Goal: Task Accomplishment & Management: Use online tool/utility

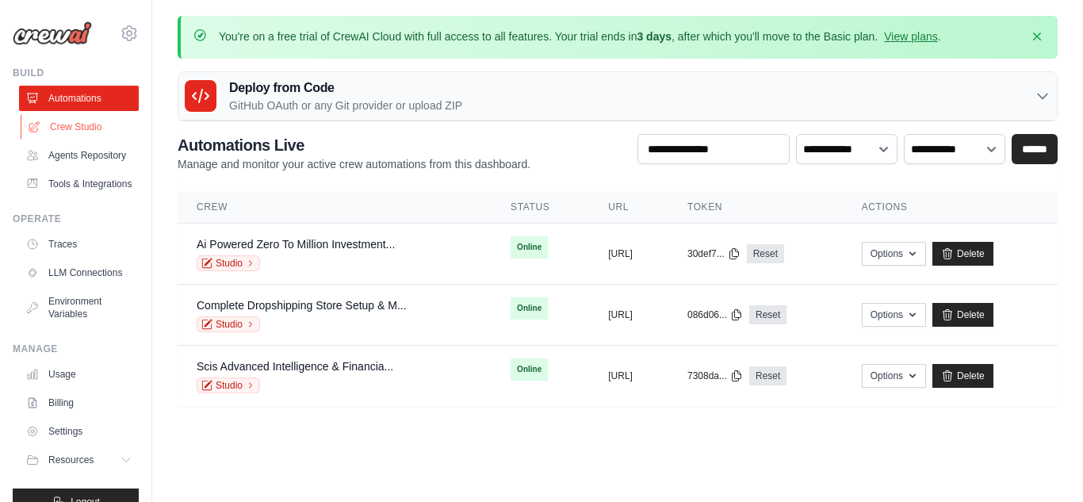
click at [91, 134] on link "Crew Studio" at bounding box center [81, 126] width 120 height 25
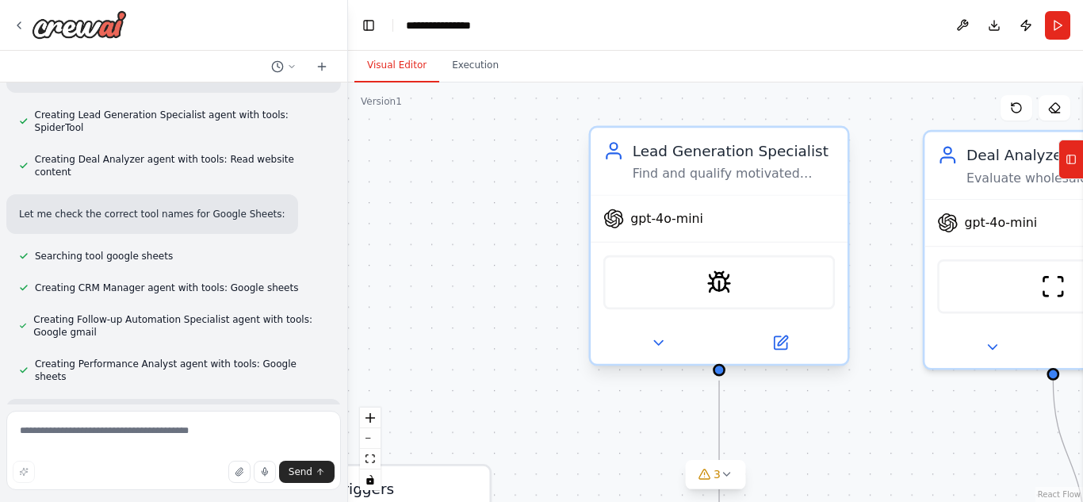
scroll to position [1683, 0]
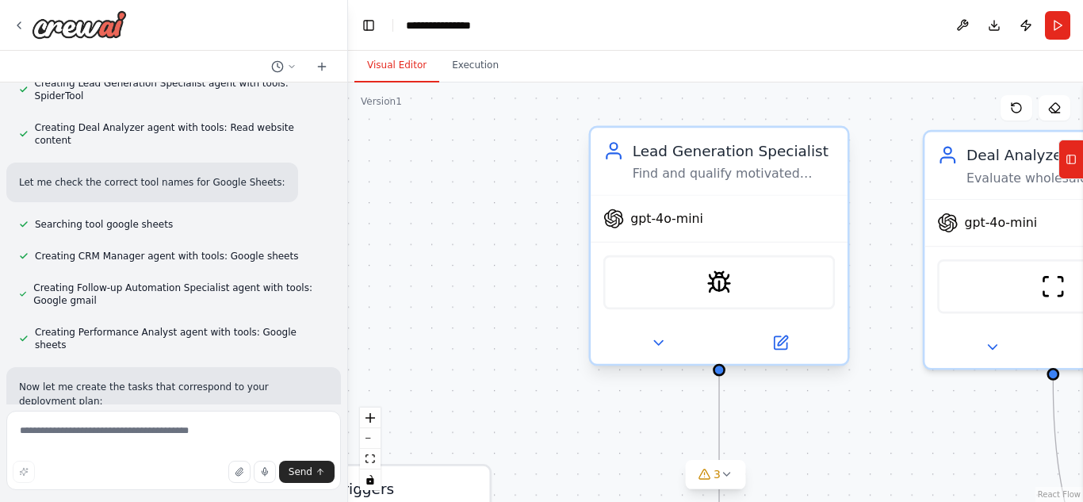
click at [673, 225] on span "gpt-4o-mini" at bounding box center [666, 218] width 73 height 17
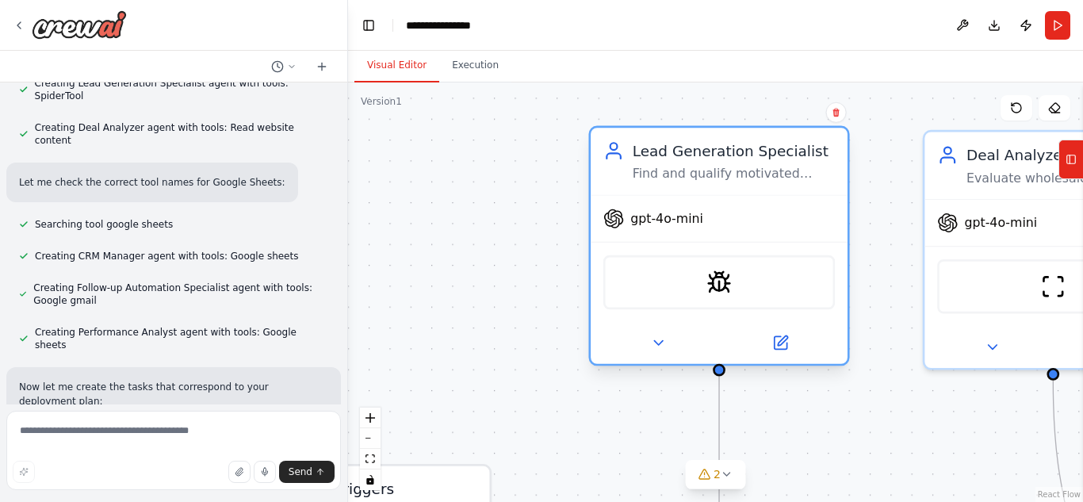
click at [689, 217] on span "gpt-4o-mini" at bounding box center [666, 218] width 73 height 17
drag, startPoint x: 689, startPoint y: 217, endPoint x: 619, endPoint y: 217, distance: 69.8
click at [619, 217] on icon at bounding box center [613, 219] width 21 height 21
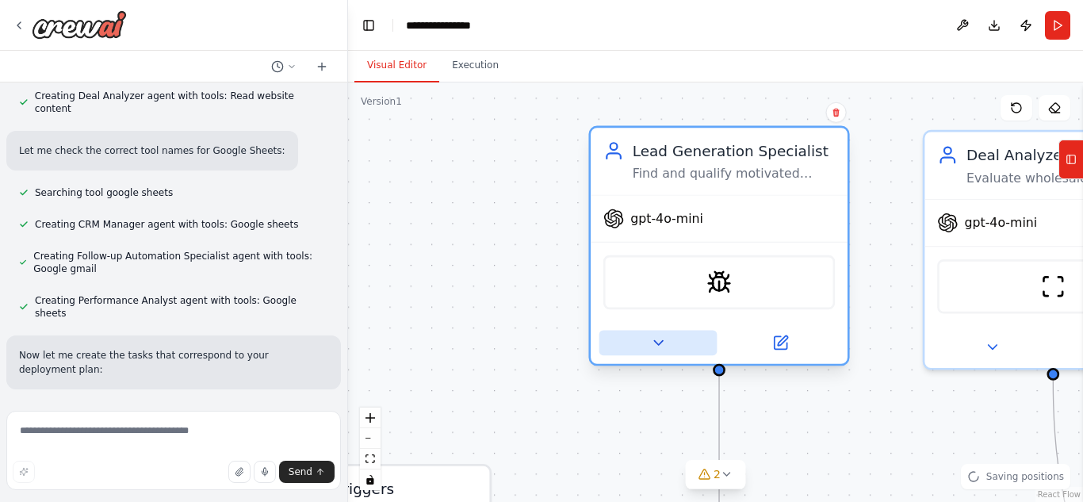
click at [655, 348] on icon at bounding box center [657, 343] width 17 height 17
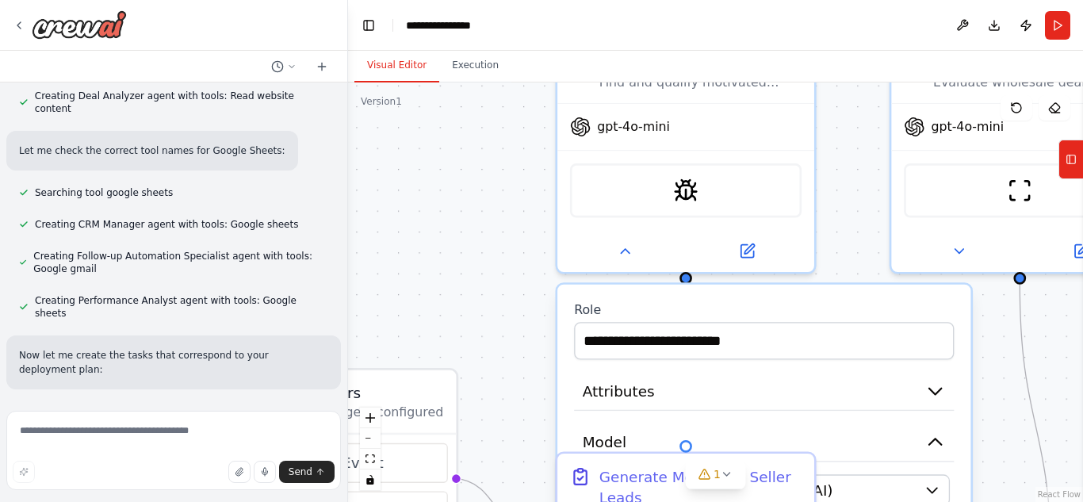
scroll to position [1747, 0]
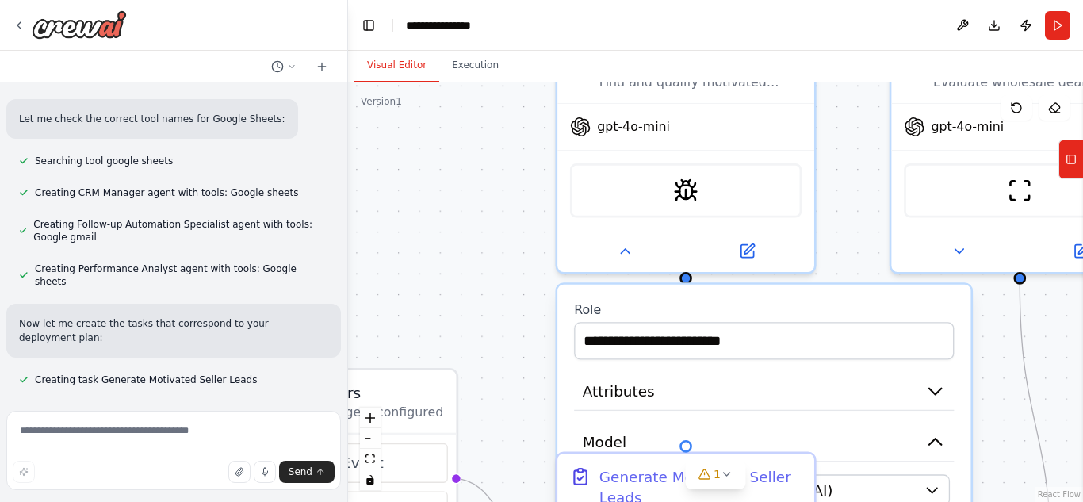
drag, startPoint x: 574, startPoint y: 362, endPoint x: 541, endPoint y: 266, distance: 101.6
click at [541, 266] on div ".deletable-edge-delete-btn { width: 20px; height: 20px; border: 0px solid #ffff…" at bounding box center [715, 291] width 735 height 419
click at [369, 442] on button "zoom out" at bounding box center [370, 438] width 21 height 21
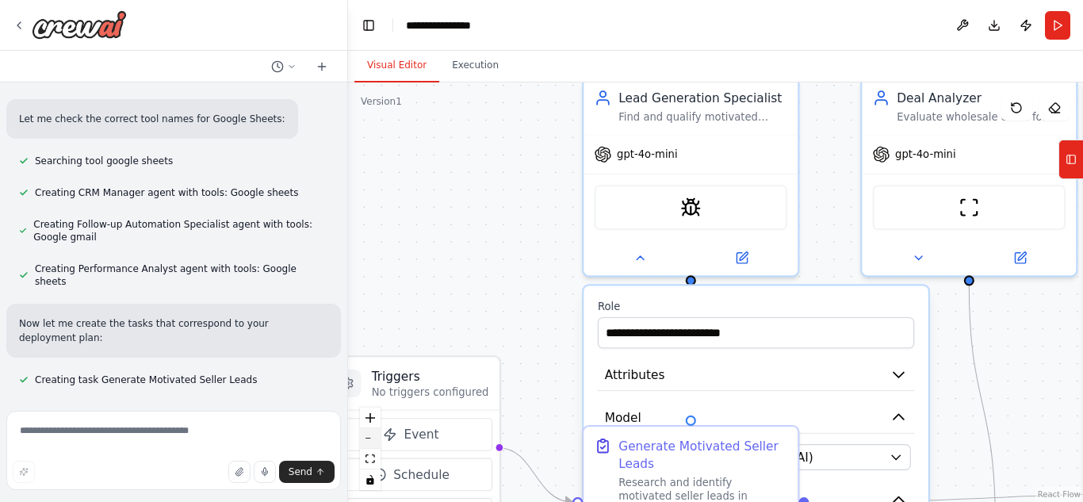
click at [369, 442] on button "zoom out" at bounding box center [370, 438] width 21 height 21
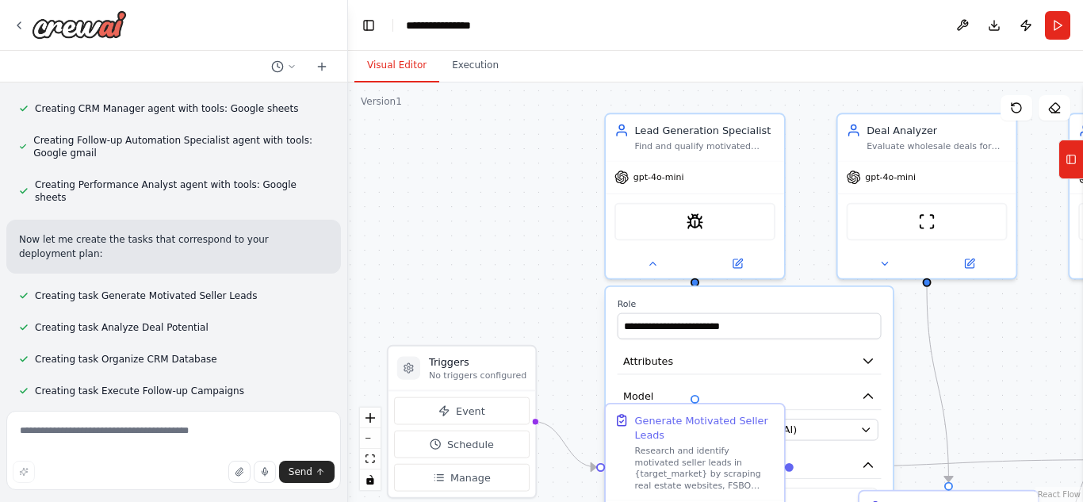
scroll to position [1845, 0]
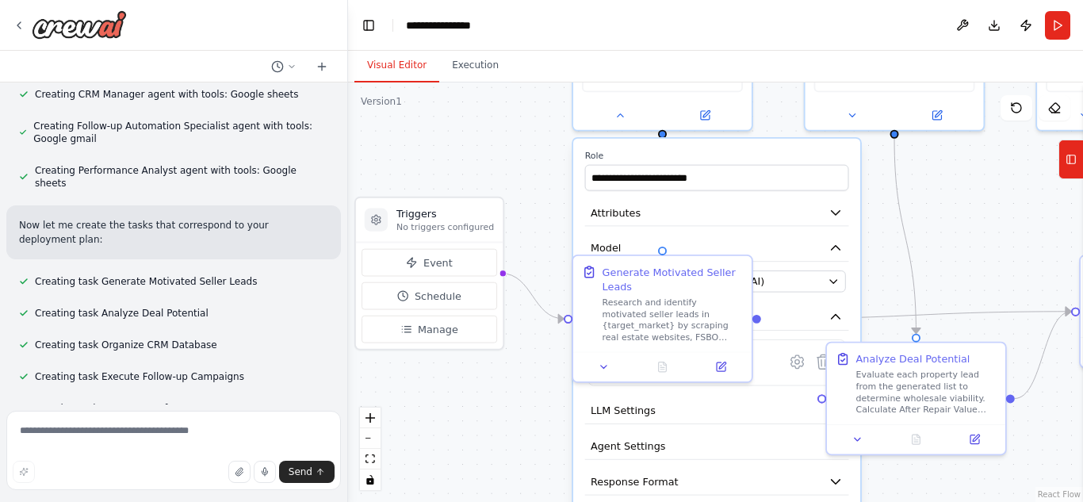
drag, startPoint x: 514, startPoint y: 323, endPoint x: 481, endPoint y: 174, distance: 151.8
click at [481, 174] on div ".deletable-edge-delete-btn { width: 20px; height: 20px; border: 0px solid #ffff…" at bounding box center [715, 291] width 735 height 419
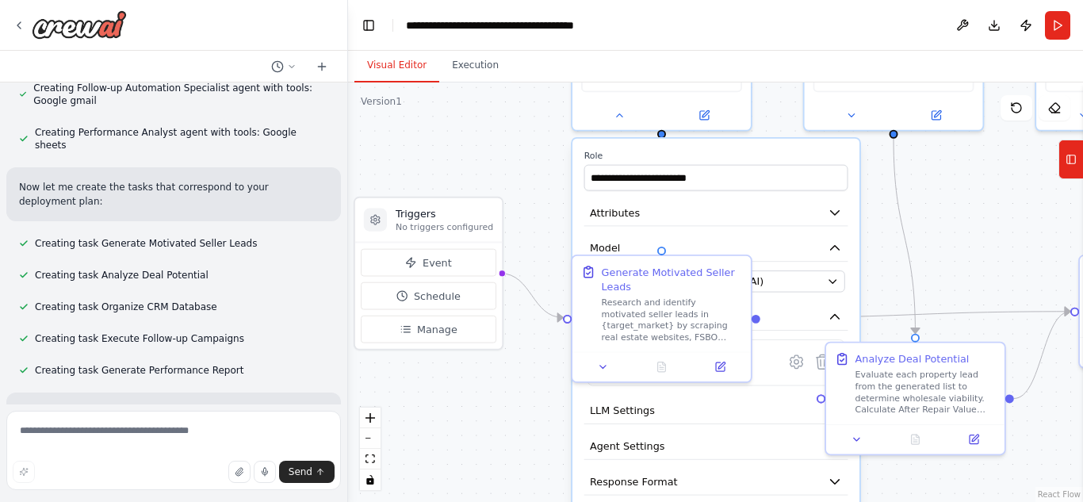
drag, startPoint x: 553, startPoint y: 414, endPoint x: 545, endPoint y: 425, distance: 13.6
click at [545, 425] on div ".deletable-edge-delete-btn { width: 20px; height: 20px; border: 0px solid #ffff…" at bounding box center [715, 291] width 735 height 419
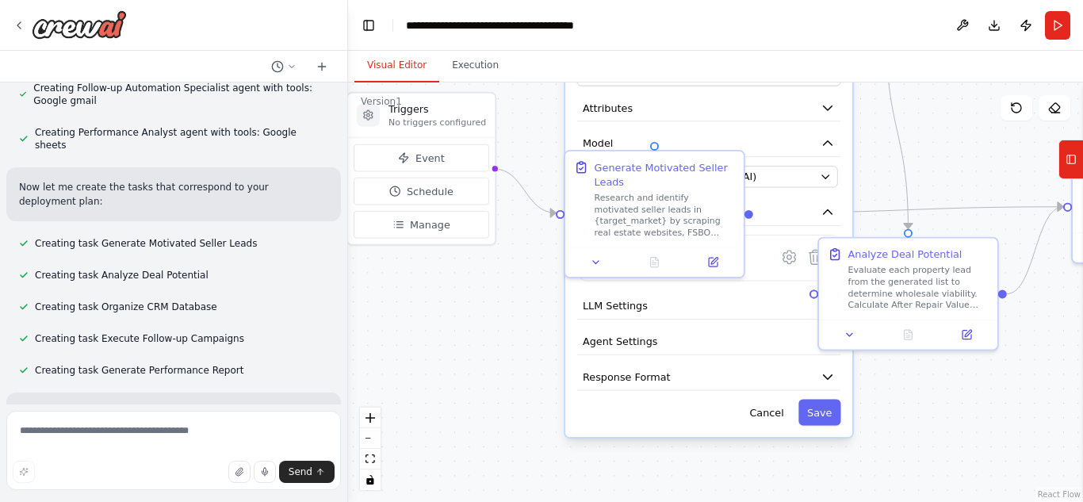
drag, startPoint x: 545, startPoint y: 425, endPoint x: 545, endPoint y: 309, distance: 115.8
click at [545, 309] on div ".deletable-edge-delete-btn { width: 20px; height: 20px; border: 0px solid #ffff…" at bounding box center [715, 291] width 735 height 419
click at [594, 258] on icon at bounding box center [596, 259] width 6 height 3
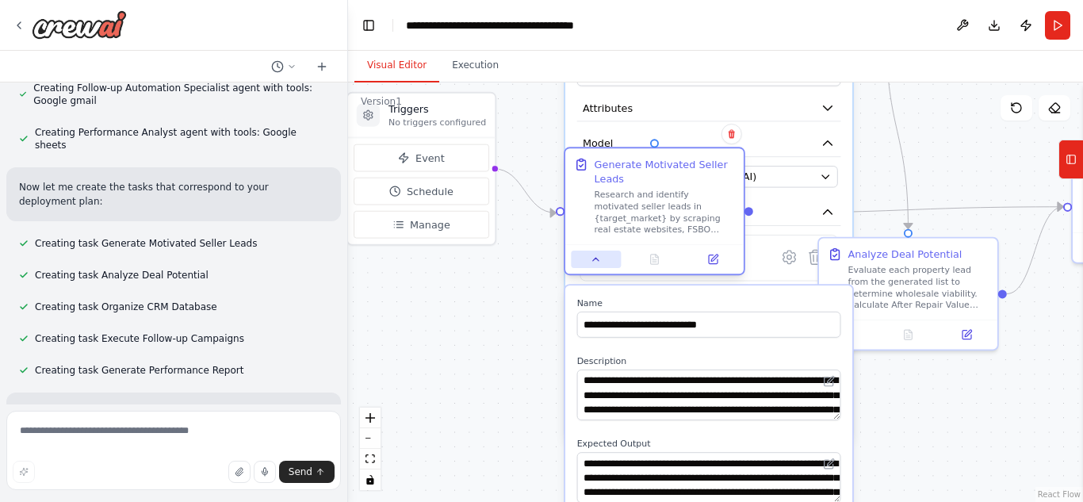
click at [594, 258] on icon at bounding box center [596, 260] width 12 height 12
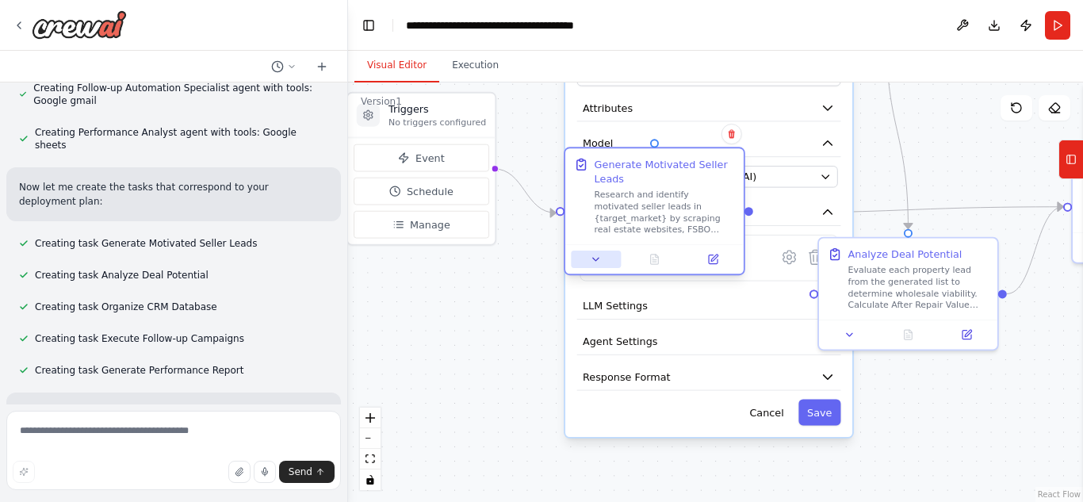
click at [593, 258] on icon at bounding box center [596, 259] width 6 height 3
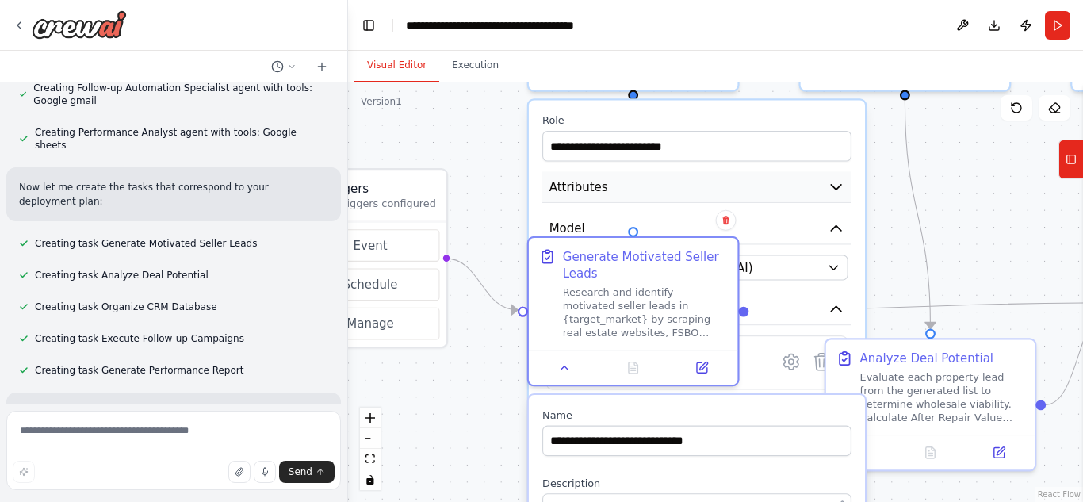
click at [764, 193] on button "Attributes" at bounding box center [696, 187] width 309 height 32
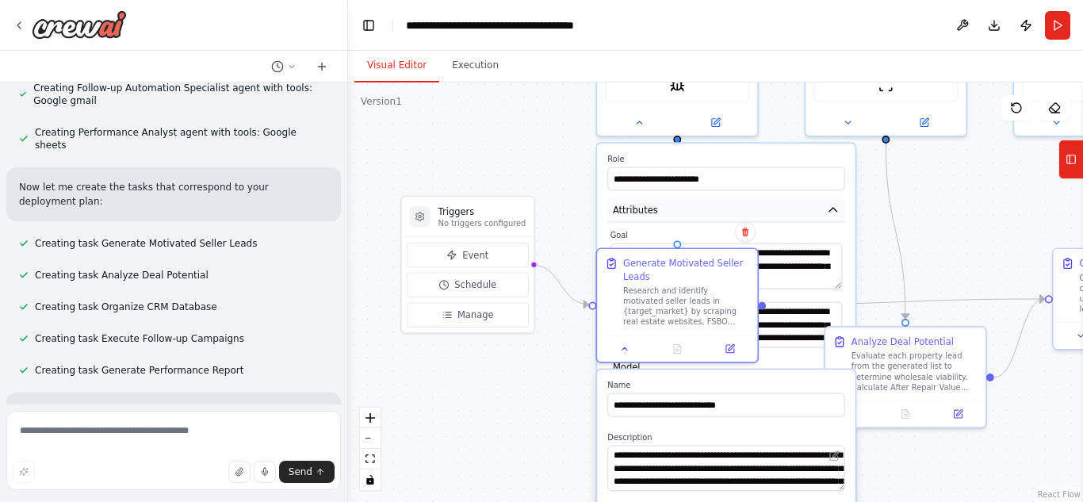
click at [839, 213] on icon "button" at bounding box center [833, 210] width 13 height 13
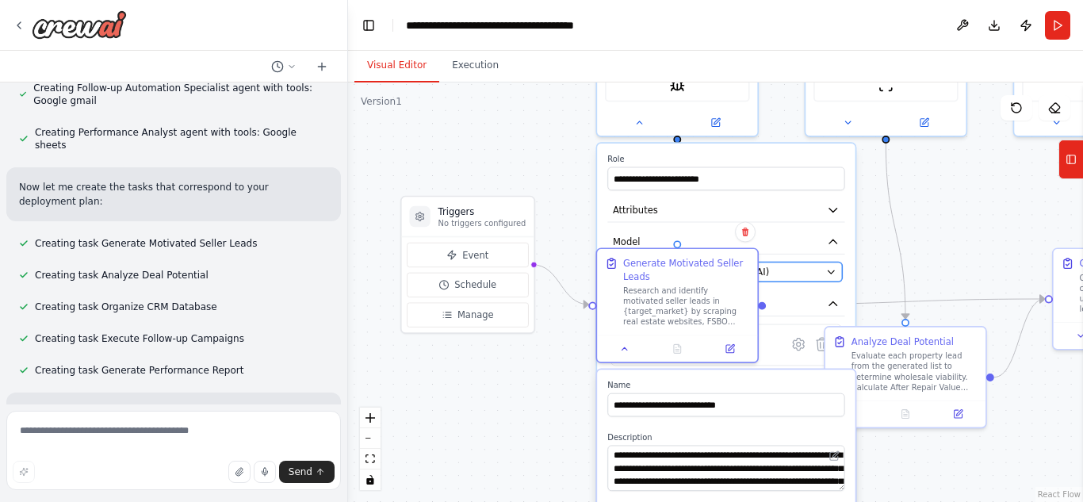
click at [833, 273] on icon "button" at bounding box center [831, 271] width 10 height 10
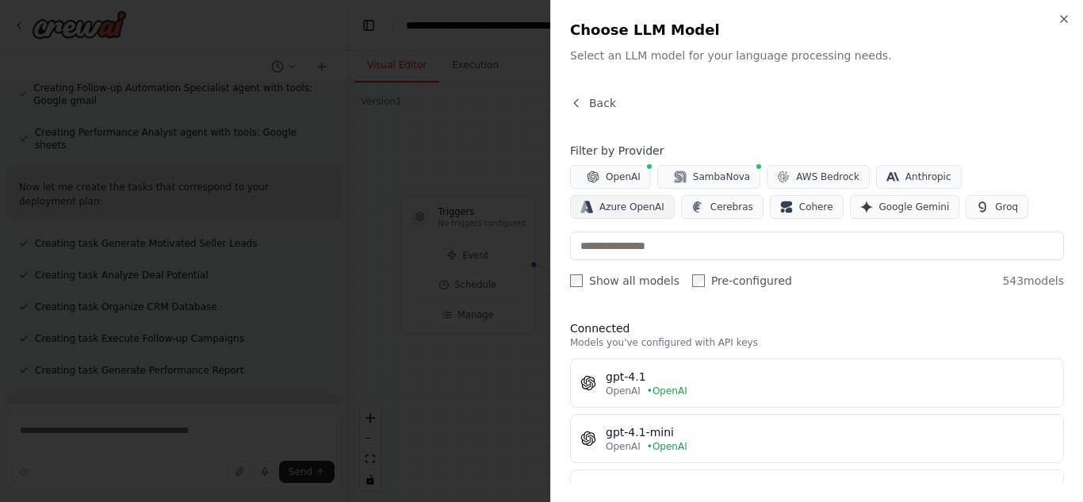
click at [664, 201] on span "Azure OpenAI" at bounding box center [631, 207] width 65 height 13
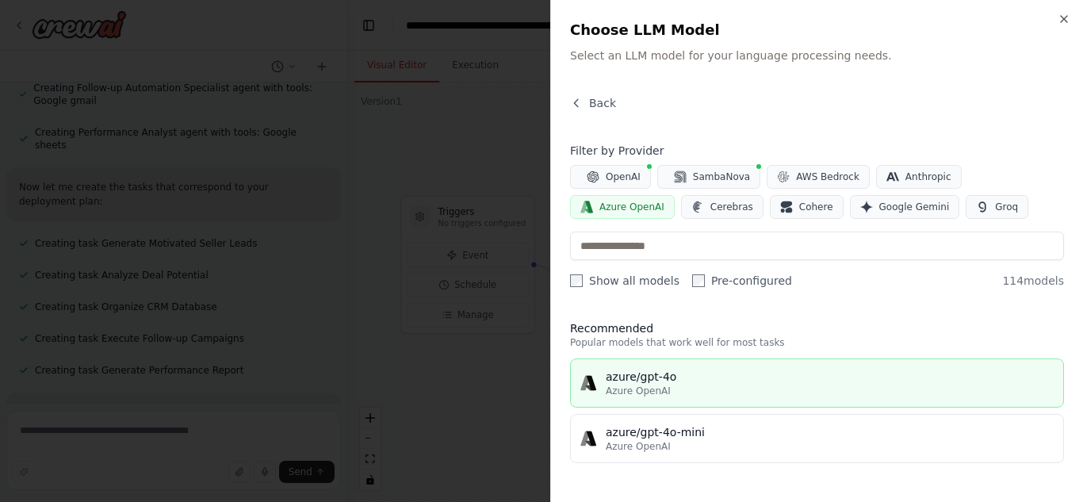
click at [687, 378] on div "azure/gpt-4o" at bounding box center [830, 377] width 448 height 16
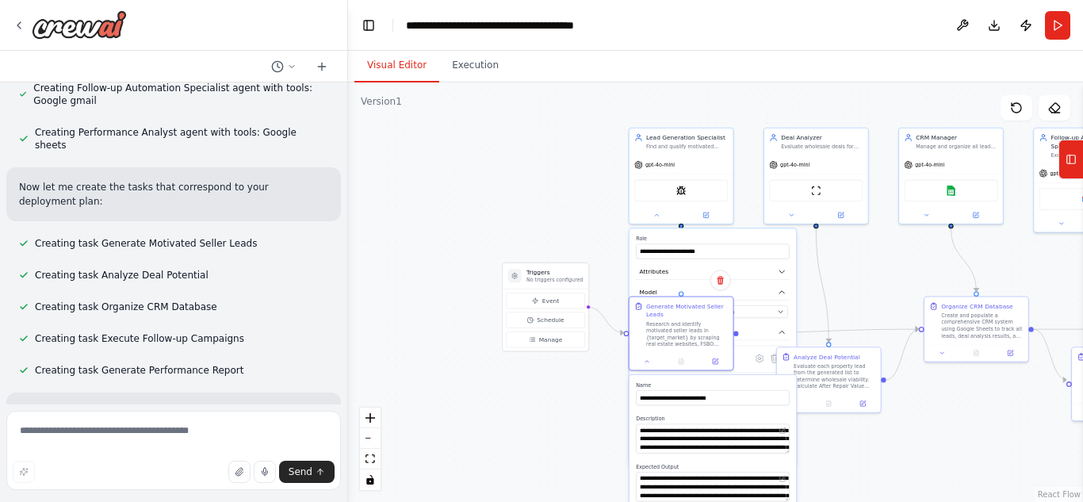
click at [575, 385] on div ".deletable-edge-delete-btn { width: 20px; height: 20px; border: 0px solid #ffff…" at bounding box center [715, 291] width 735 height 419
click at [656, 215] on icon at bounding box center [656, 213] width 7 height 7
click at [825, 445] on div ".deletable-edge-delete-btn { width: 20px; height: 20px; border: 0px solid #ffff…" at bounding box center [715, 291] width 735 height 419
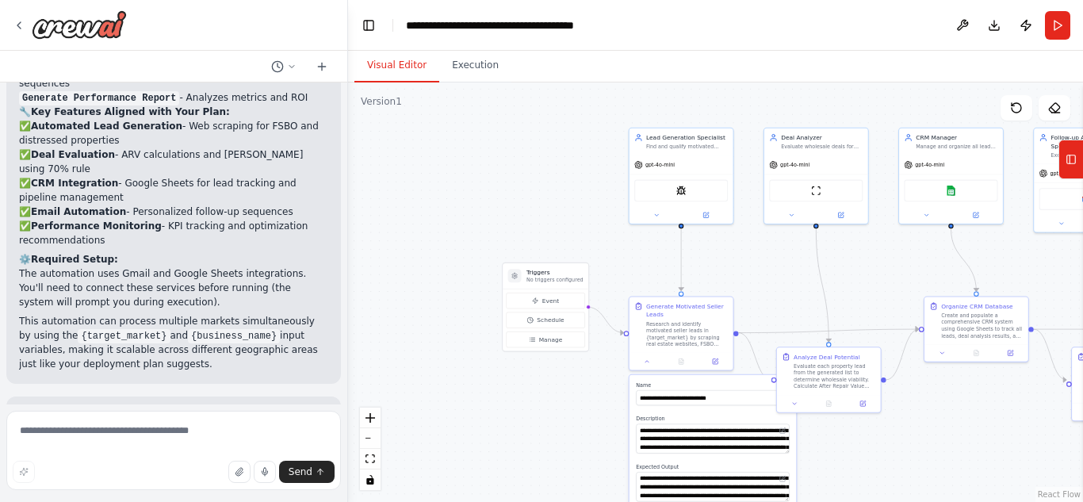
scroll to position [2766, 0]
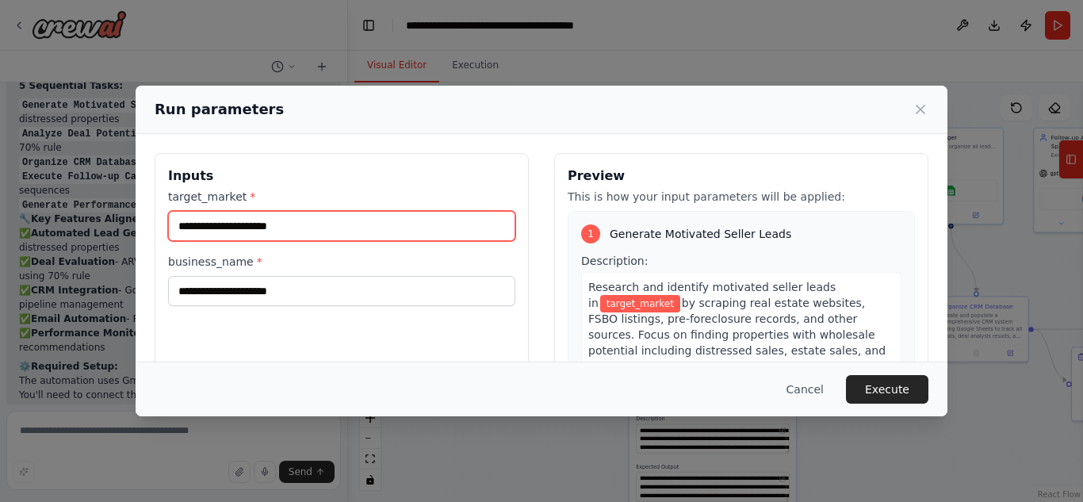
click at [218, 221] on input "target_market *" at bounding box center [341, 226] width 347 height 30
type input "*******"
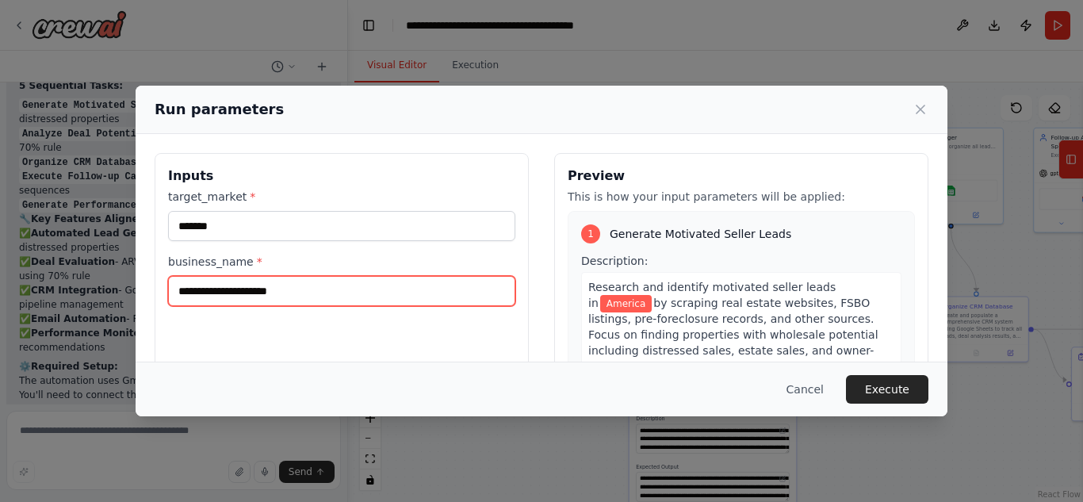
click at [240, 291] on input "business_name *" at bounding box center [341, 291] width 347 height 30
type input "***"
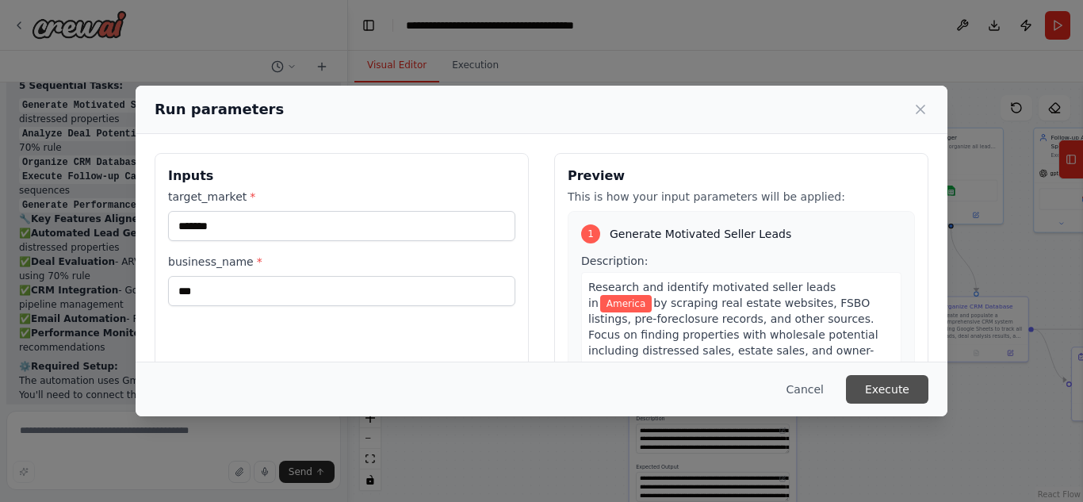
click at [877, 382] on button "Execute" at bounding box center [887, 389] width 82 height 29
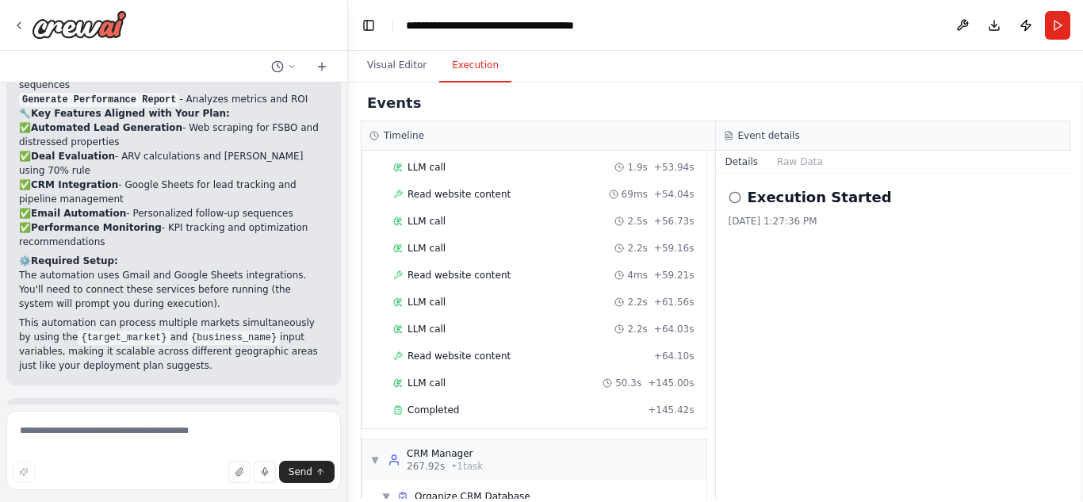
scroll to position [2766, 0]
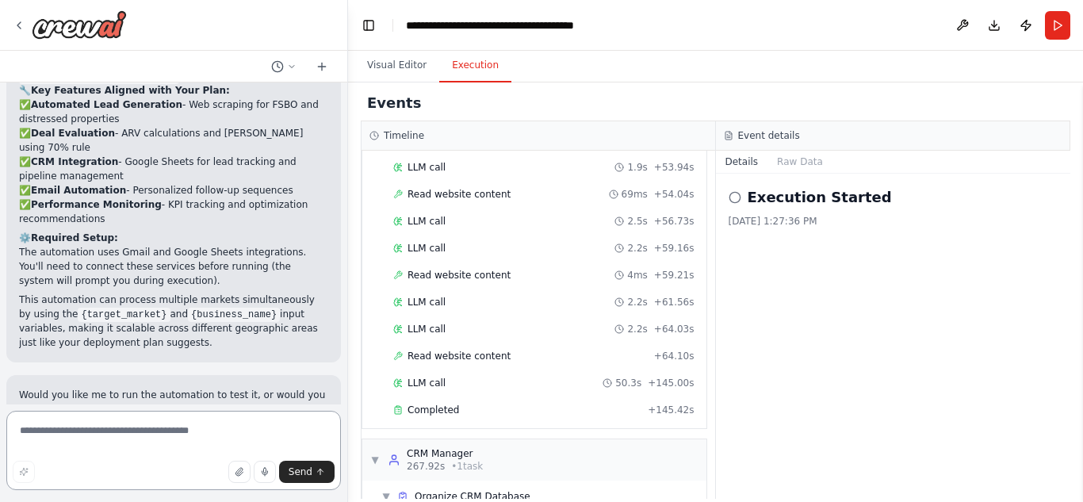
click at [56, 430] on textarea at bounding box center [173, 450] width 335 height 79
paste textarea "**********"
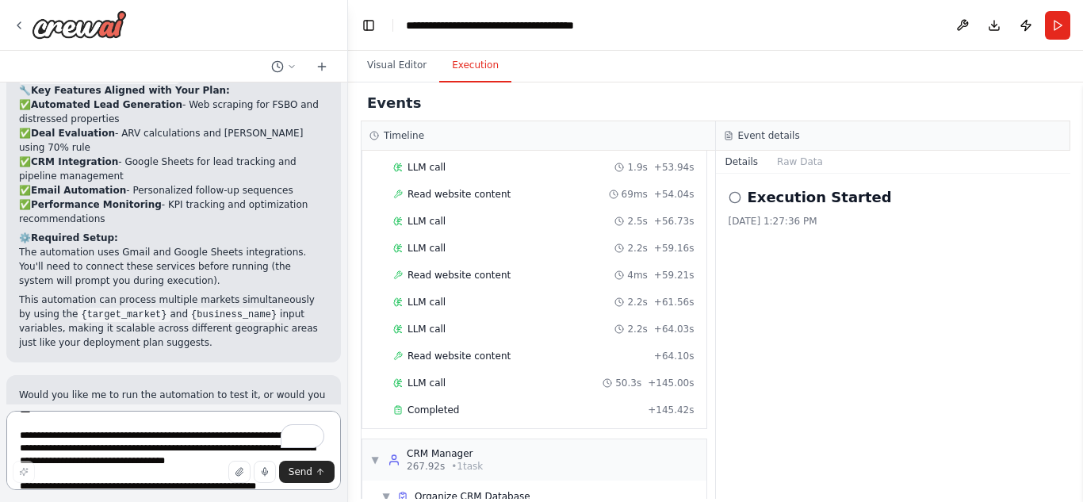
scroll to position [4296, 0]
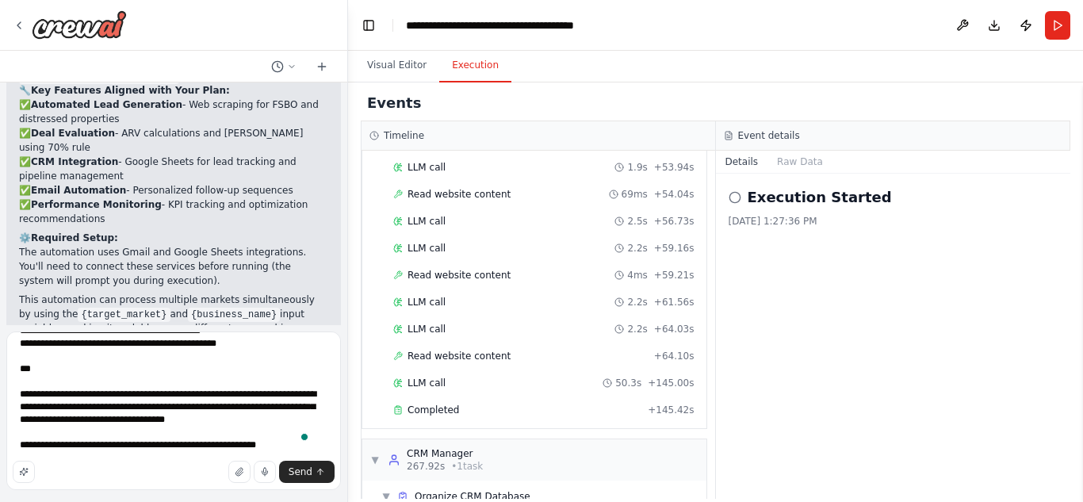
click at [117, 388] on p "Would you like me to run the automation to test it, or would you like to modify…" at bounding box center [173, 409] width 309 height 43
click at [274, 443] on textarea "To enrich screen reader interactions, please activate Accessibility in Grammarl…" at bounding box center [173, 410] width 335 height 159
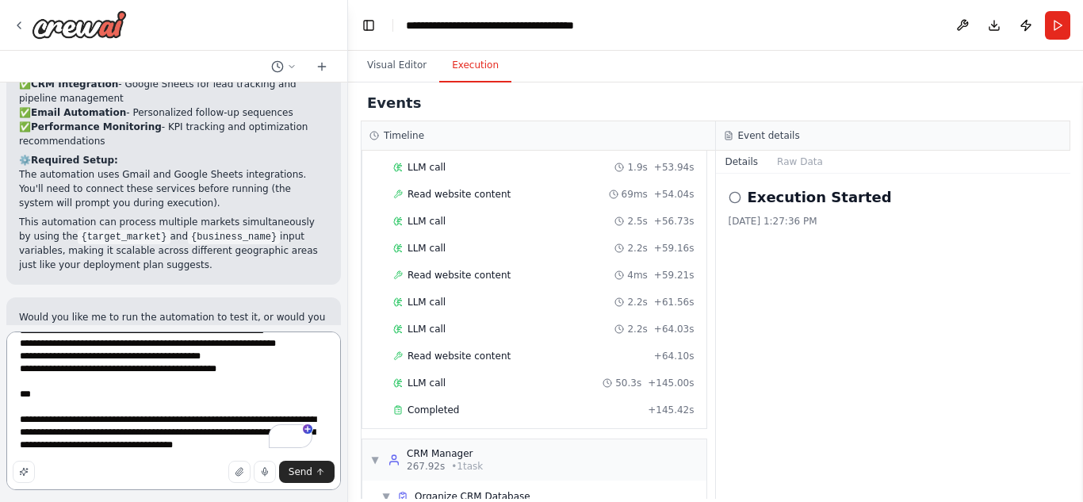
scroll to position [2846, 0]
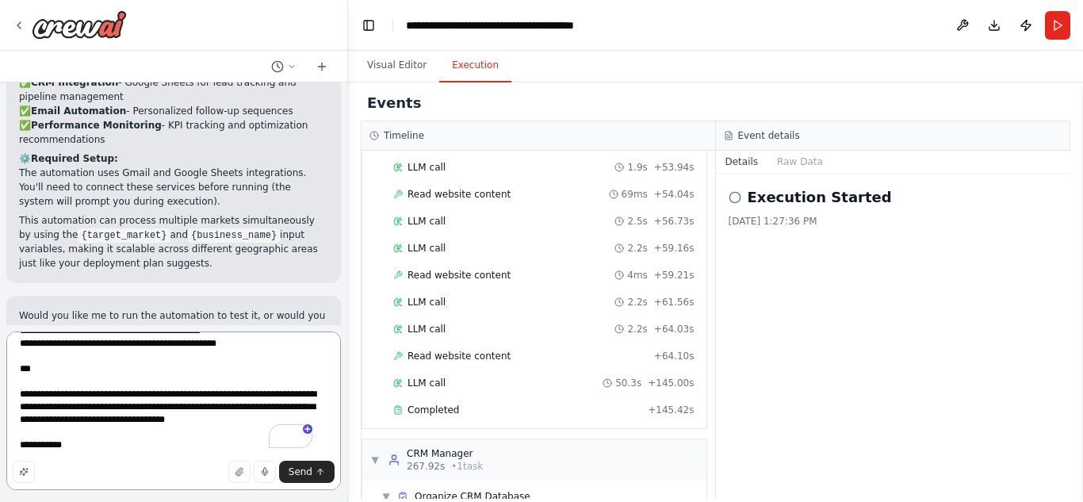
click at [34, 446] on textarea "To enrich screen reader interactions, please activate Accessibility in Grammarl…" at bounding box center [173, 410] width 335 height 159
click at [78, 450] on textarea "To enrich screen reader interactions, please activate Accessibility in Grammarl…" at bounding box center [173, 410] width 335 height 159
type textarea "**********"
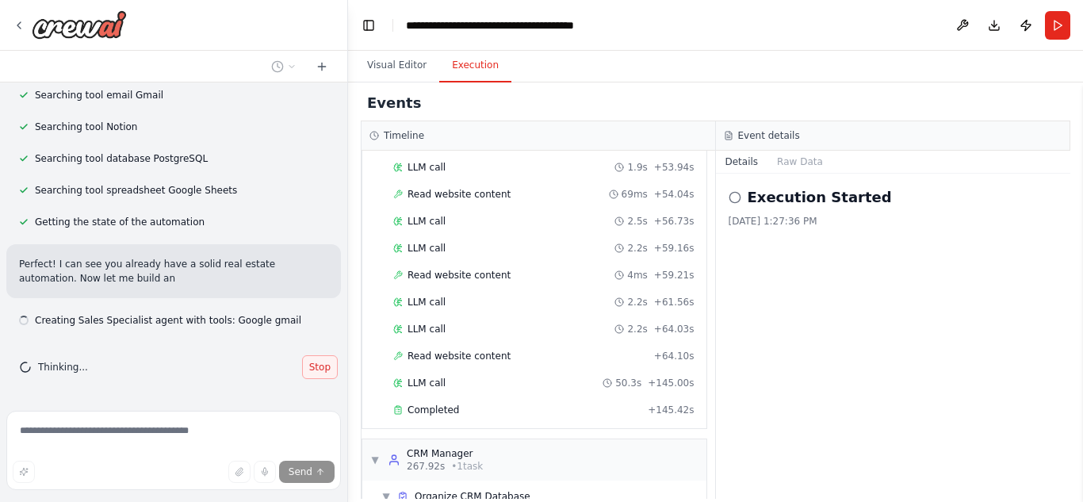
scroll to position [7707, 0]
click at [311, 372] on span "Stop" at bounding box center [319, 367] width 21 height 13
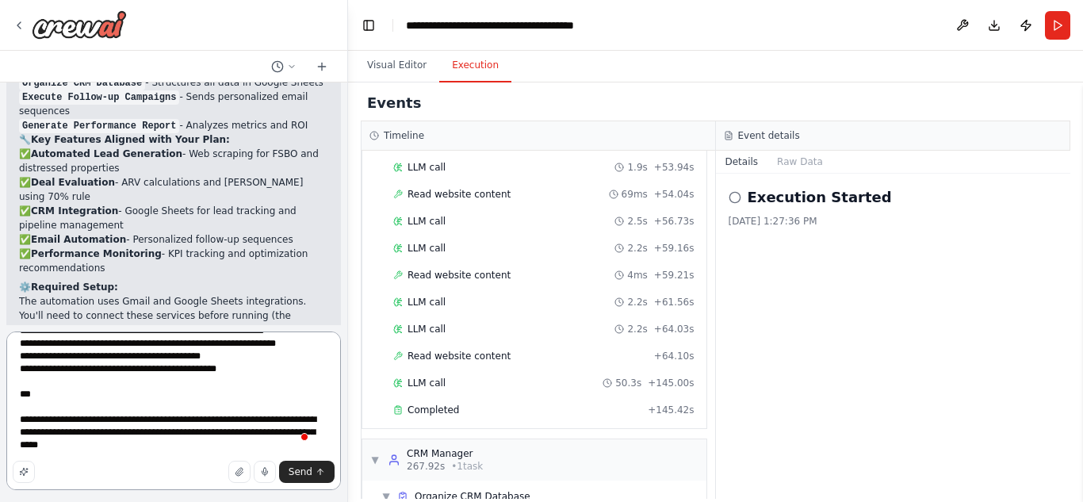
scroll to position [4308, 0]
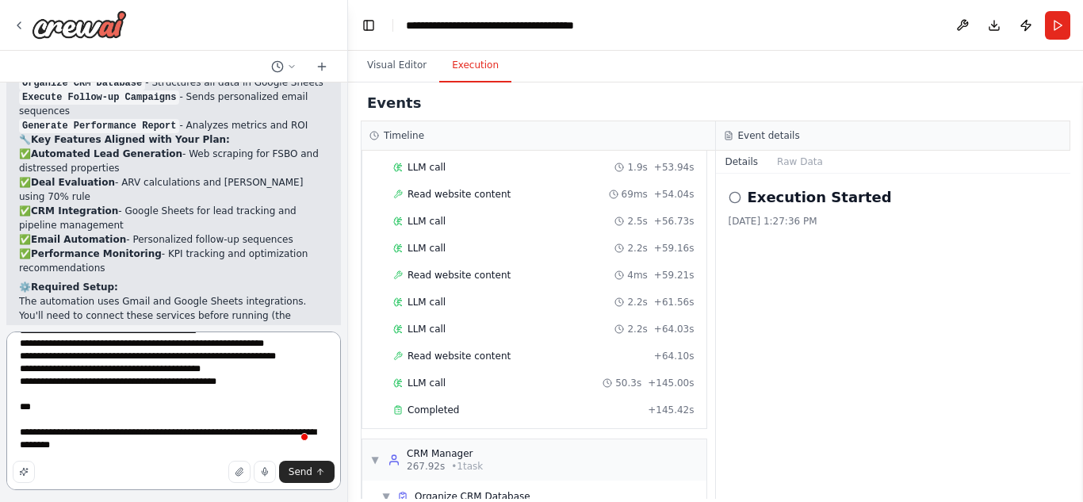
type textarea "**********"
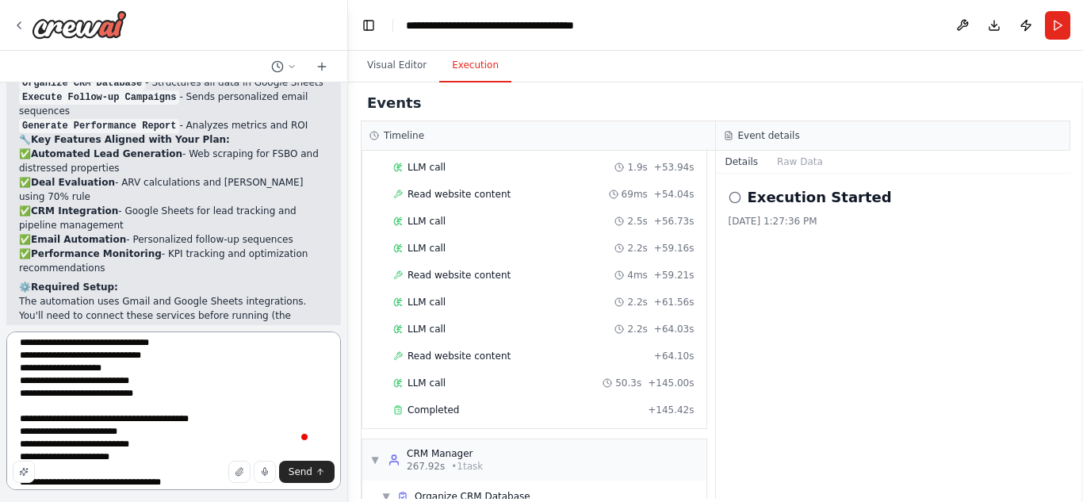
scroll to position [0, 0]
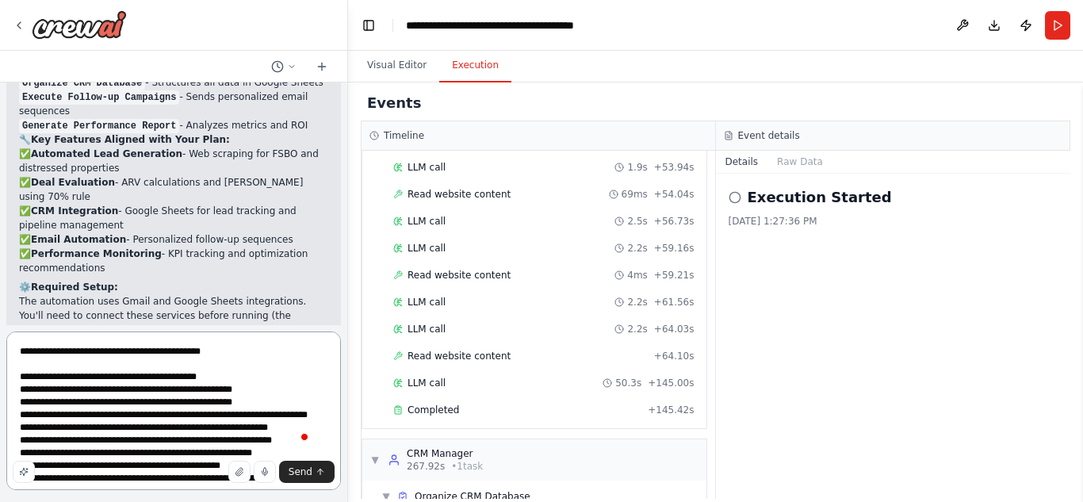
drag, startPoint x: 122, startPoint y: 448, endPoint x: 0, endPoint y: 281, distance: 207.1
click at [0, 281] on div "Here is an improved and concise deployment plan for a virtual real estate whole…" at bounding box center [174, 251] width 348 height 502
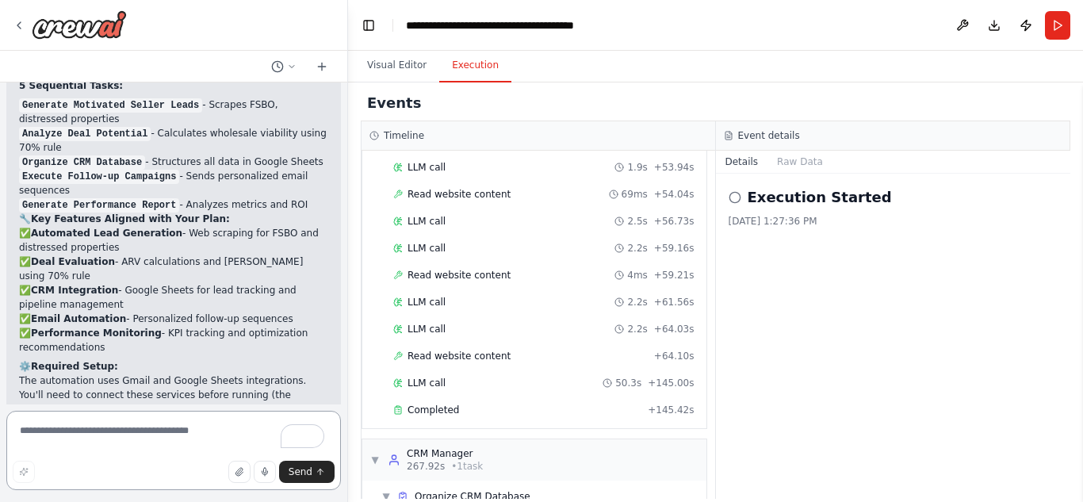
paste textarea "**********"
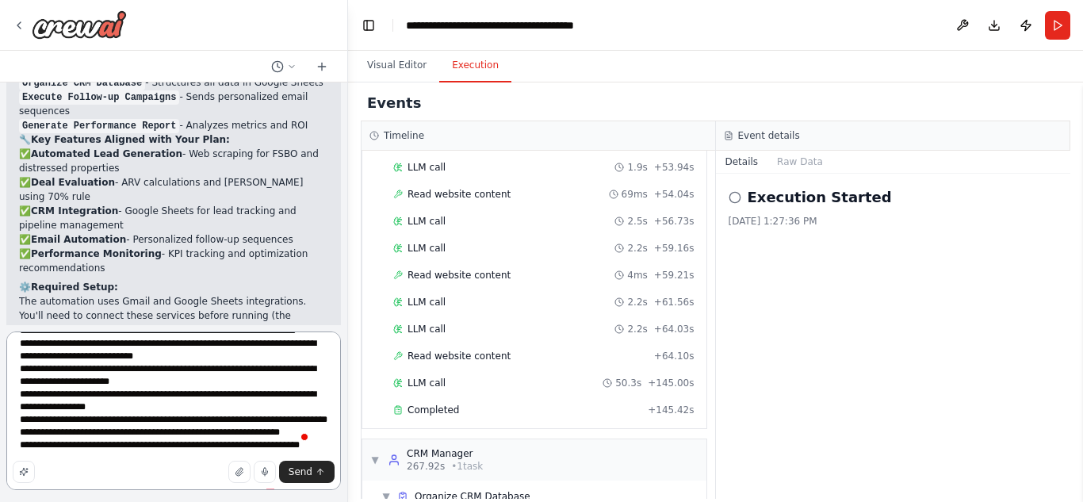
scroll to position [630, 0]
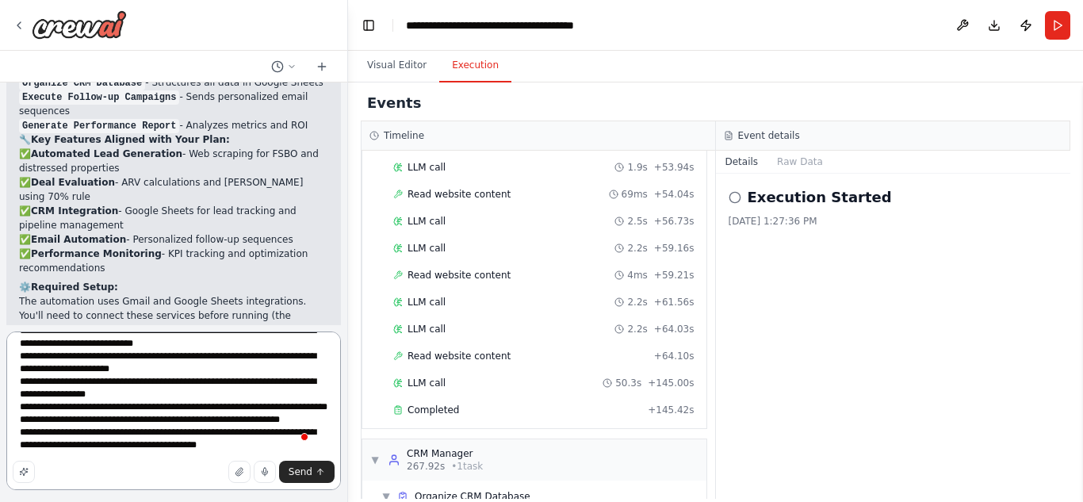
click at [238, 484] on textarea "To enrich screen reader interactions, please activate Accessibility in Grammarl…" at bounding box center [173, 410] width 335 height 159
paste textarea "**********"
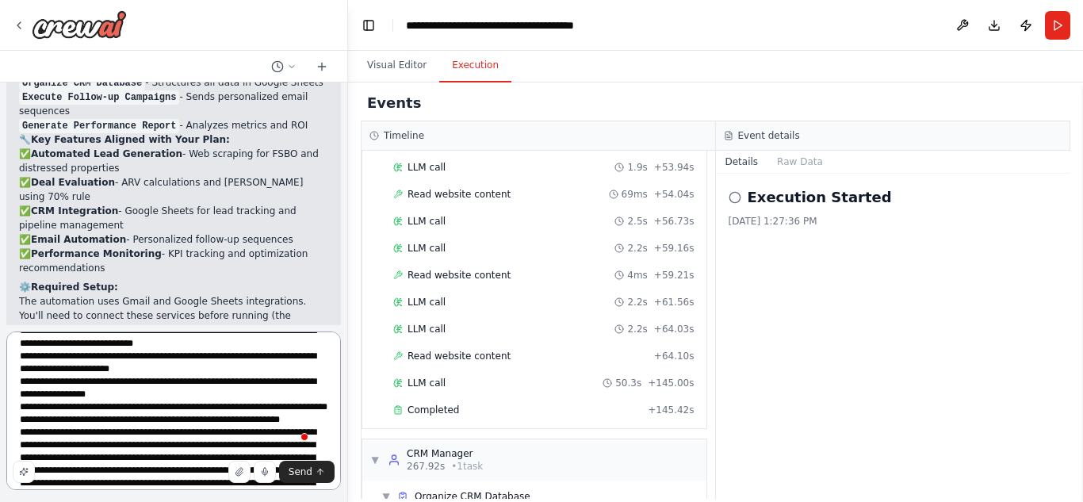
scroll to position [782, 0]
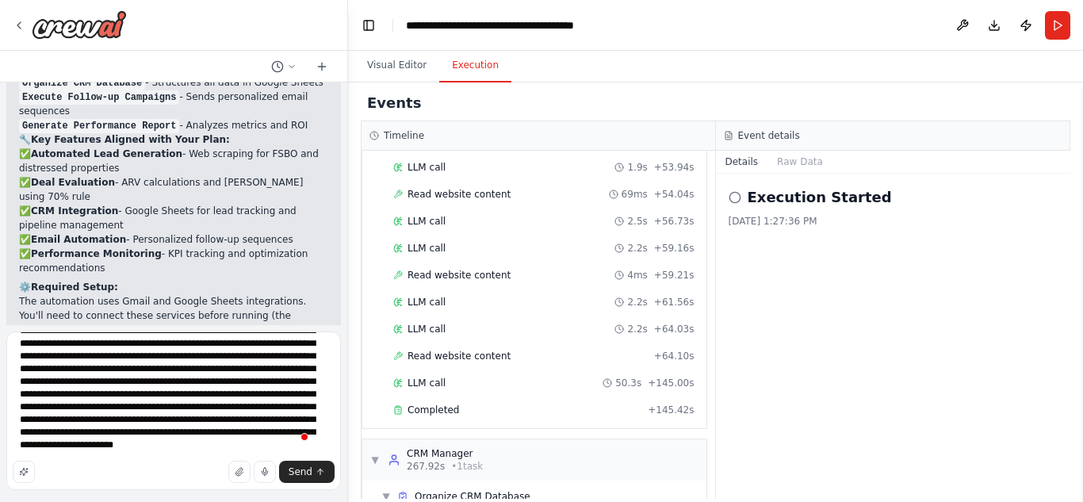
click at [287, 437] on p "Would you like me to run the automation to test it, or would you like to modify…" at bounding box center [173, 458] width 309 height 43
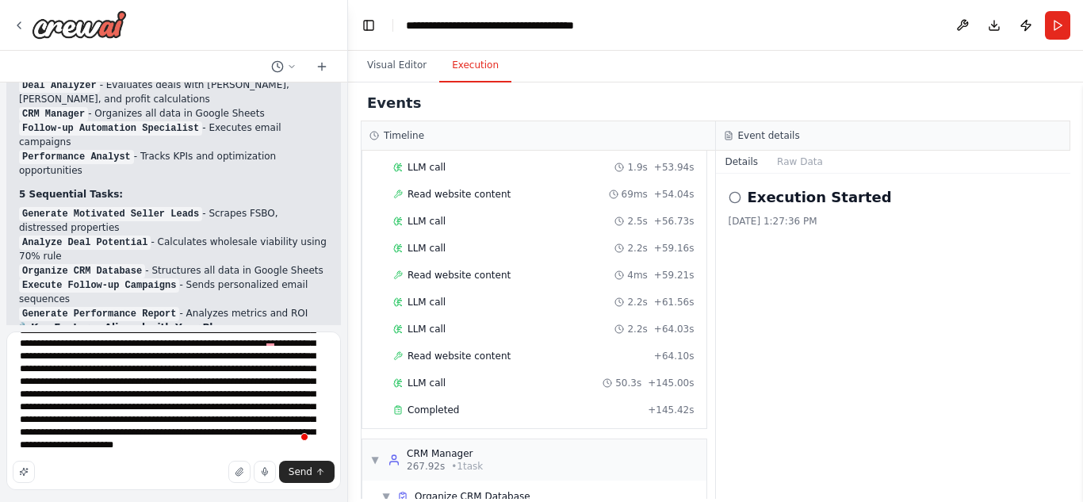
scroll to position [751, 0]
click at [227, 367] on textarea "To enrich screen reader interactions, please activate Accessibility in Grammarl…" at bounding box center [173, 410] width 335 height 159
click at [260, 450] on textarea "To enrich screen reader interactions, please activate Accessibility in Grammarl…" at bounding box center [173, 410] width 335 height 159
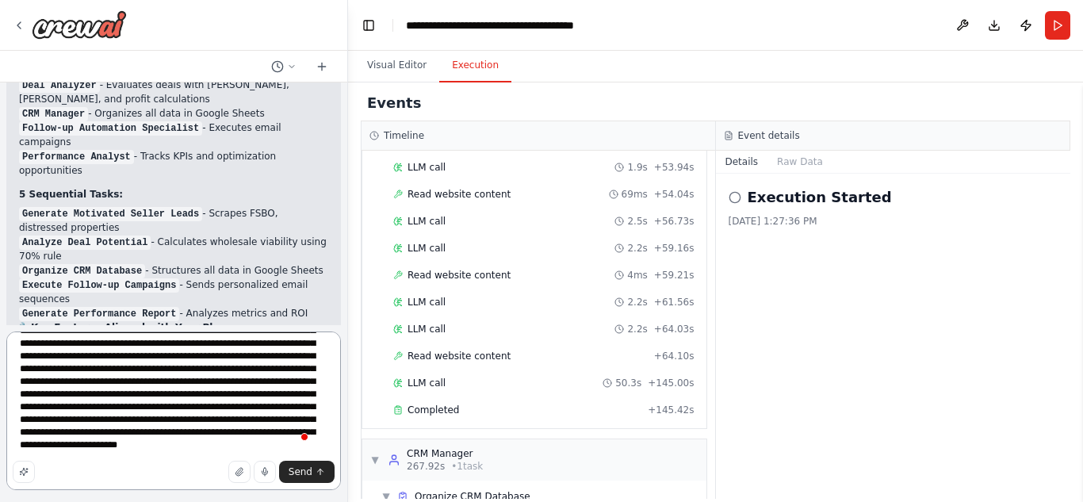
click at [260, 450] on textarea "To enrich screen reader interactions, please activate Accessibility in Grammarl…" at bounding box center [173, 410] width 335 height 159
click at [47, 460] on textarea "To enrich screen reader interactions, please activate Accessibility in Grammarl…" at bounding box center [173, 410] width 335 height 159
click at [102, 458] on textarea "To enrich screen reader interactions, please activate Accessibility in Grammarl…" at bounding box center [173, 410] width 335 height 159
click at [132, 456] on textarea "To enrich screen reader interactions, please activate Accessibility in Grammarl…" at bounding box center [173, 410] width 335 height 159
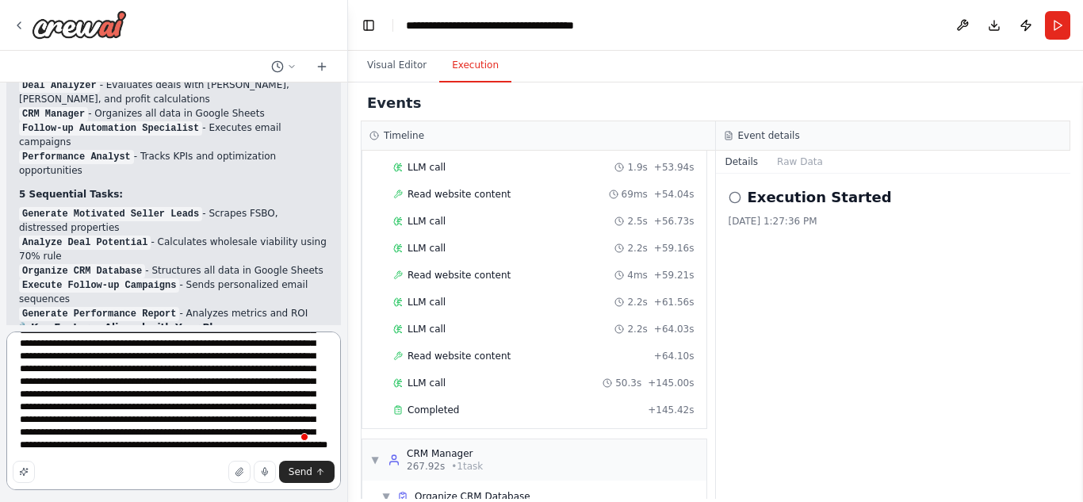
type textarea "**********"
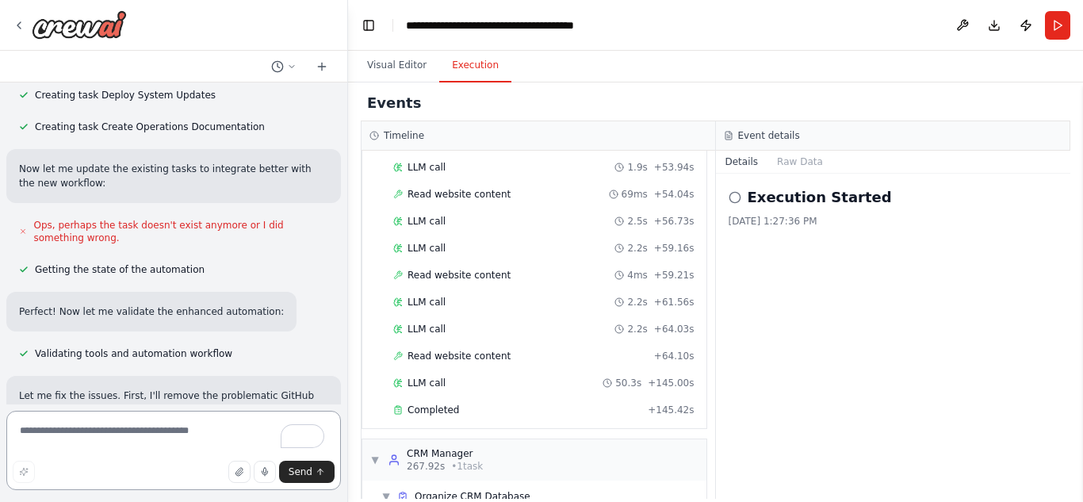
scroll to position [4720, 0]
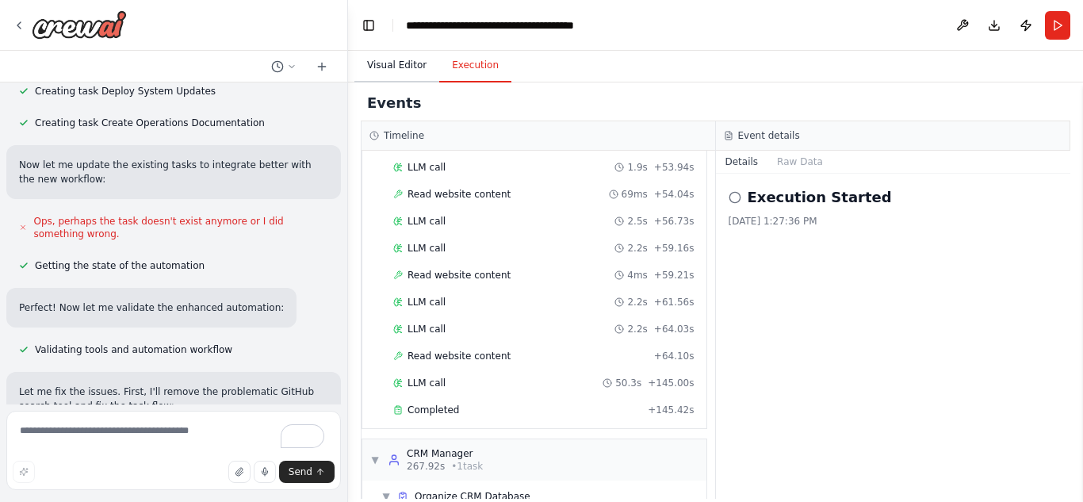
click at [376, 67] on button "Visual Editor" at bounding box center [396, 65] width 85 height 33
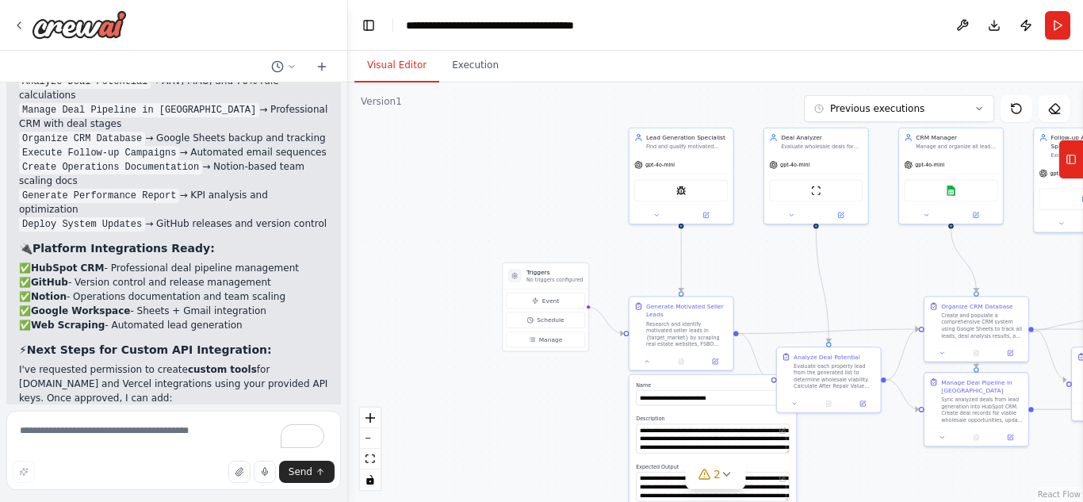
scroll to position [5614, 0]
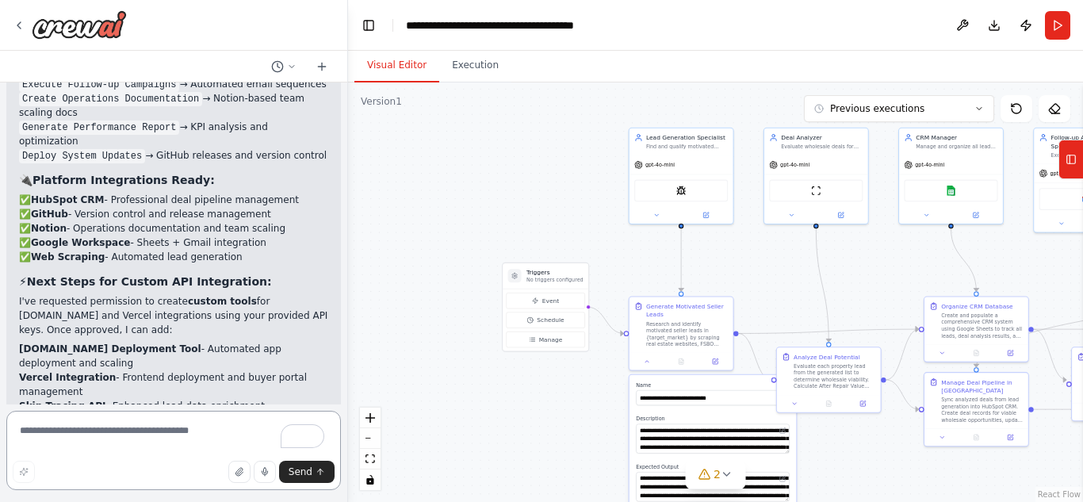
click at [159, 438] on textarea "To enrich screen reader interactions, please activate Accessibility in Grammarl…" at bounding box center [173, 450] width 335 height 79
drag, startPoint x: 261, startPoint y: 231, endPoint x: 145, endPoint y: 256, distance: 118.5
click at [145, 256] on div "🚀 Enhanced Virtual Real Estate Wholesaling Automation I've successfully upgrade…" at bounding box center [173, 185] width 335 height 883
copy p "create the Fly.io and Vercel custom tools"
paste textarea "**********"
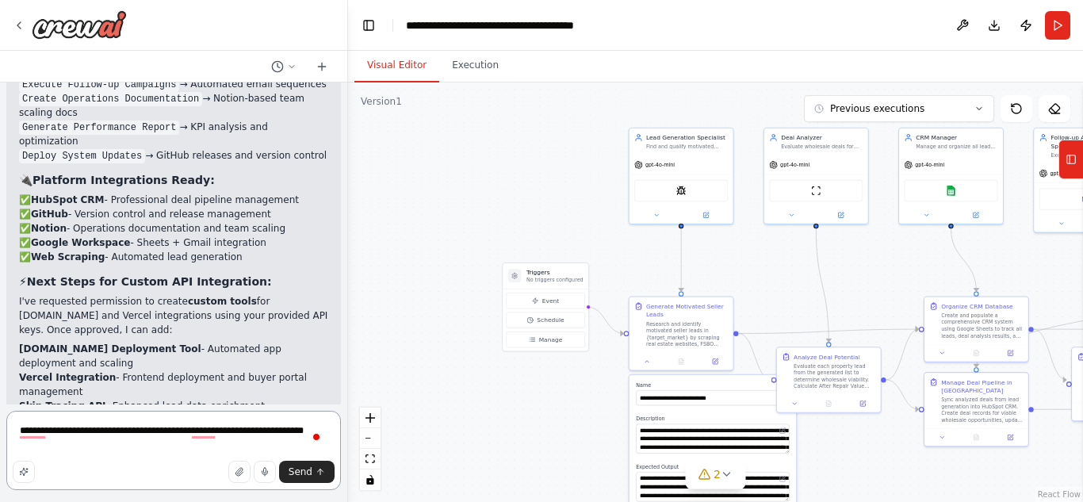
type textarea "**********"
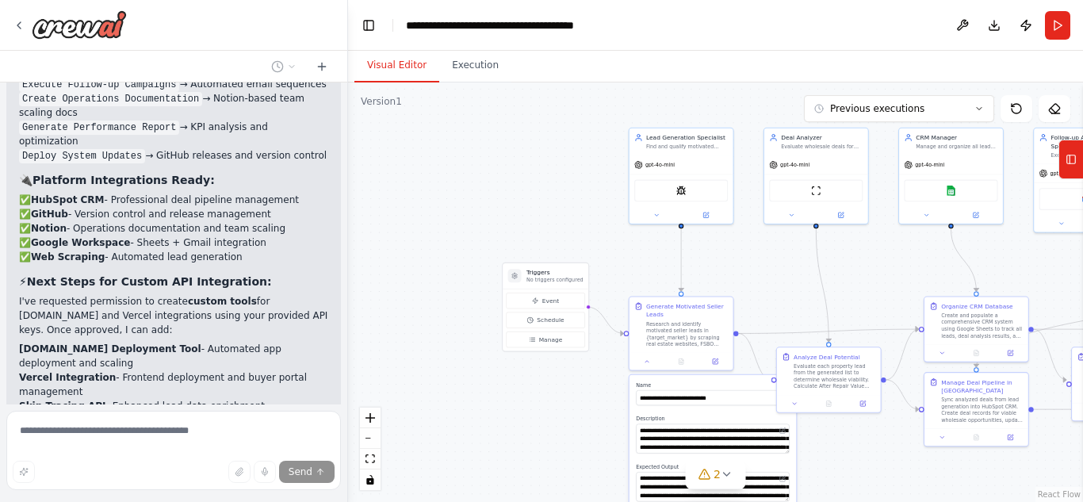
scroll to position [5640, 0]
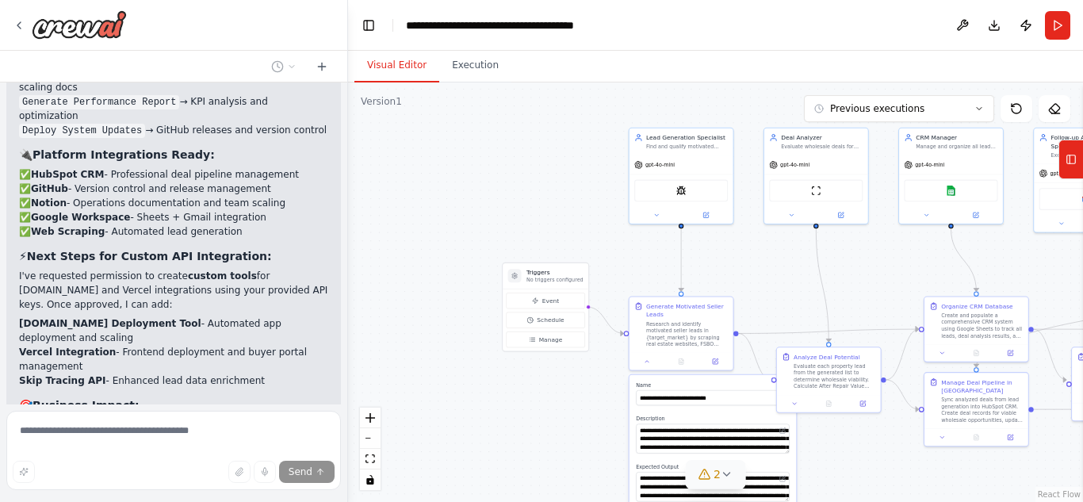
click at [726, 468] on icon at bounding box center [727, 474] width 13 height 13
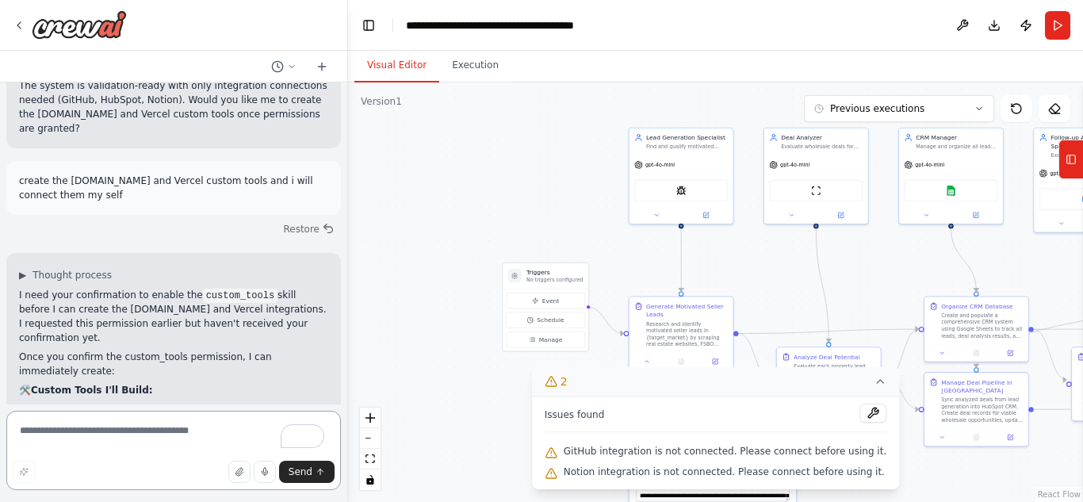
scroll to position [6112, 0]
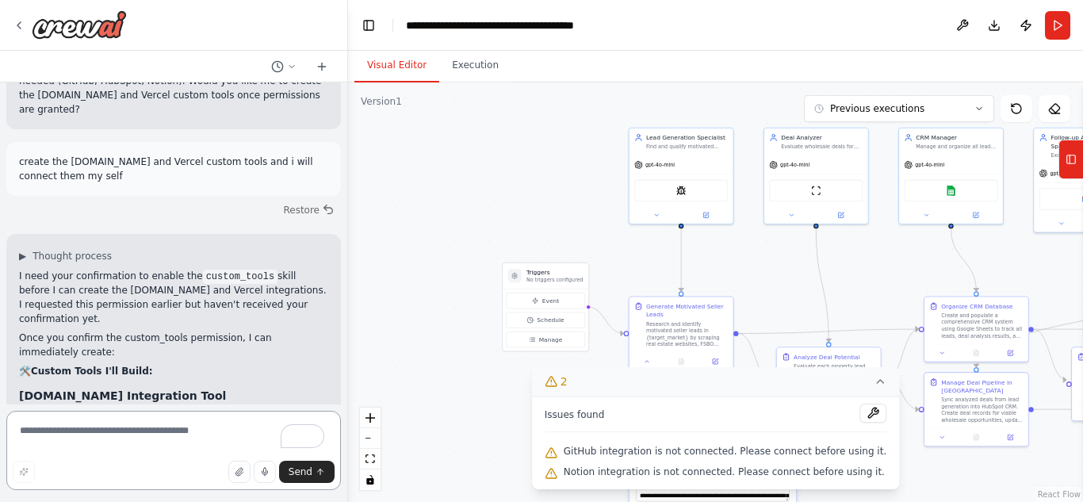
click at [109, 442] on textarea "To enrich screen reader interactions, please activate Accessibility in Grammarl…" at bounding box center [173, 450] width 335 height 79
type textarea "***"
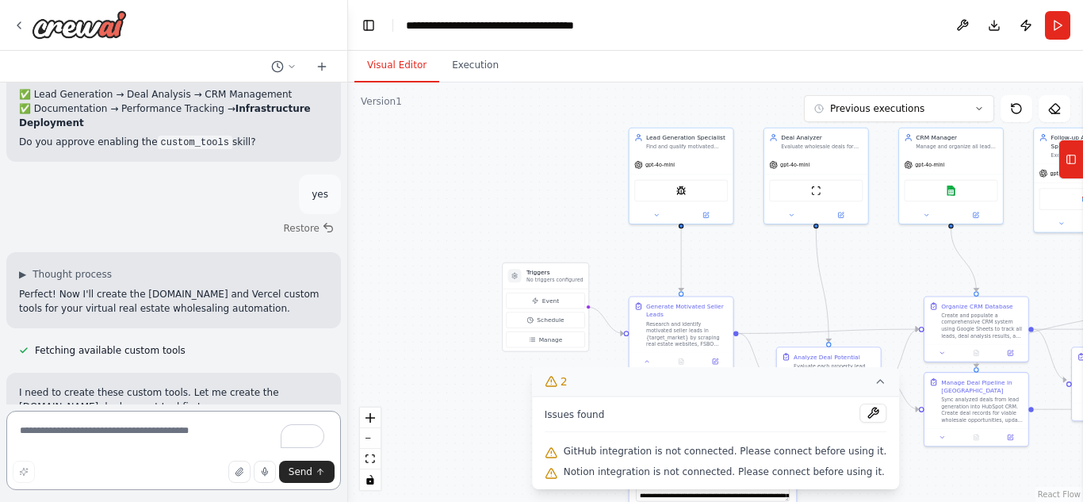
scroll to position [6997, 0]
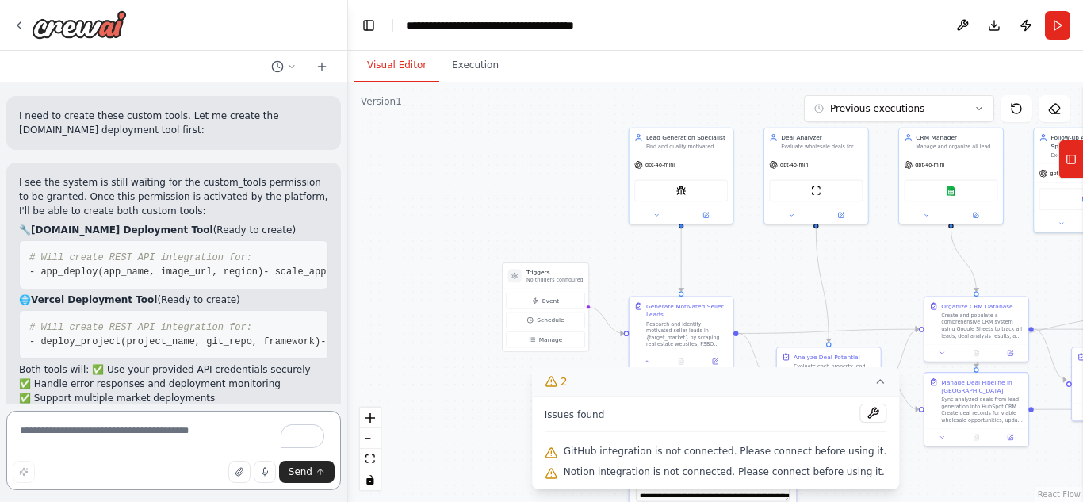
paste textarea "**********"
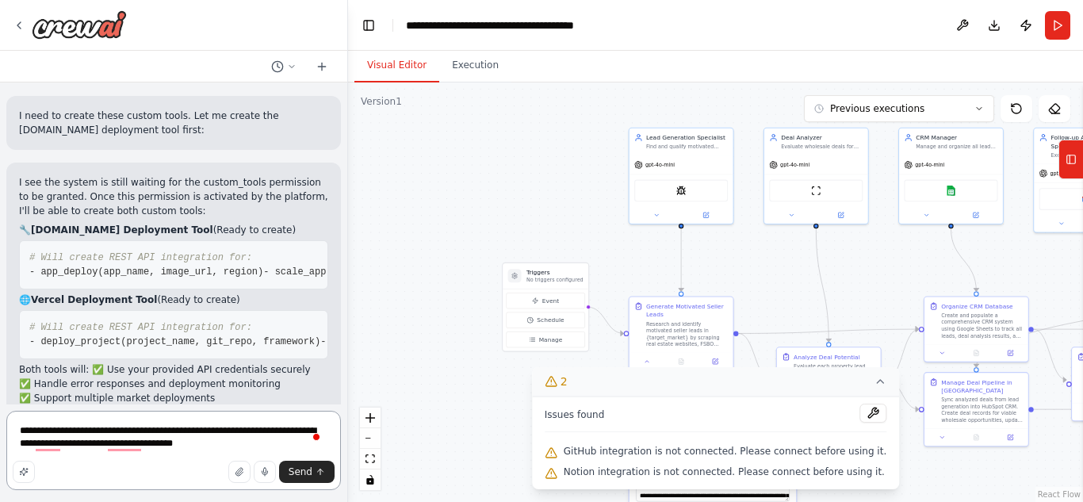
type textarea "**********"
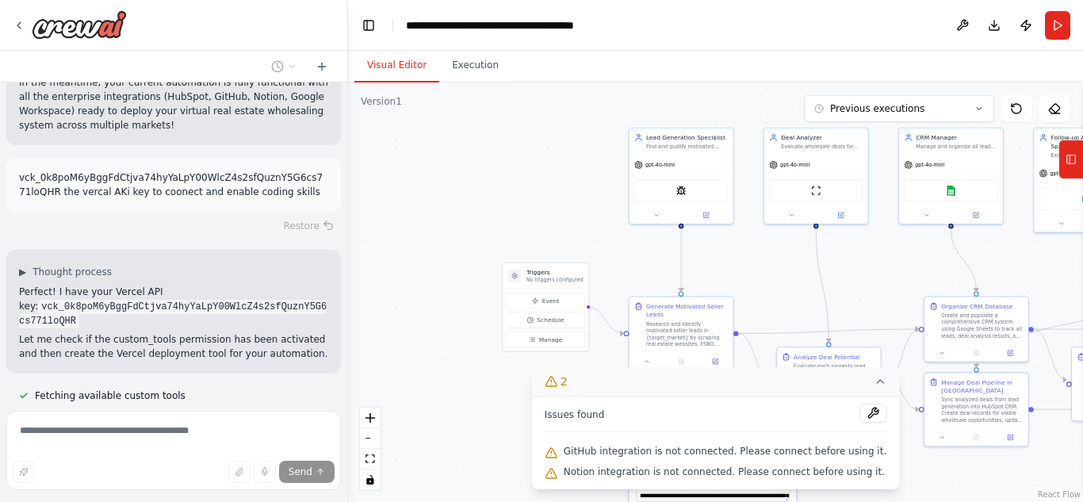
scroll to position [7464, 0]
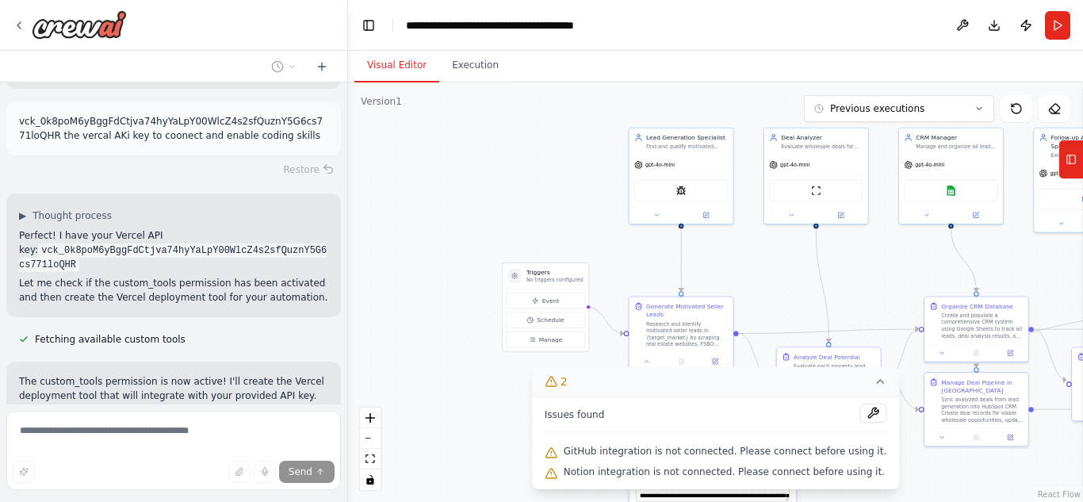
drag, startPoint x: 192, startPoint y: 391, endPoint x: 6, endPoint y: 366, distance: 187.9
click at [6, 366] on button "Toggle Sidebar" at bounding box center [0, 251] width 13 height 502
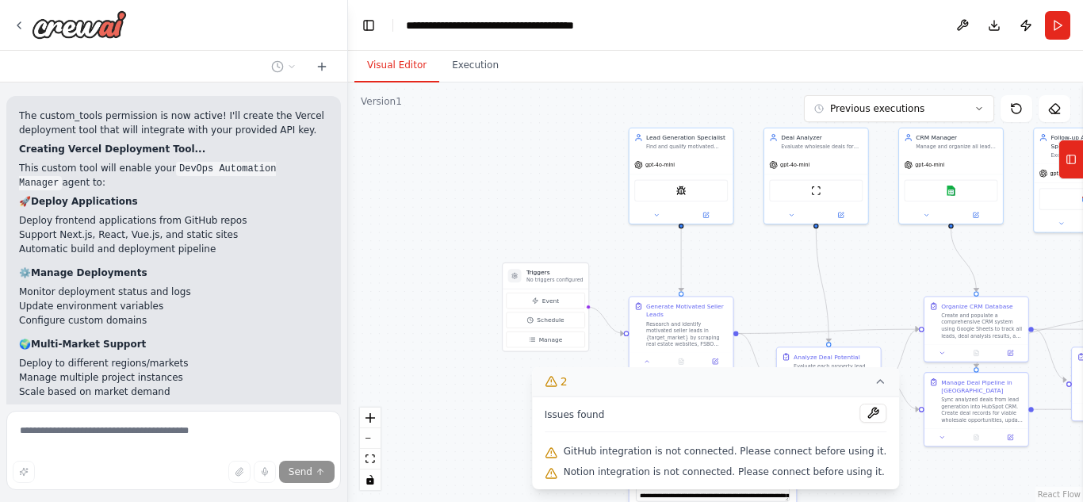
scroll to position [7761, 0]
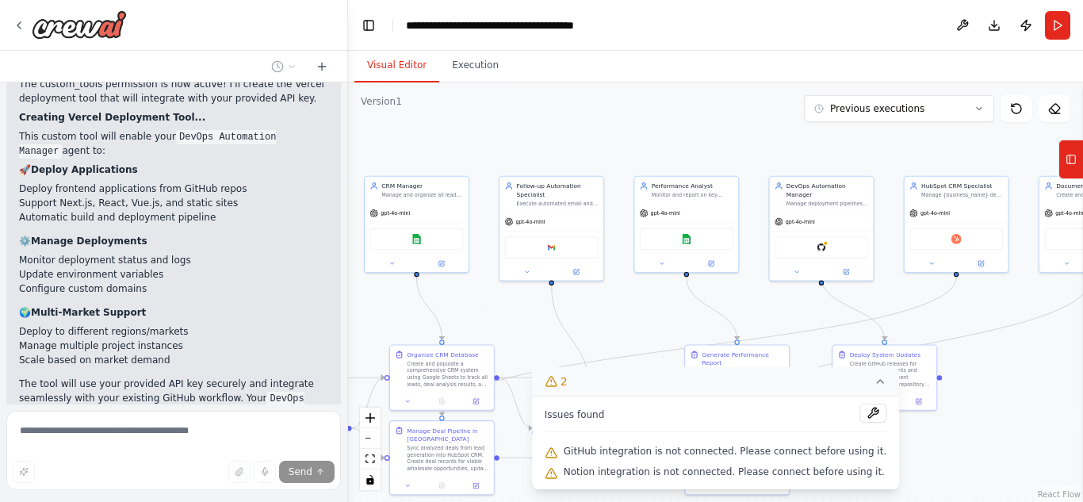
drag, startPoint x: 534, startPoint y: 211, endPoint x: 0, endPoint y: 259, distance: 536.6
click at [0, 259] on div "Here is an improved and concise deployment plan for a virtual real estate whole…" at bounding box center [541, 251] width 1083 height 502
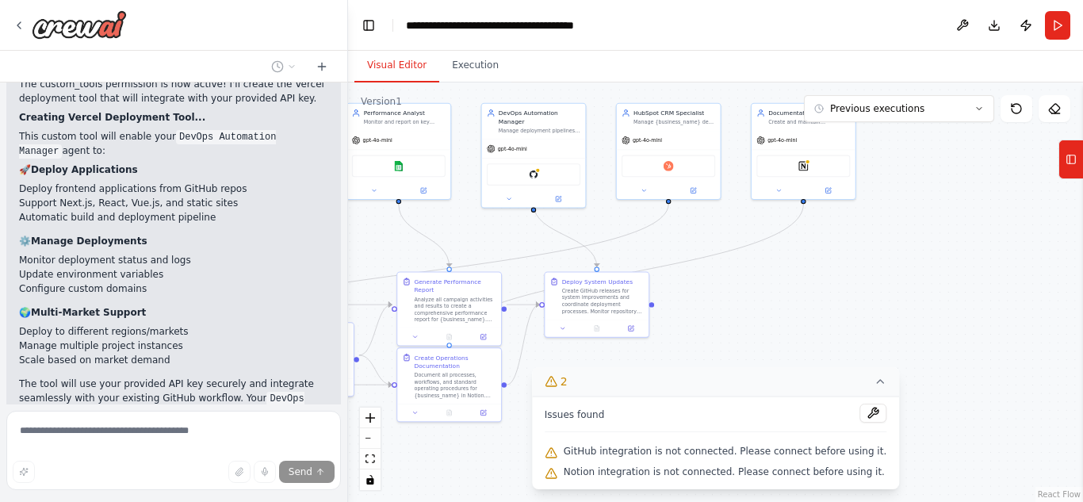
drag, startPoint x: 1005, startPoint y: 410, endPoint x: 717, endPoint y: 337, distance: 296.9
click at [717, 337] on div ".deletable-edge-delete-btn { width: 20px; height: 20px; border: 0px solid #ffff…" at bounding box center [715, 291] width 735 height 419
click at [808, 167] on img at bounding box center [803, 164] width 10 height 10
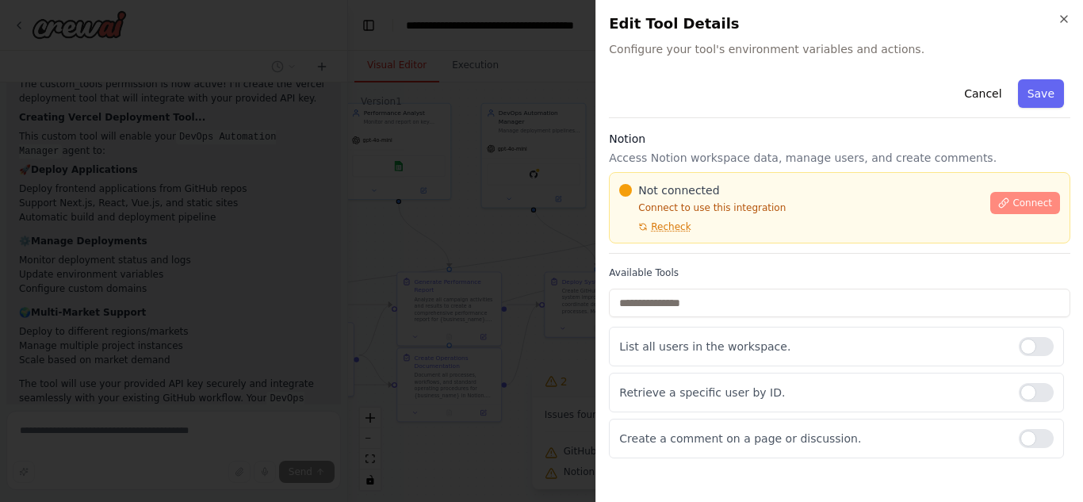
click at [1032, 206] on span "Connect" at bounding box center [1032, 203] width 40 height 13
click at [1027, 390] on div at bounding box center [1036, 392] width 35 height 19
click at [665, 230] on span "Recheck" at bounding box center [671, 226] width 40 height 13
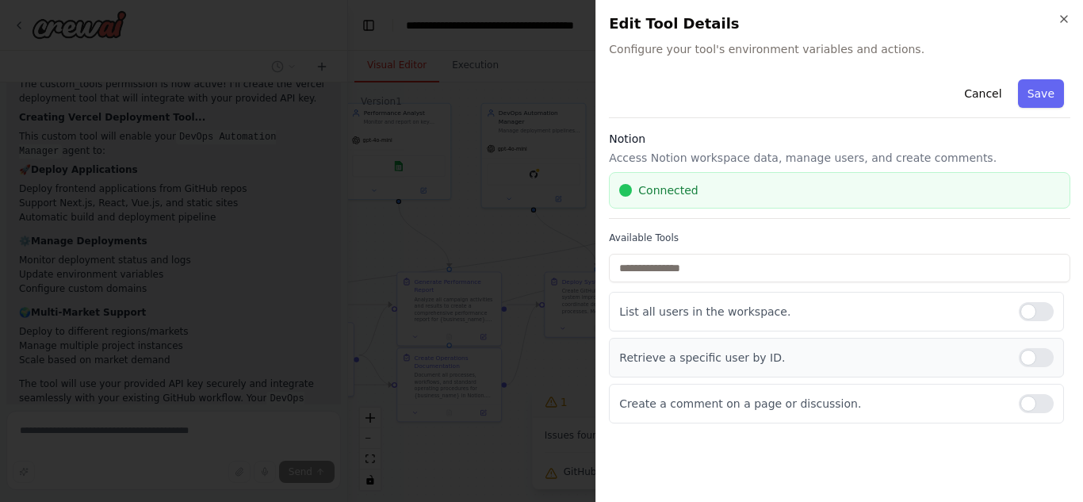
click at [1021, 363] on div at bounding box center [1036, 357] width 35 height 19
click at [1045, 90] on button "Save" at bounding box center [1041, 93] width 46 height 29
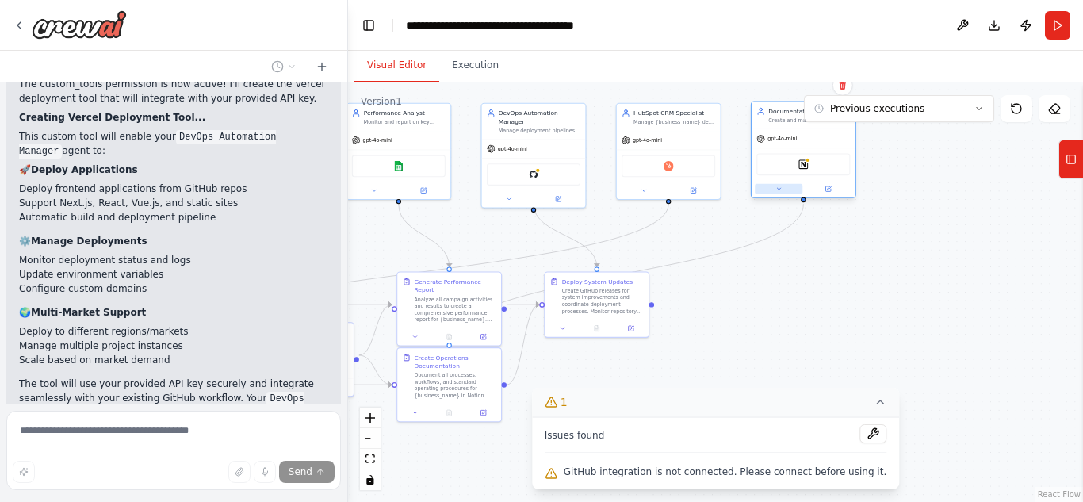
click at [779, 193] on button at bounding box center [779, 189] width 48 height 10
click at [882, 336] on icon at bounding box center [882, 334] width 7 height 8
click at [894, 345] on div "Retrieve a specific user by ID." at bounding box center [833, 339] width 150 height 21
click at [889, 340] on div at bounding box center [893, 340] width 18 height 10
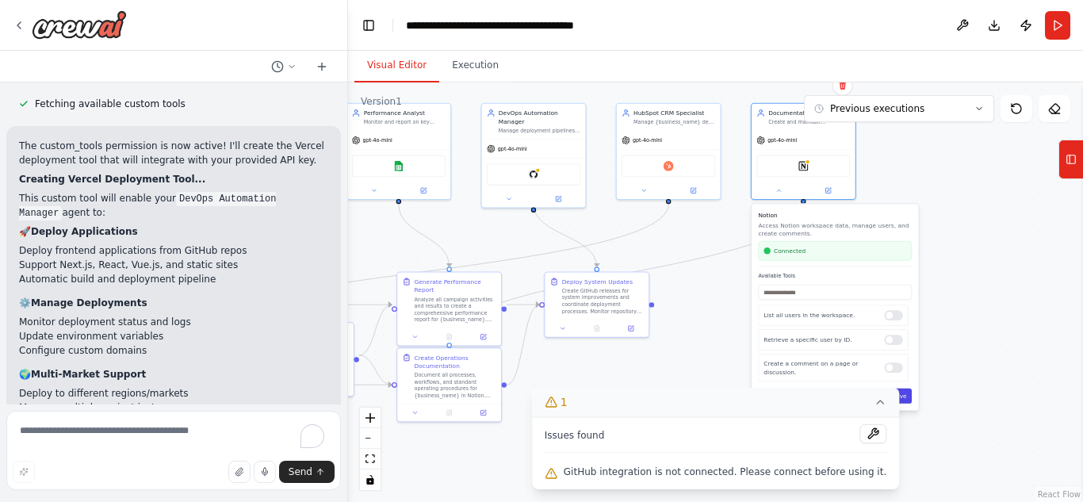
click at [905, 392] on button "Save" at bounding box center [899, 396] width 25 height 15
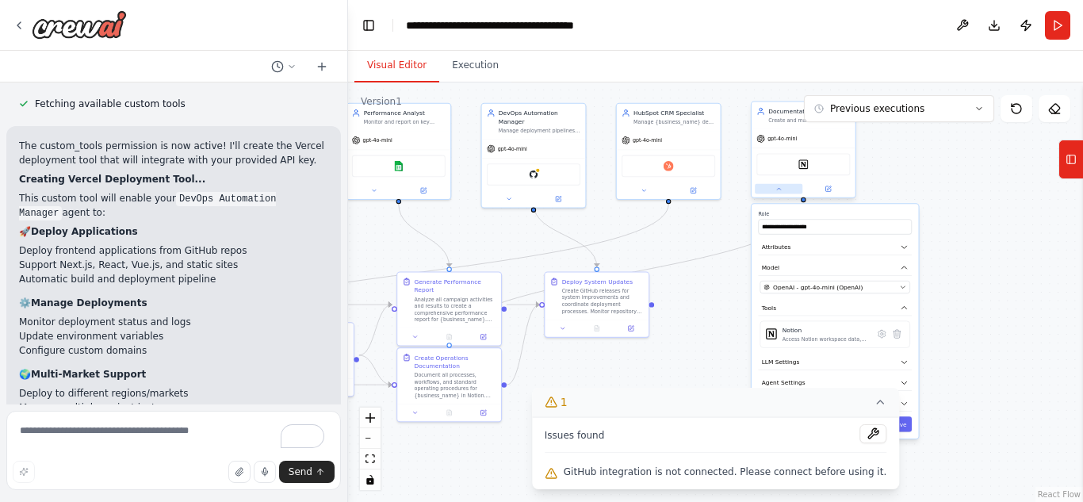
click at [776, 189] on icon at bounding box center [778, 189] width 7 height 7
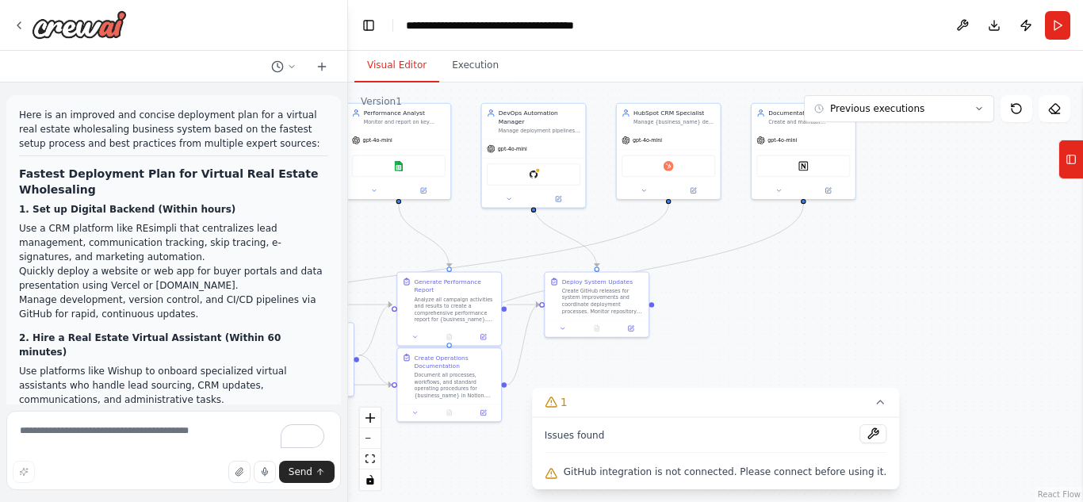
click at [538, 170] on img at bounding box center [534, 175] width 10 height 10
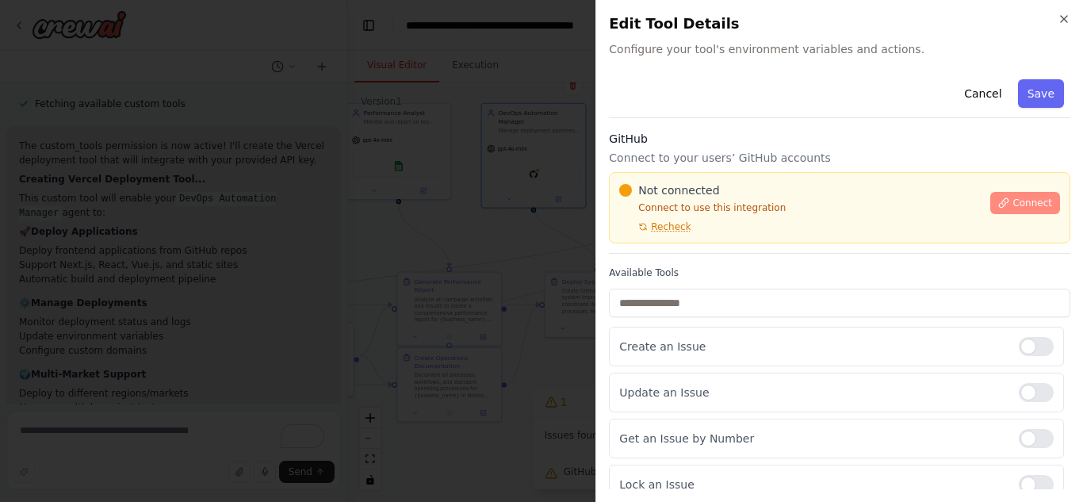
click at [1002, 200] on button "Connect" at bounding box center [1025, 203] width 70 height 22
click at [651, 224] on span "Recheck" at bounding box center [671, 226] width 40 height 13
click at [1002, 202] on button "Connect" at bounding box center [1025, 203] width 70 height 22
click at [1066, 17] on icon "button" at bounding box center [1064, 19] width 6 height 6
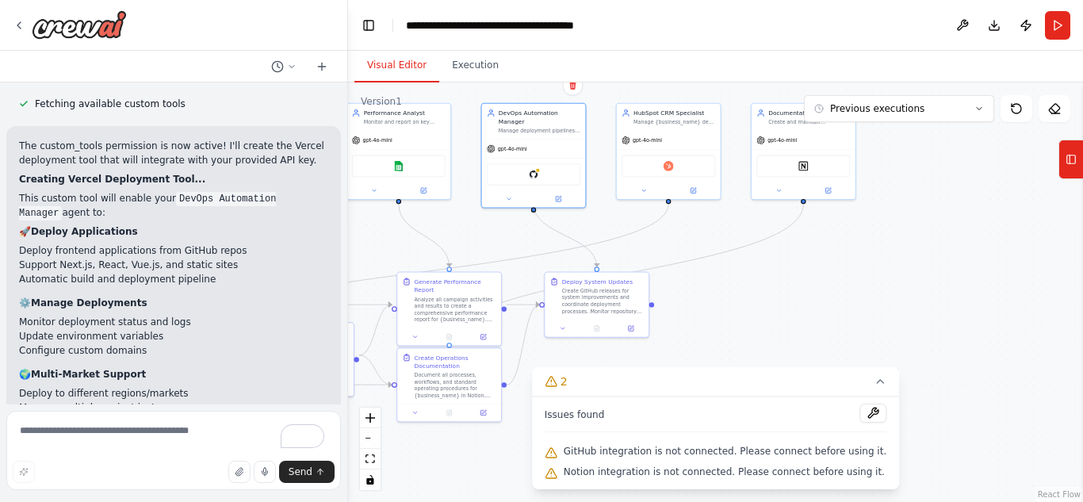
click at [623, 471] on span "Notion integration is not connected. Please connect before using it." at bounding box center [724, 471] width 321 height 13
click at [94, 437] on textarea "To enrich screen reader interactions, please activate Accessibility in Grammarl…" at bounding box center [173, 450] width 335 height 79
type textarea "**********"
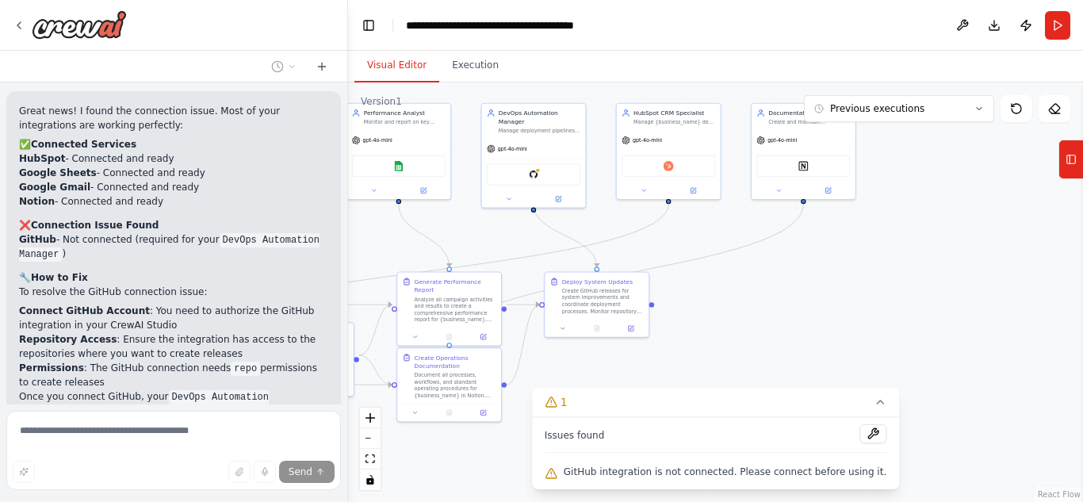
scroll to position [8599, 0]
click at [536, 168] on img at bounding box center [534, 173] width 10 height 10
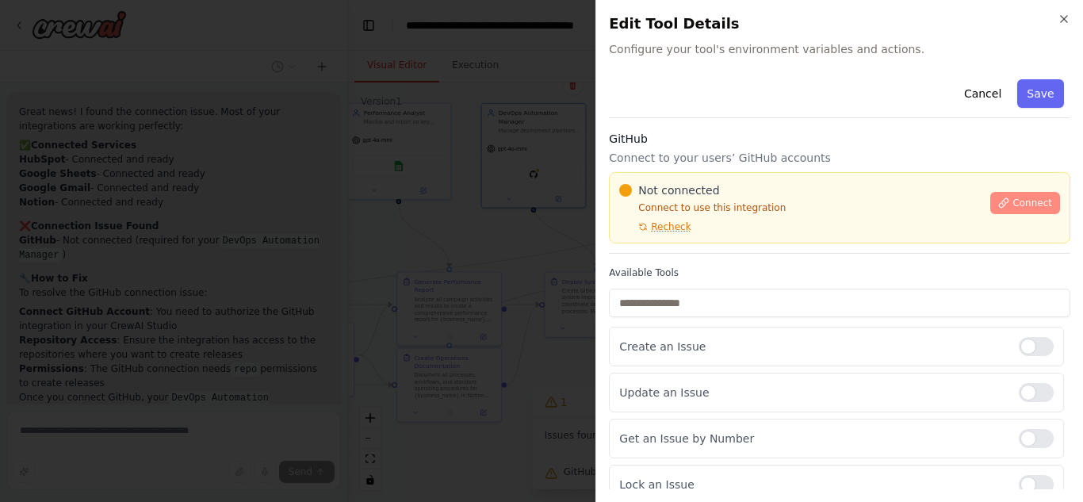
click at [1009, 195] on button "Connect" at bounding box center [1025, 203] width 70 height 22
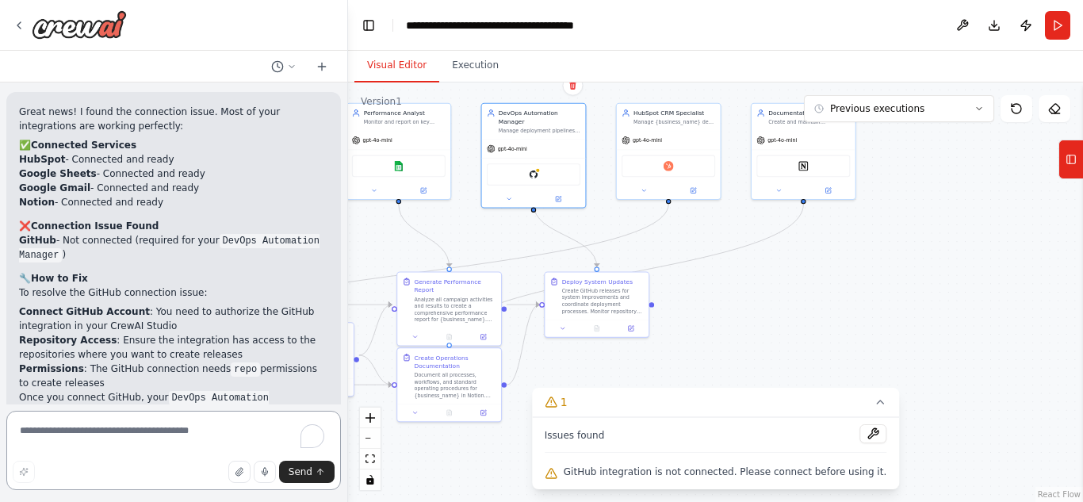
scroll to position [8622, 0]
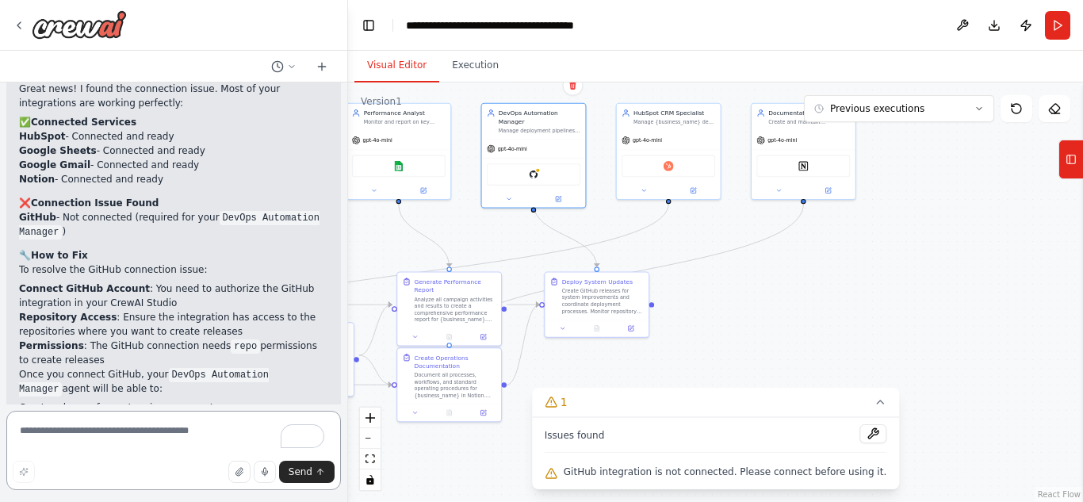
click at [119, 432] on textarea "To enrich screen reader interactions, please activate Accessibility in Grammarl…" at bounding box center [173, 450] width 335 height 79
type textarea "**********"
click at [320, 469] on icon "submit" at bounding box center [320, 472] width 0 height 6
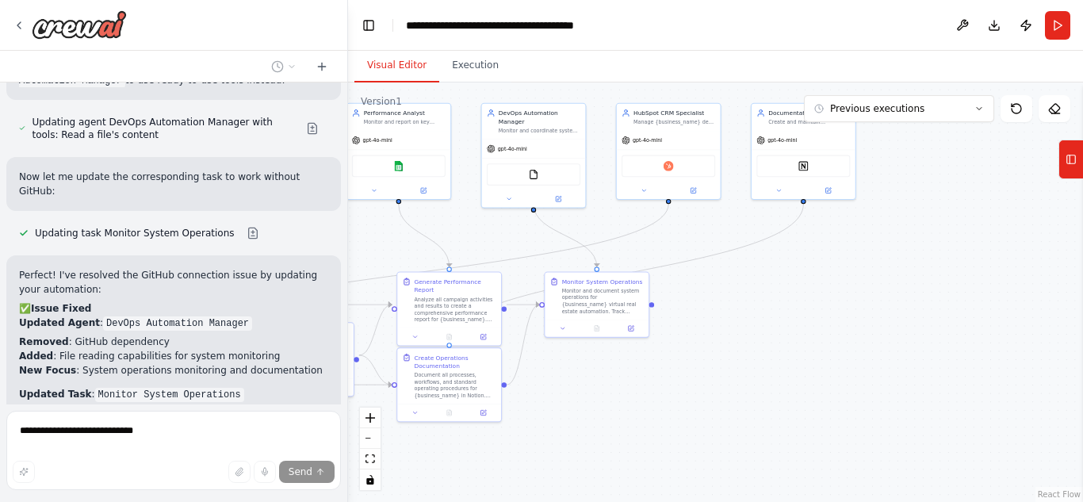
scroll to position [9370, 0]
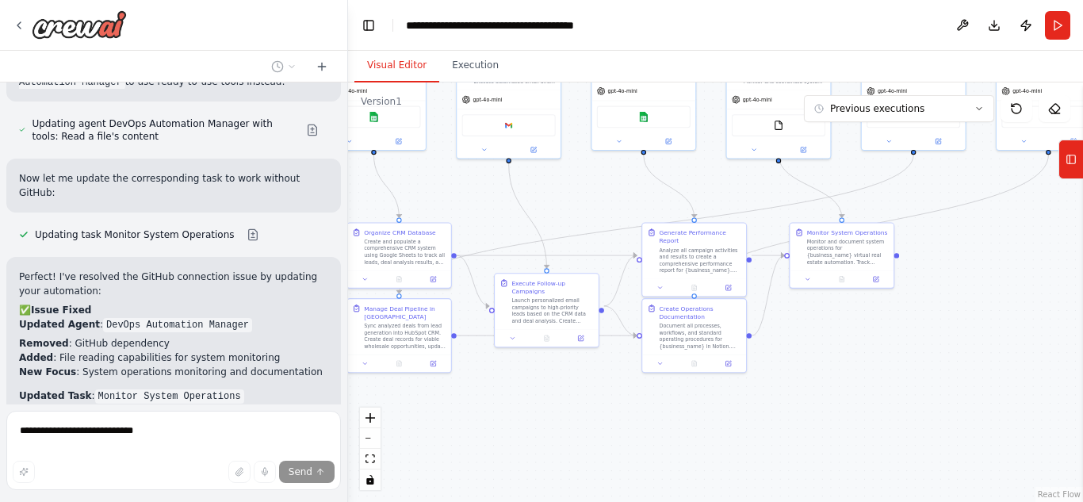
drag, startPoint x: 687, startPoint y: 382, endPoint x: 932, endPoint y: 333, distance: 249.9
click at [932, 333] on div ".deletable-edge-delete-btn { width: 20px; height: 20px; border: 0px solid #ffff…" at bounding box center [715, 291] width 735 height 419
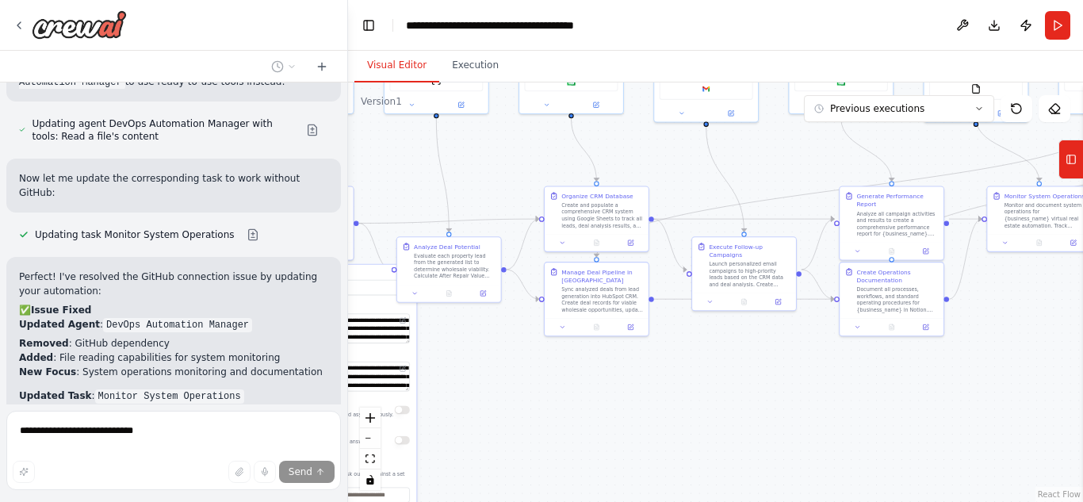
drag, startPoint x: 614, startPoint y: 416, endPoint x: 811, endPoint y: 380, distance: 200.8
click at [811, 380] on div ".deletable-edge-delete-btn { width: 20px; height: 20px; border: 0px solid #ffff…" at bounding box center [715, 291] width 735 height 419
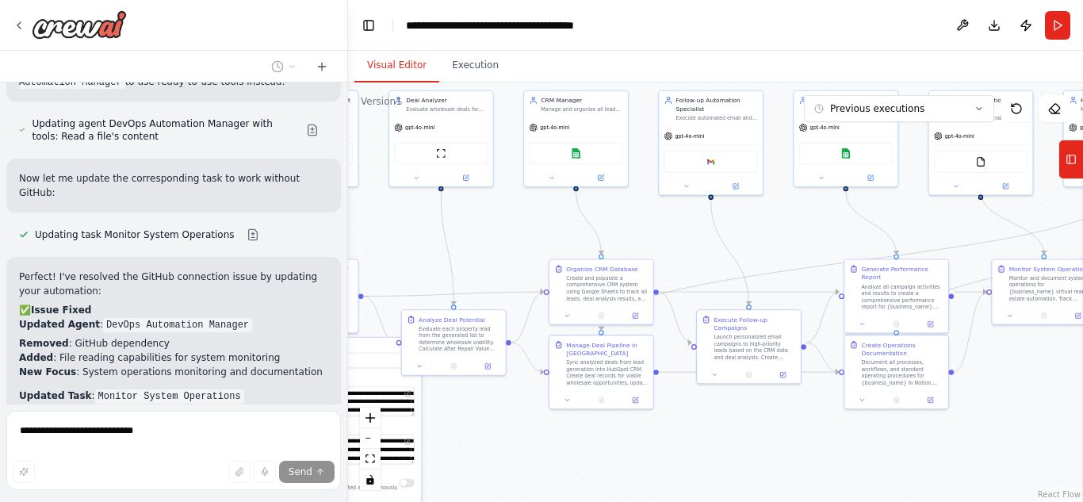
drag, startPoint x: 652, startPoint y: 377, endPoint x: 656, endPoint y: 450, distance: 73.1
click at [656, 450] on div ".deletable-edge-delete-btn { width: 20px; height: 20px; border: 0px solid #ffff…" at bounding box center [715, 291] width 735 height 419
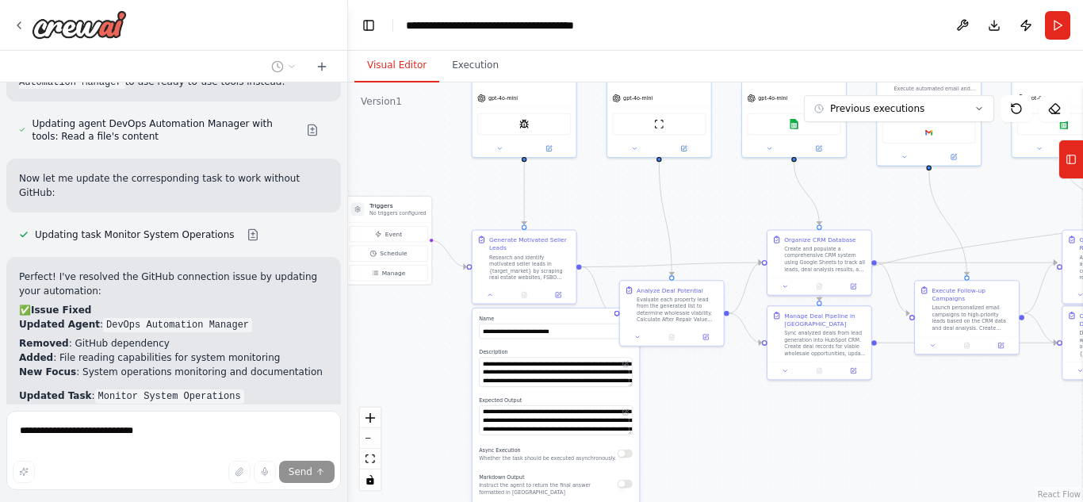
drag, startPoint x: 511, startPoint y: 432, endPoint x: 729, endPoint y: 403, distance: 220.0
click at [729, 403] on div ".deletable-edge-delete-btn { width: 20px; height: 20px; border: 0px solid #ffff…" at bounding box center [715, 291] width 735 height 419
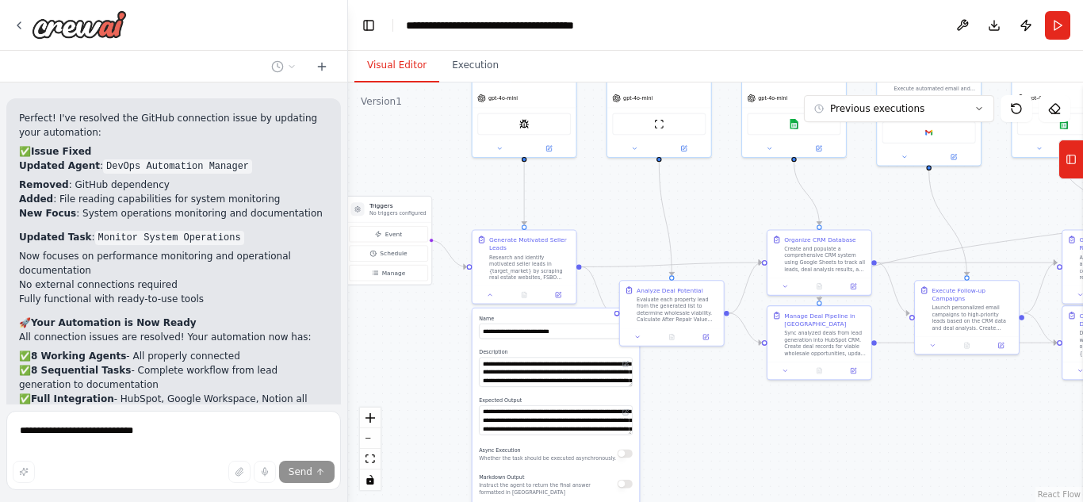
scroll to position [9534, 0]
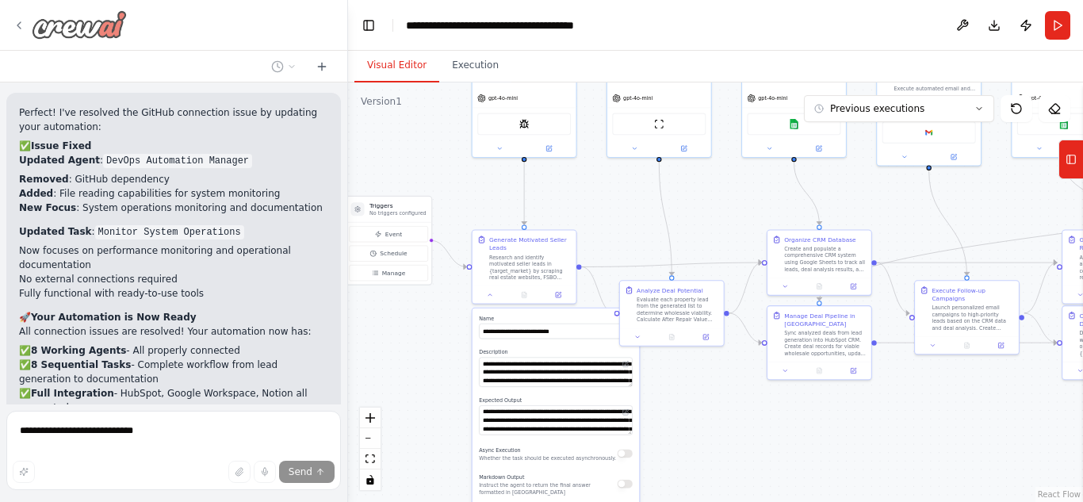
click at [15, 20] on icon at bounding box center [19, 25] width 13 height 13
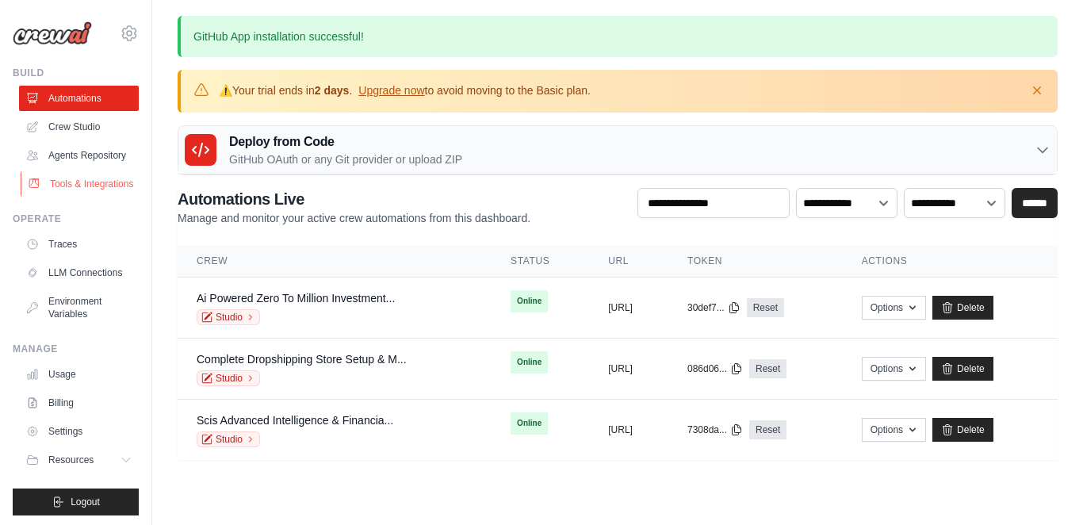
click at [73, 197] on link "Tools & Integrations" at bounding box center [81, 183] width 120 height 25
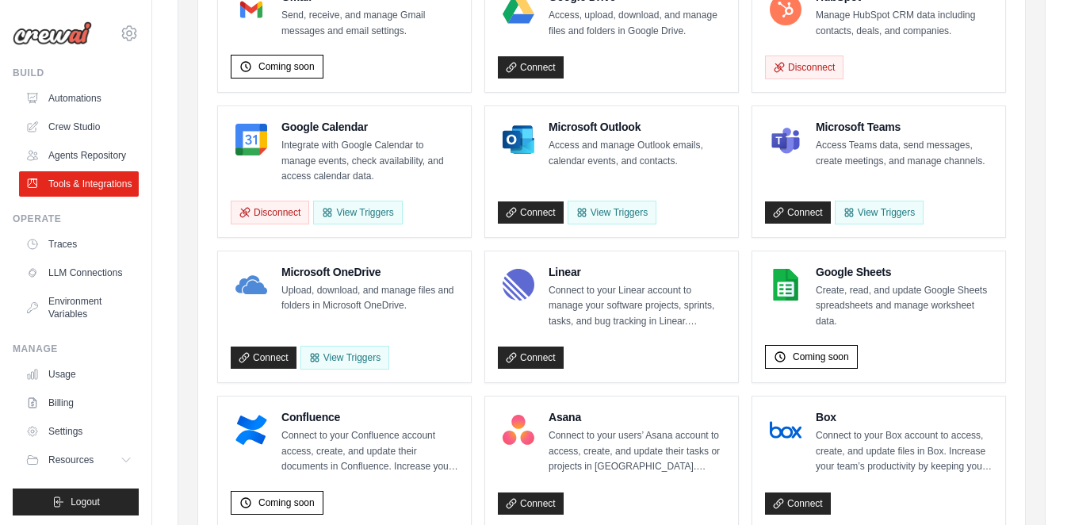
scroll to position [329, 0]
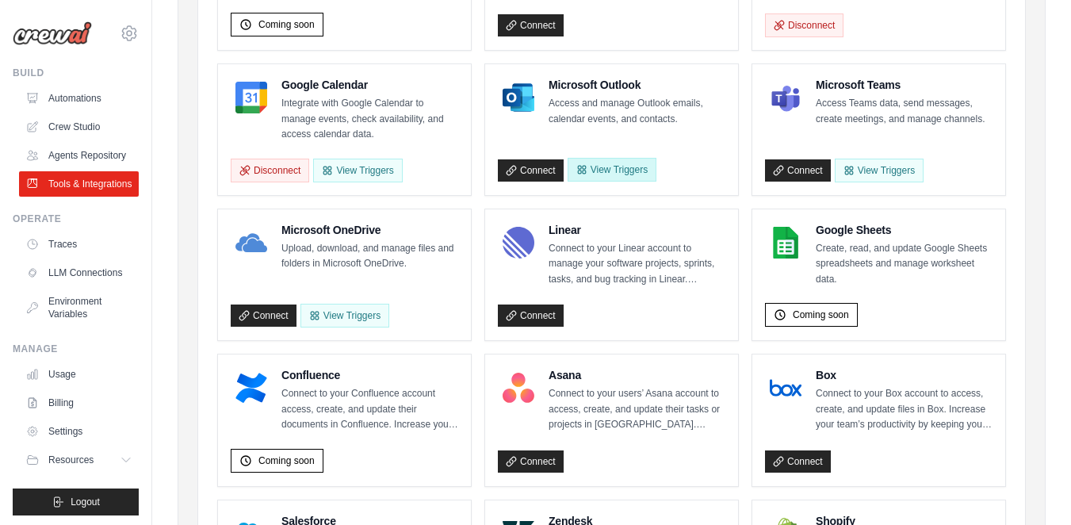
click at [576, 182] on button "View Triggers" at bounding box center [612, 170] width 89 height 24
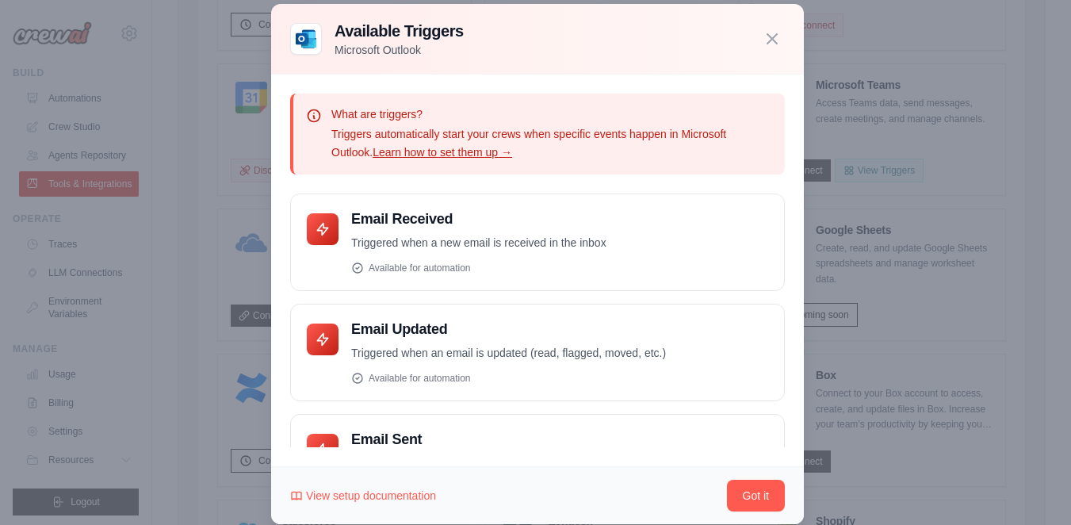
scroll to position [46, 0]
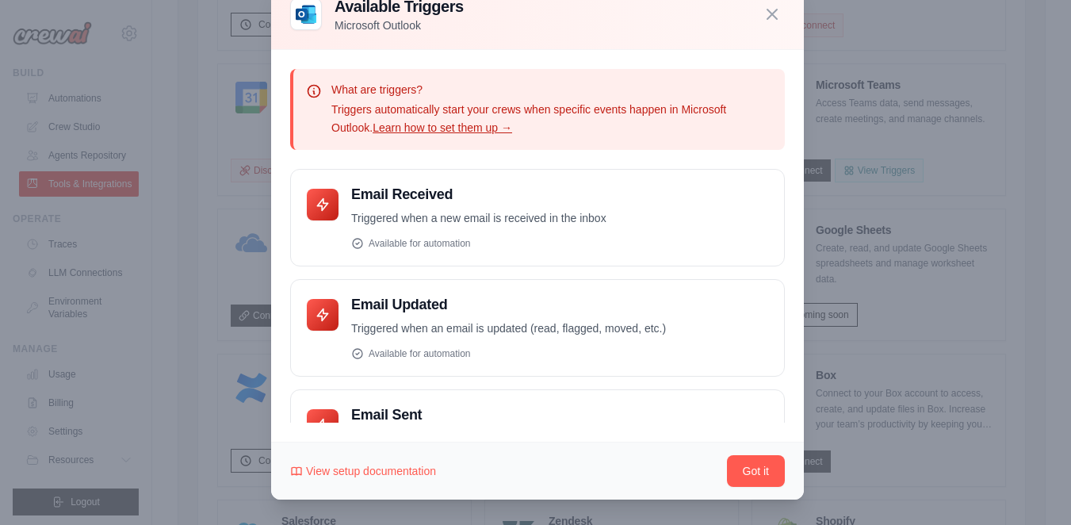
click at [204, 125] on div at bounding box center [535, 262] width 1071 height 525
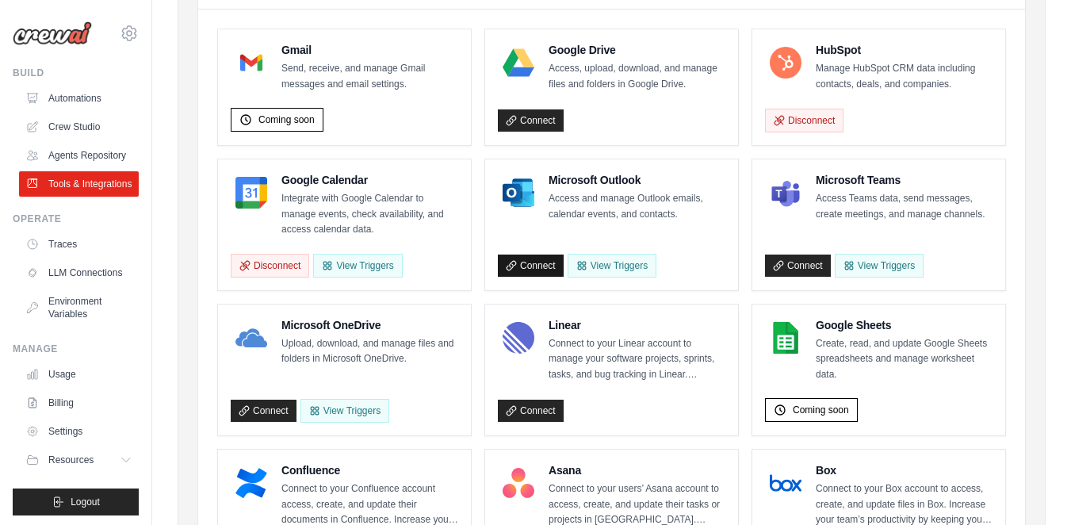
scroll to position [232, 0]
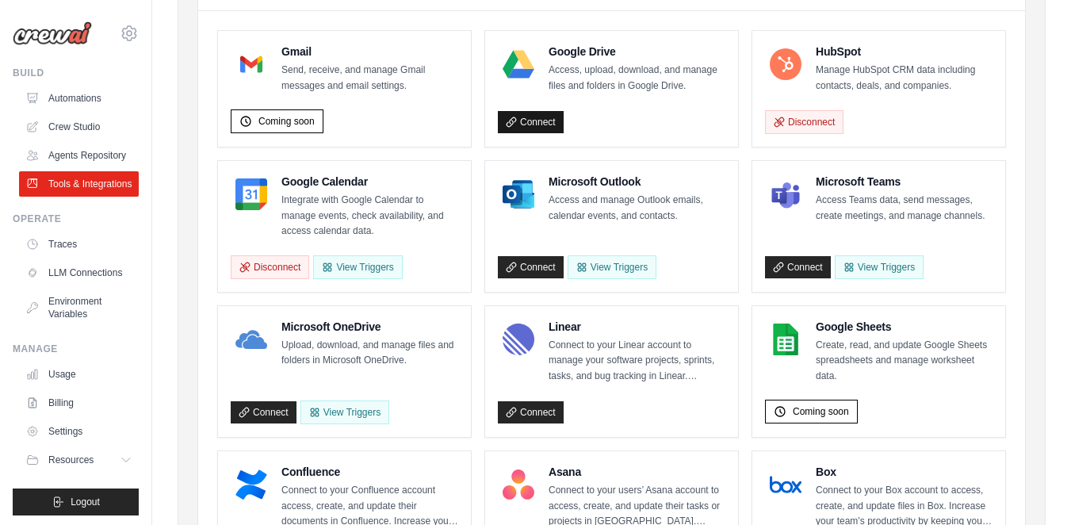
click at [552, 133] on link "Connect" at bounding box center [531, 122] width 66 height 22
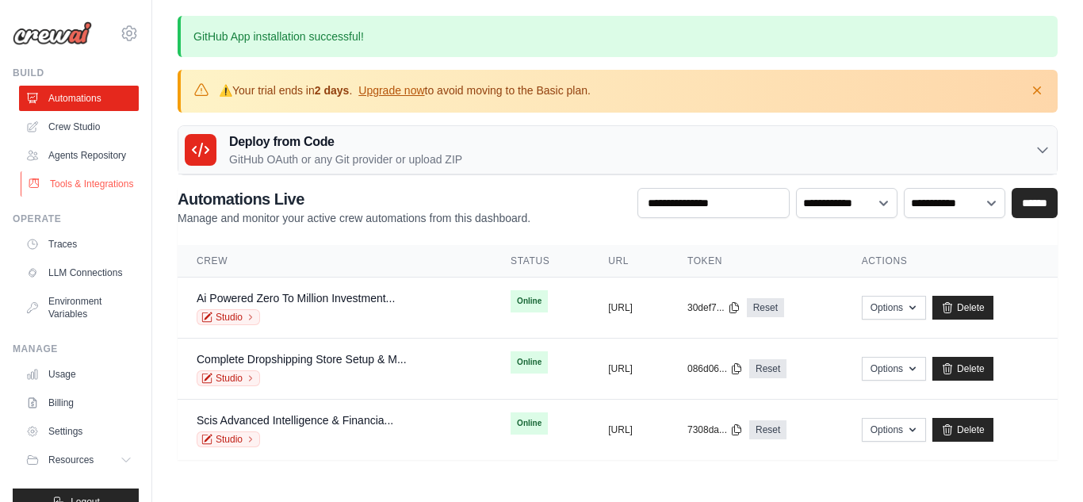
drag, startPoint x: 0, startPoint y: 0, endPoint x: 87, endPoint y: 197, distance: 215.1
click at [87, 197] on link "Tools & Integrations" at bounding box center [81, 183] width 120 height 25
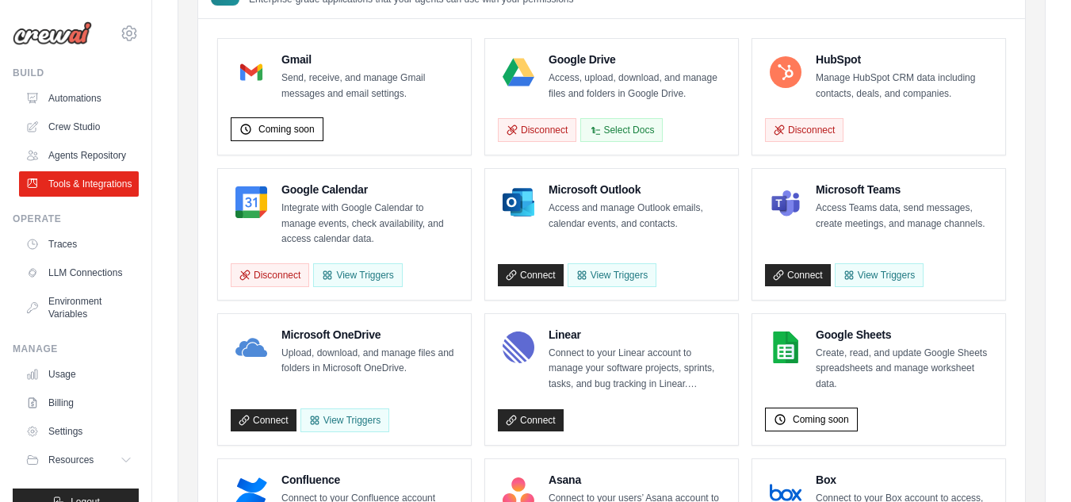
scroll to position [320, 0]
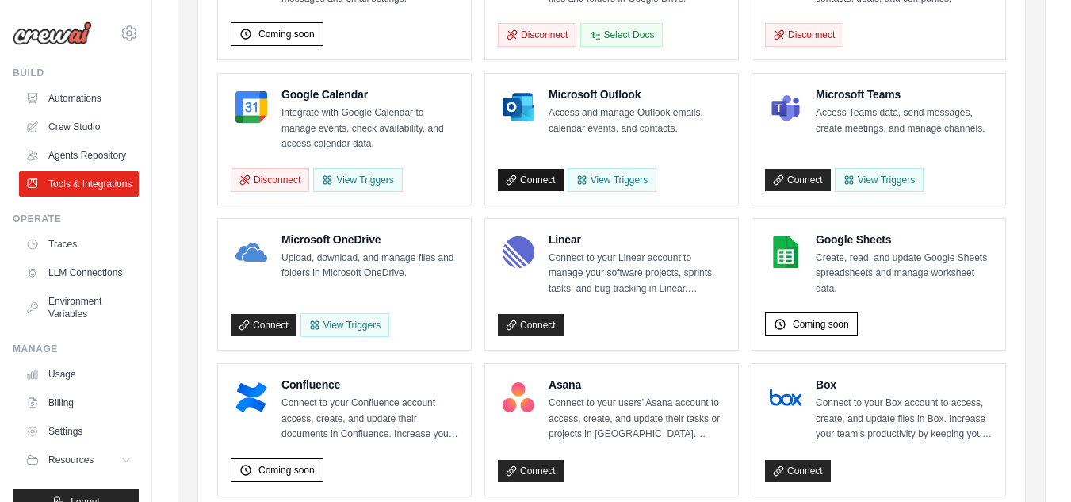
click at [536, 191] on link "Connect" at bounding box center [531, 180] width 66 height 22
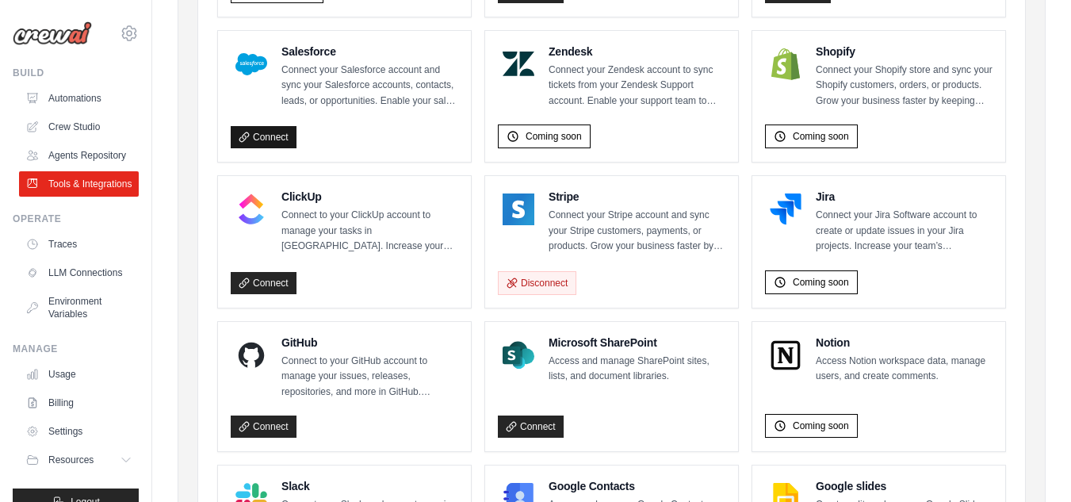
scroll to position [826, 0]
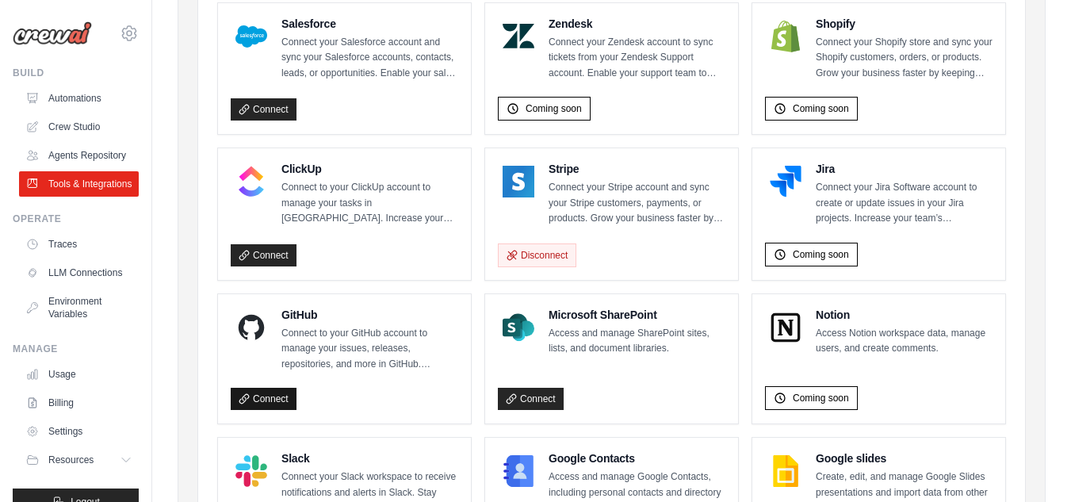
click at [281, 410] on link "Connect" at bounding box center [264, 399] width 66 height 22
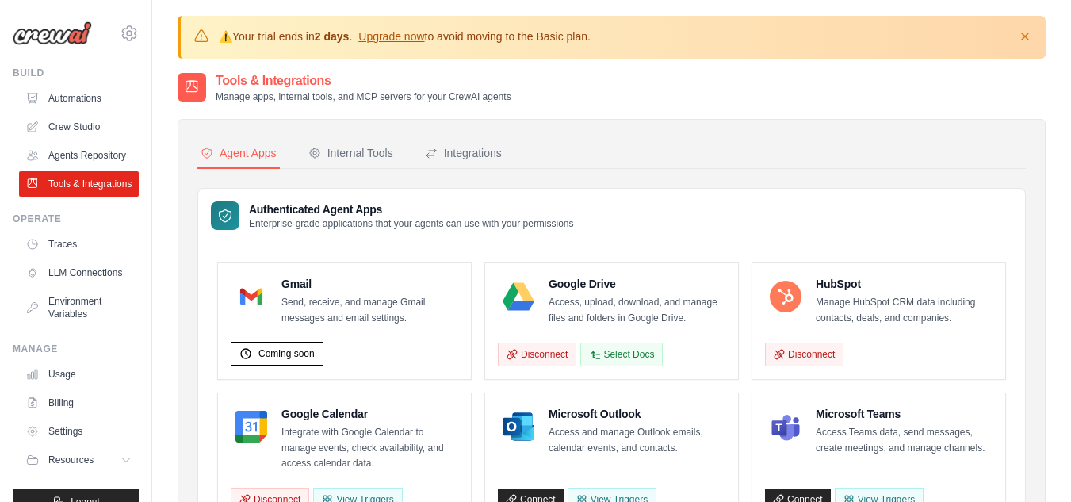
click at [265, 210] on h3 "Authenticated Agent Apps" at bounding box center [411, 209] width 325 height 16
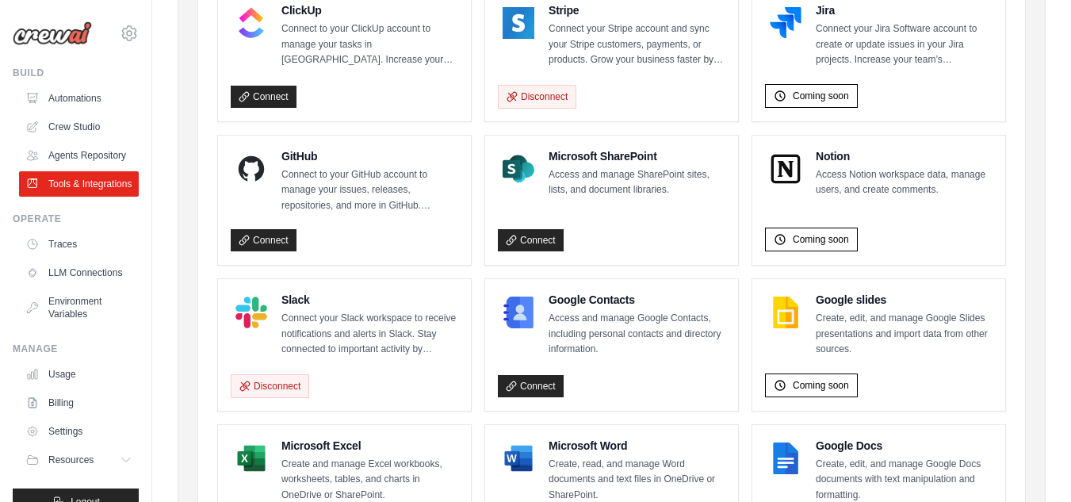
scroll to position [978, 0]
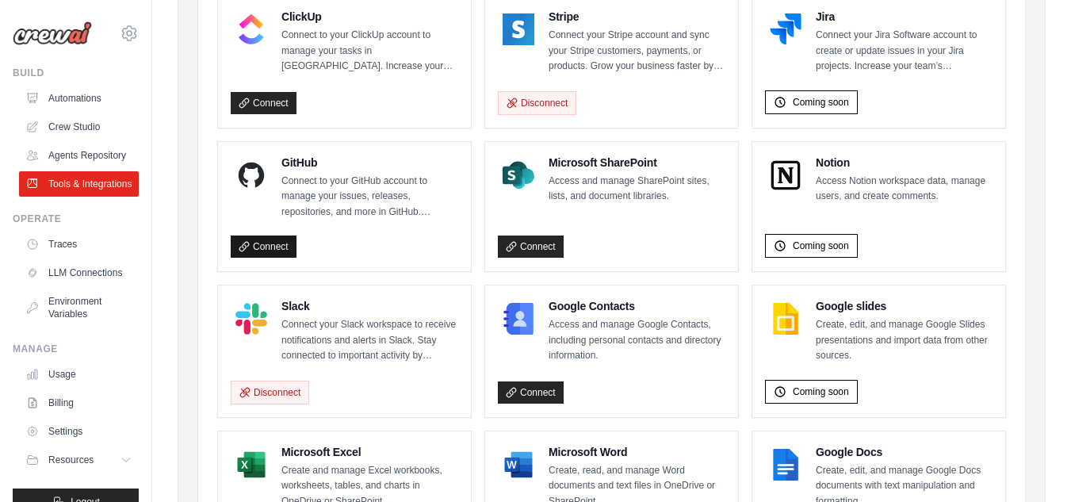
click at [263, 247] on link "Connect" at bounding box center [264, 246] width 66 height 22
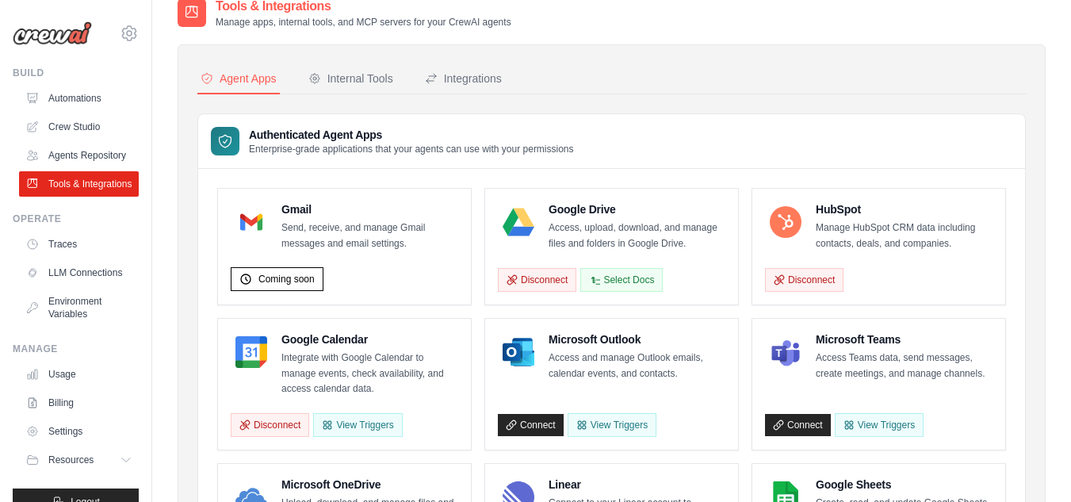
scroll to position [0, 0]
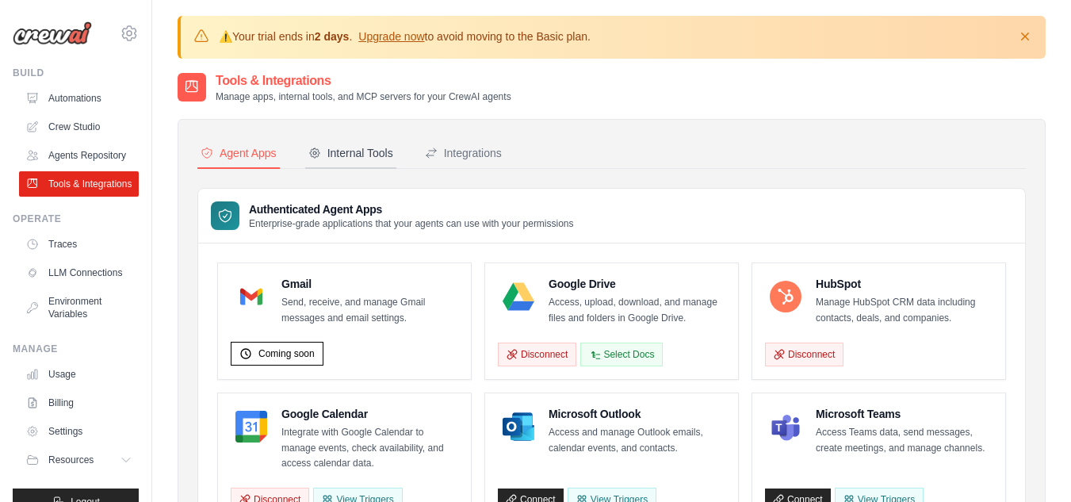
click at [359, 151] on div "Internal Tools" at bounding box center [350, 153] width 85 height 16
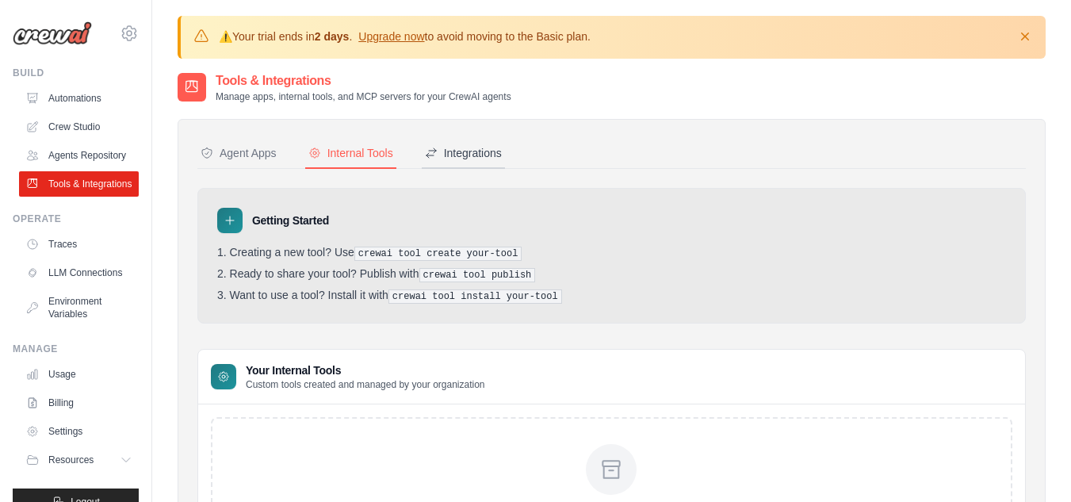
click at [465, 158] on div "Integrations" at bounding box center [463, 153] width 77 height 16
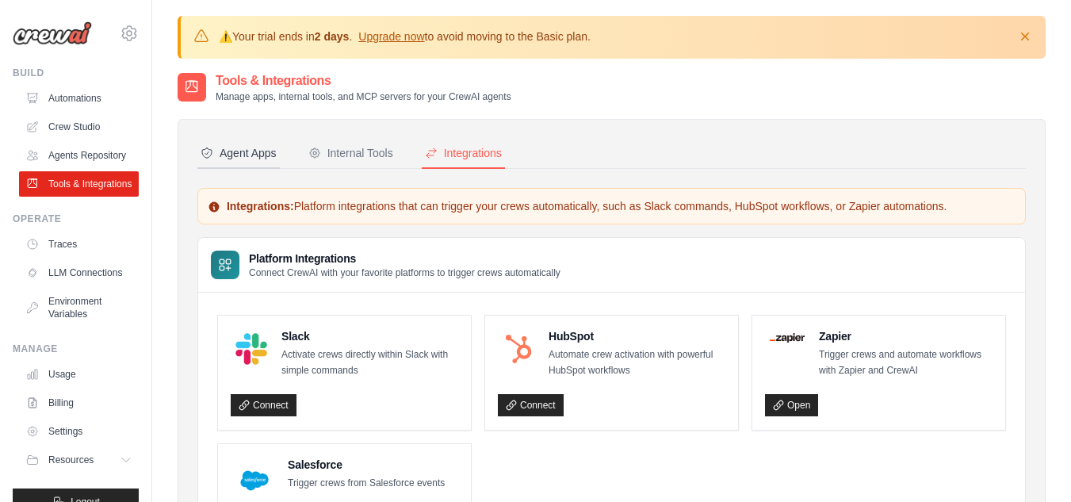
click at [268, 143] on button "Agent Apps" at bounding box center [238, 154] width 82 height 30
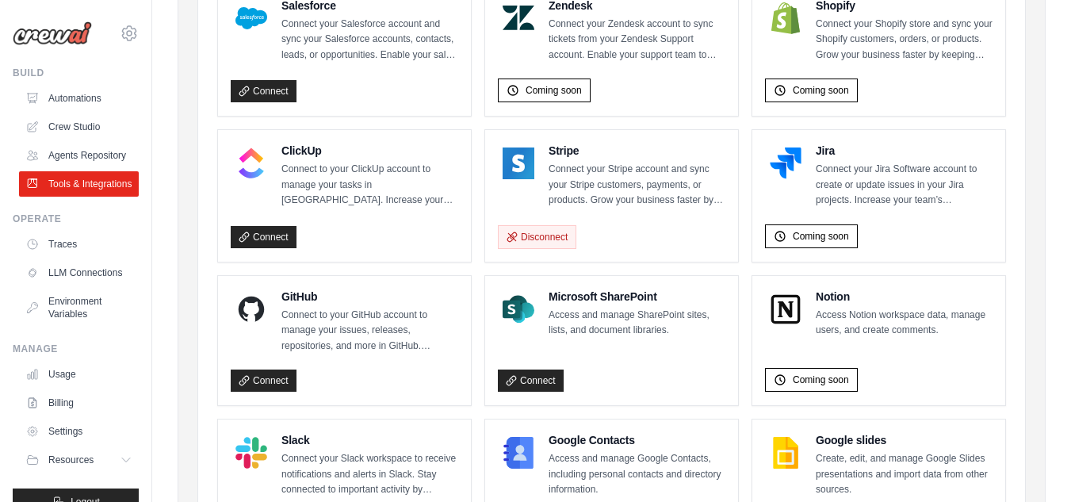
scroll to position [863, 0]
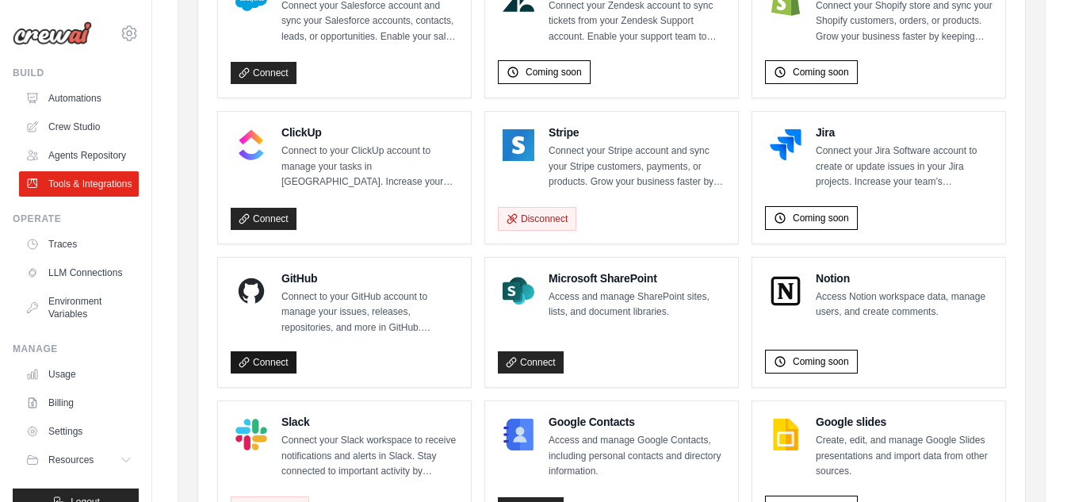
click at [258, 371] on link "Connect" at bounding box center [264, 362] width 66 height 22
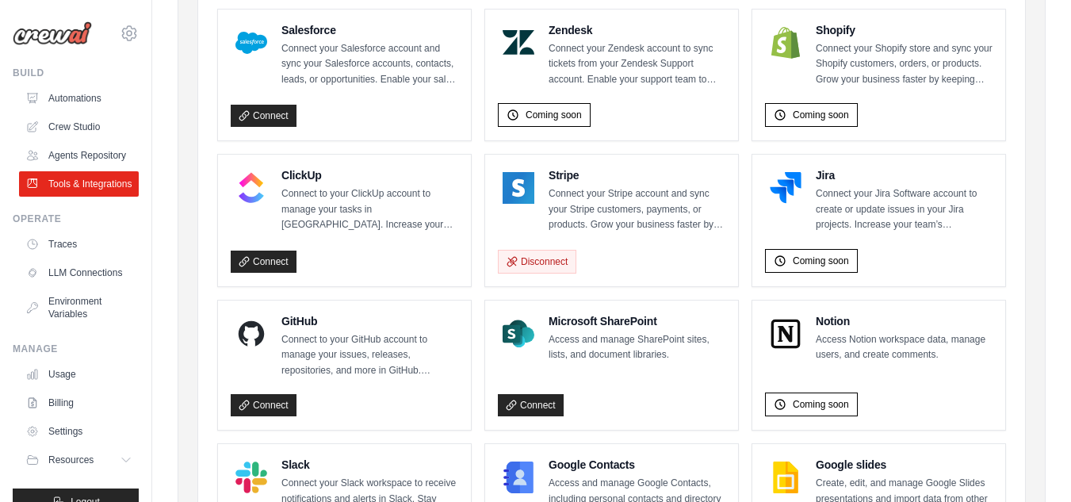
scroll to position [733, 0]
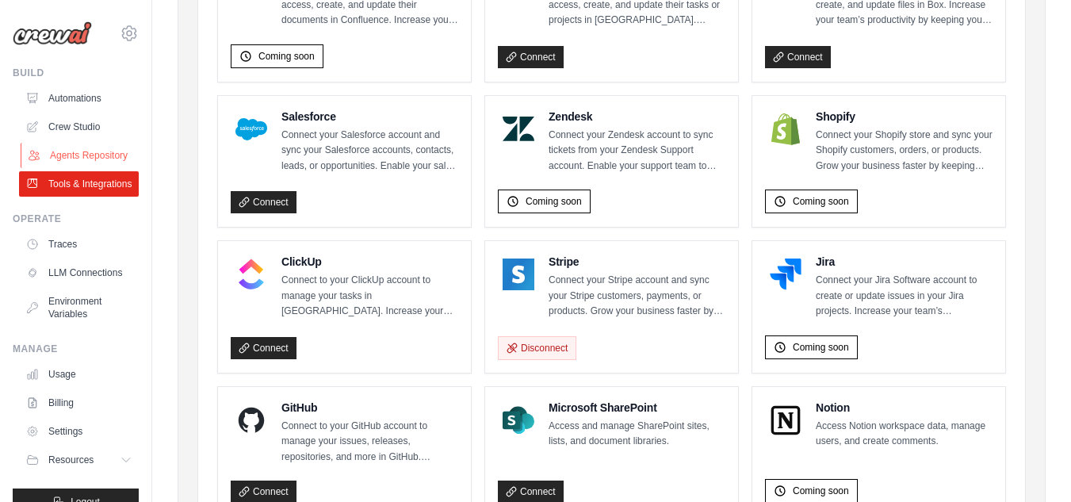
click at [90, 161] on link "Agents Repository" at bounding box center [81, 155] width 120 height 25
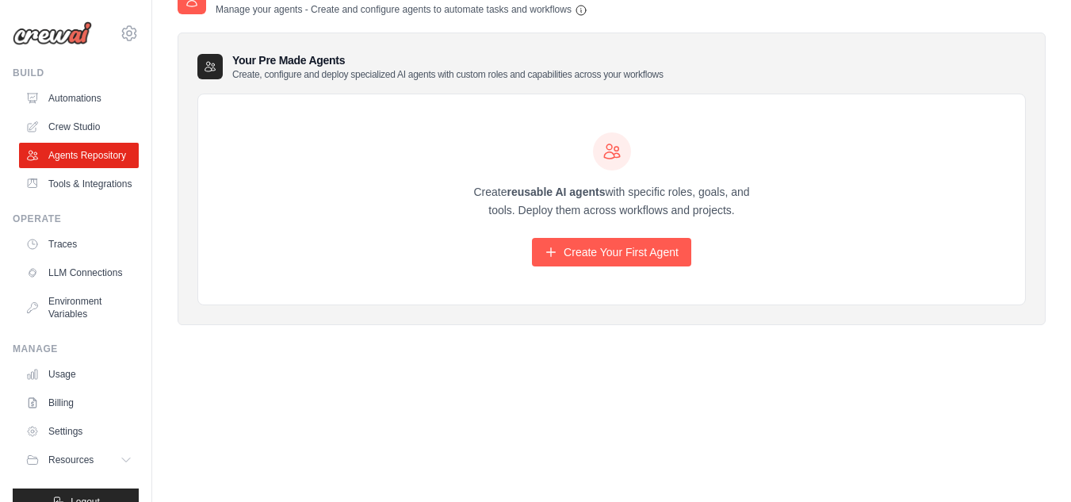
scroll to position [0, 0]
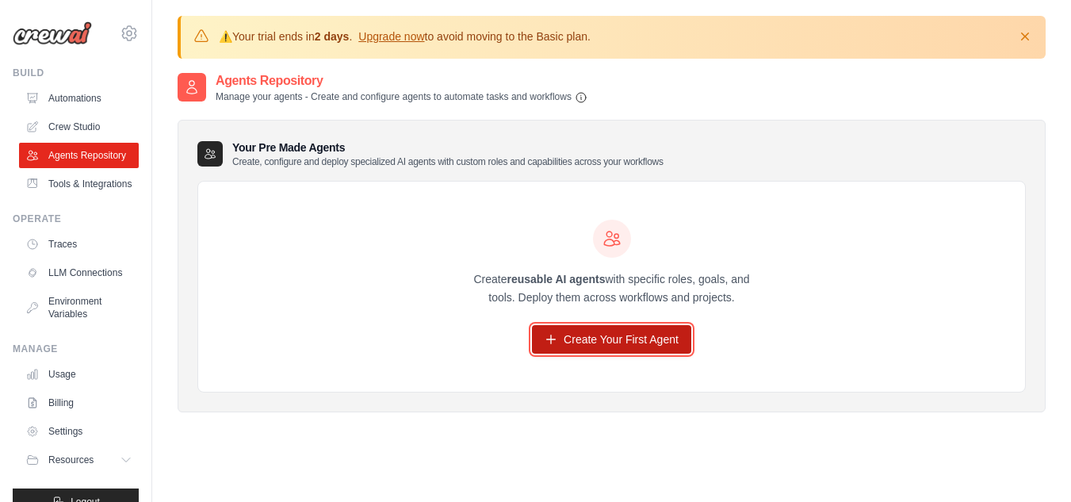
click at [605, 338] on link "Create Your First Agent" at bounding box center [611, 339] width 159 height 29
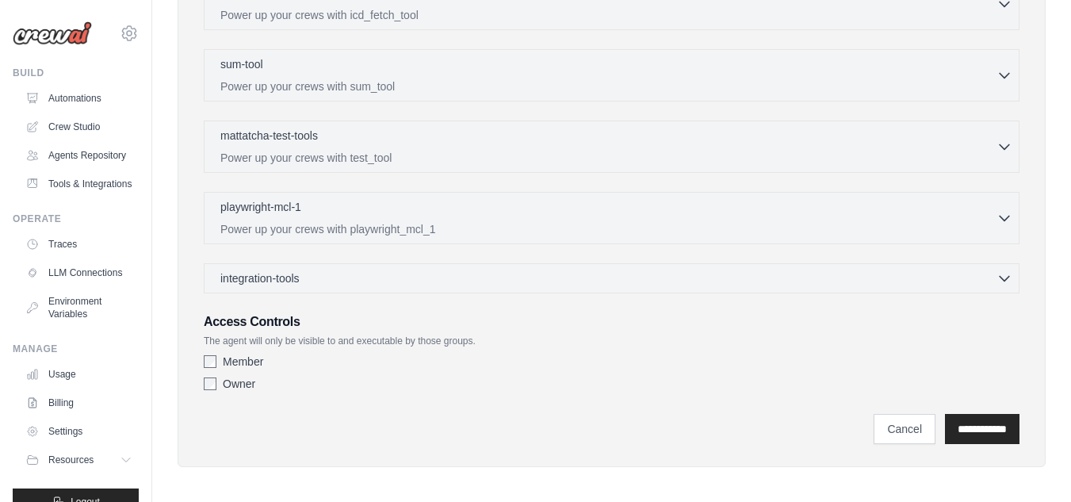
scroll to position [595, 0]
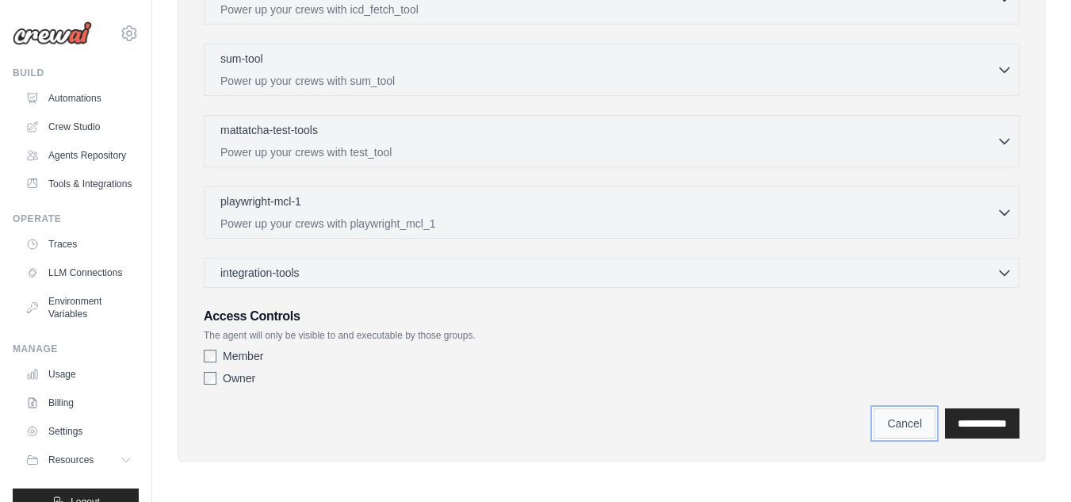
click at [876, 430] on link "Cancel" at bounding box center [905, 423] width 62 height 30
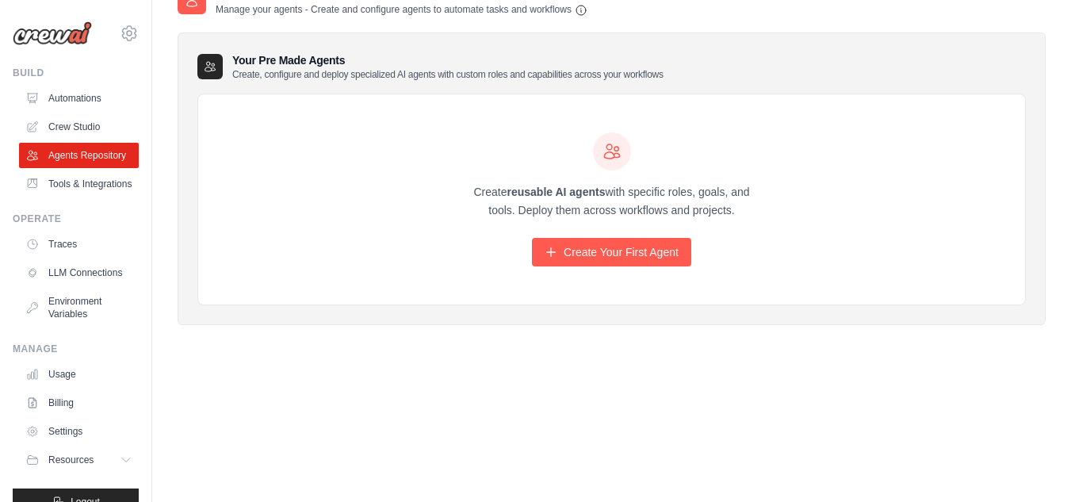
scroll to position [0, 0]
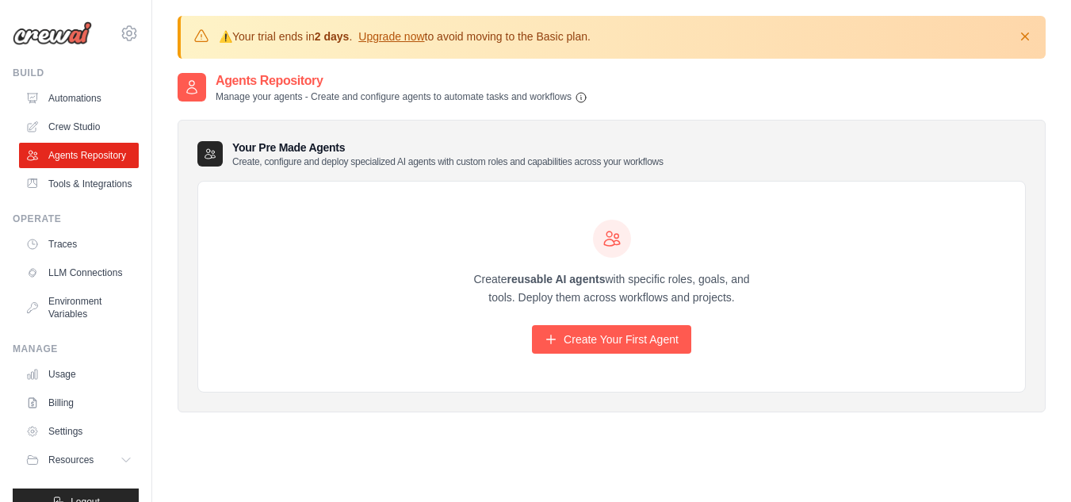
click at [211, 157] on icon at bounding box center [210, 154] width 10 height 10
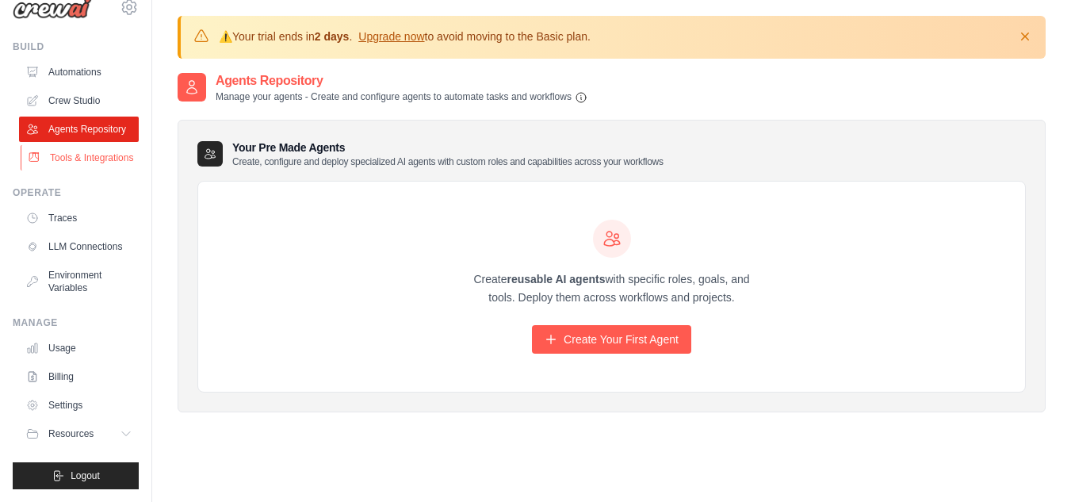
scroll to position [64, 0]
click at [78, 213] on link "Traces" at bounding box center [81, 217] width 120 height 25
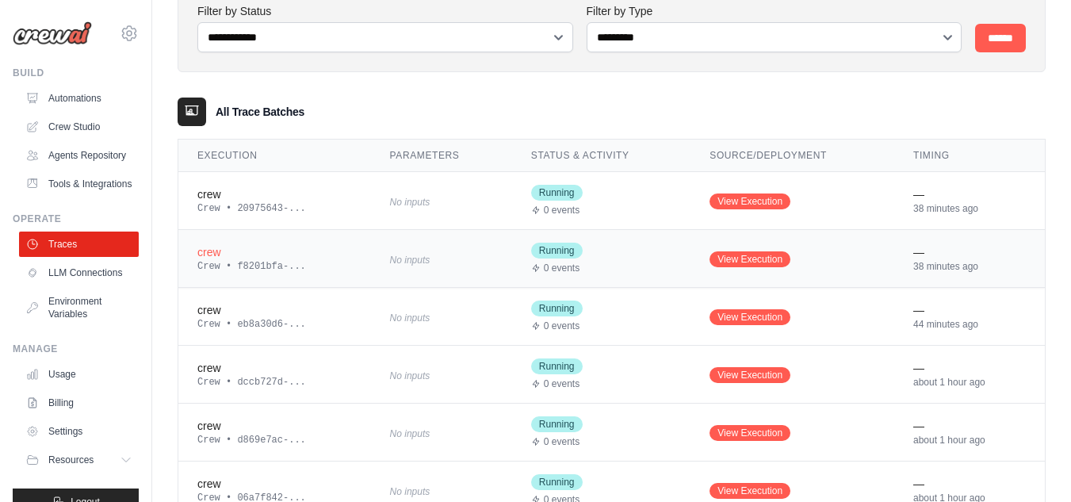
scroll to position [136, 0]
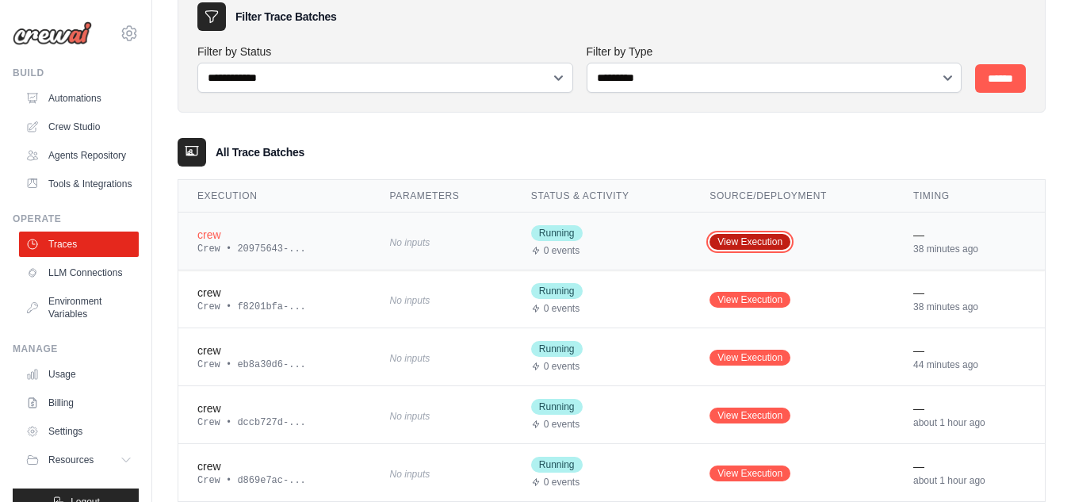
click at [751, 245] on link "View Execution" at bounding box center [750, 242] width 81 height 16
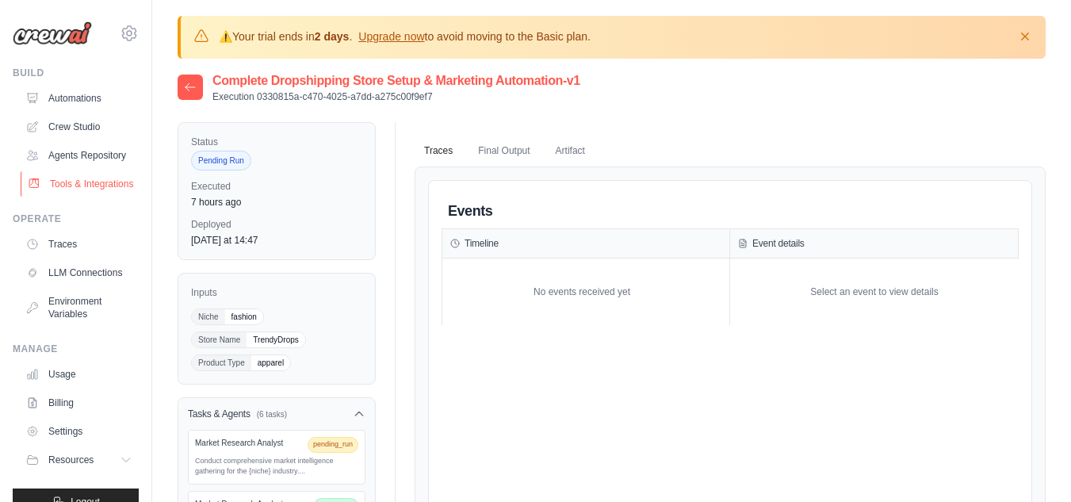
click at [91, 197] on link "Tools & Integrations" at bounding box center [81, 183] width 120 height 25
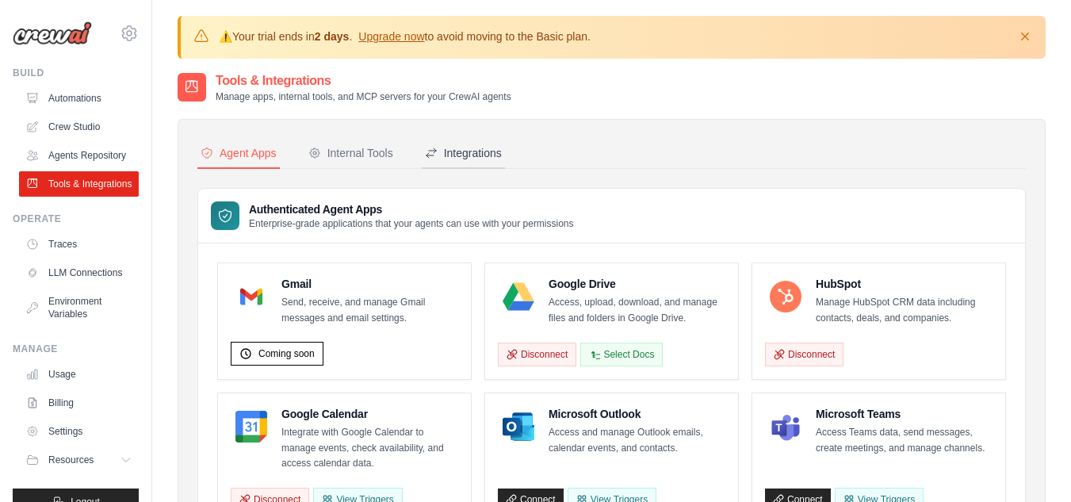
click at [473, 150] on div "Integrations" at bounding box center [463, 153] width 77 height 16
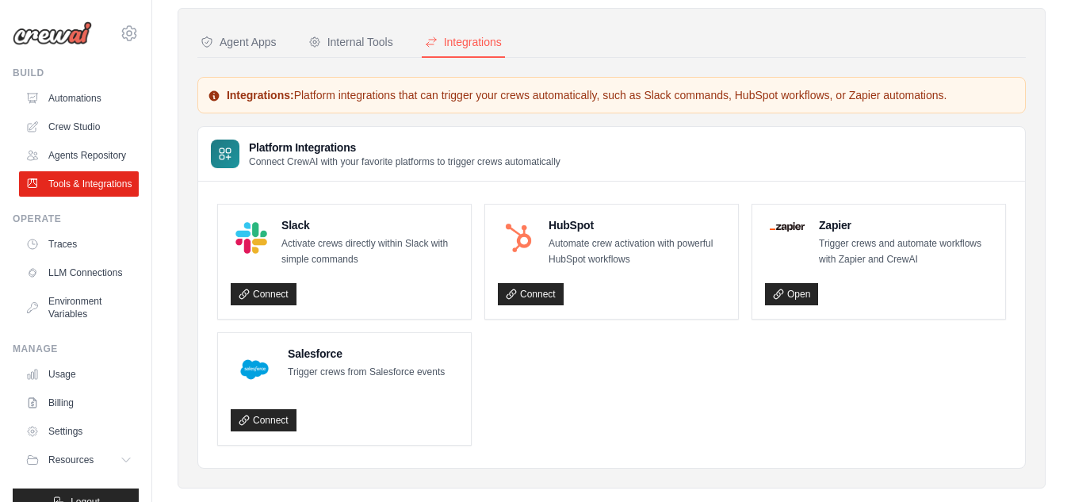
scroll to position [136, 0]
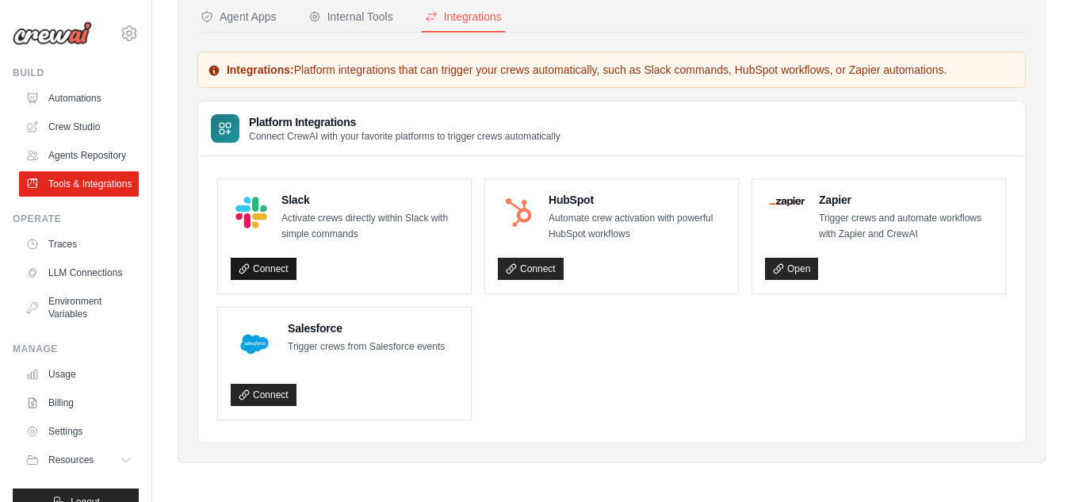
click at [273, 268] on link "Connect" at bounding box center [264, 269] width 66 height 22
click at [526, 266] on link "Connect" at bounding box center [531, 269] width 66 height 22
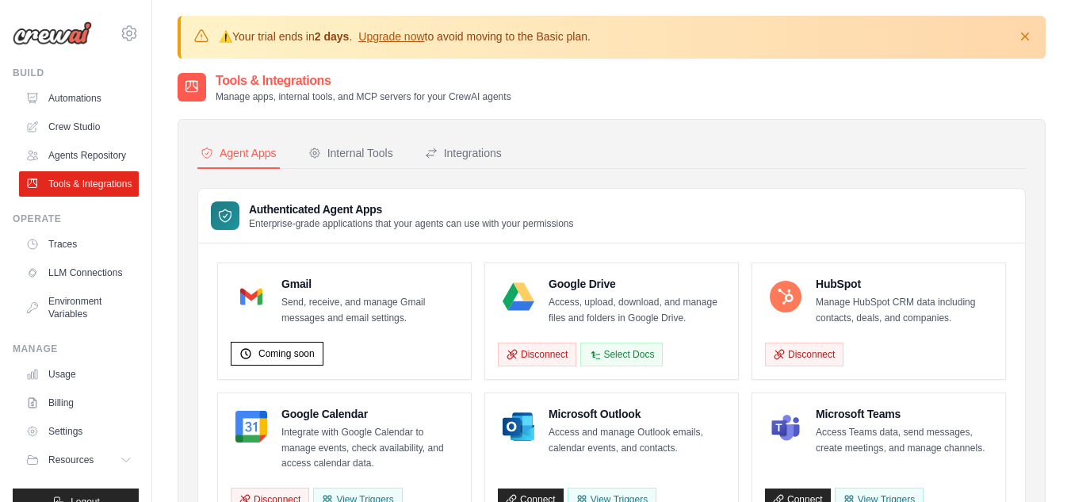
click at [478, 205] on h3 "Authenticated Agent Apps" at bounding box center [411, 209] width 325 height 16
click at [479, 144] on button "Integrations" at bounding box center [463, 154] width 83 height 30
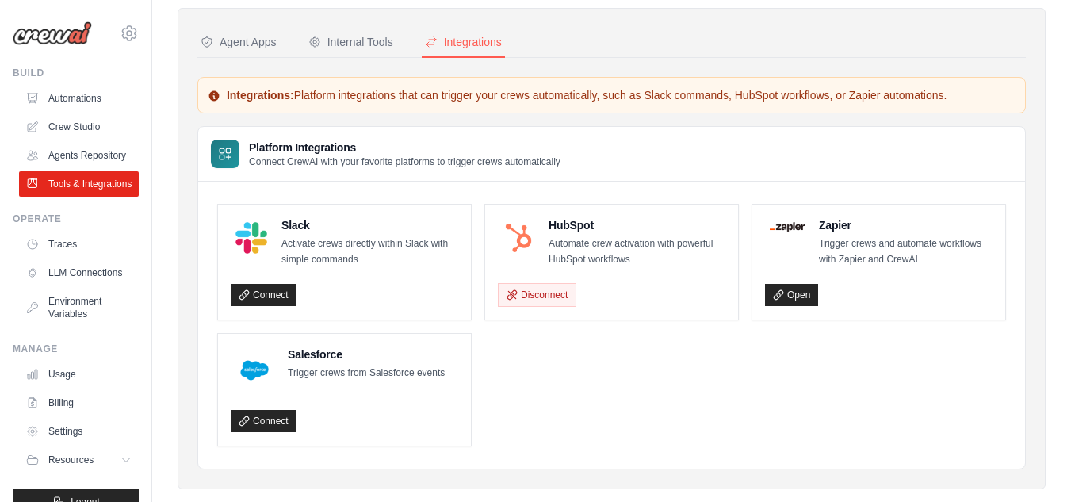
scroll to position [112, 0]
click at [262, 419] on link "Connect" at bounding box center [264, 420] width 66 height 22
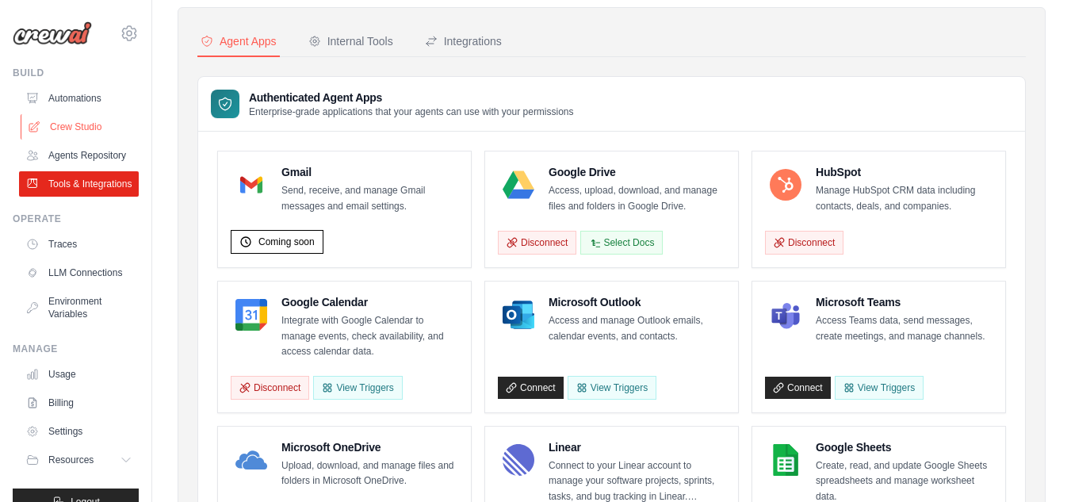
click at [100, 131] on link "Crew Studio" at bounding box center [81, 126] width 120 height 25
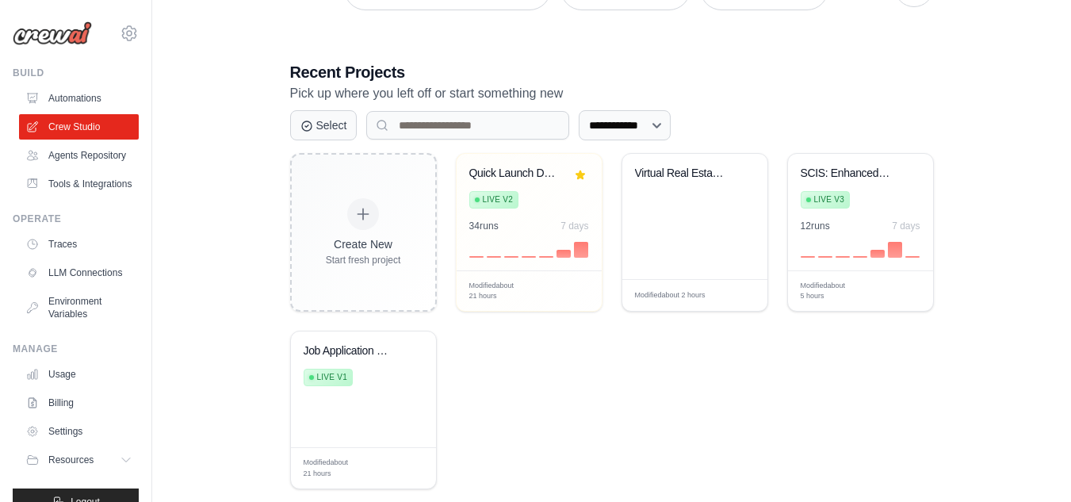
scroll to position [369, 0]
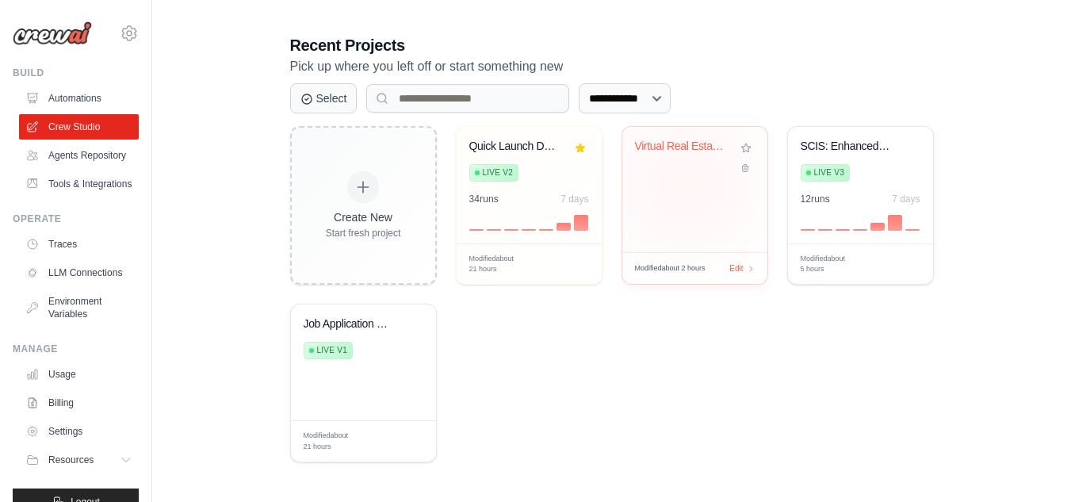
click at [685, 181] on div "Virtual Real Estate Wholesaling Aut..." at bounding box center [694, 189] width 145 height 125
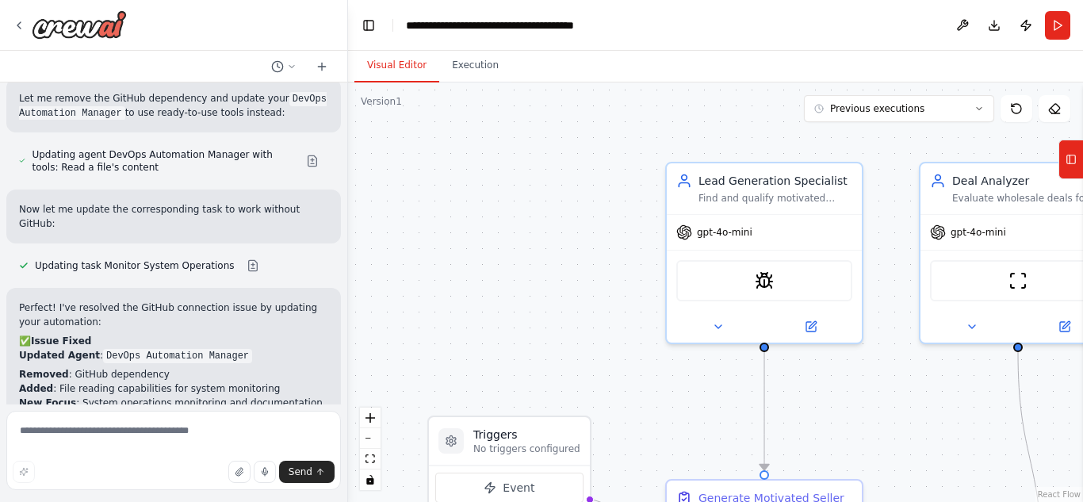
scroll to position [9344, 0]
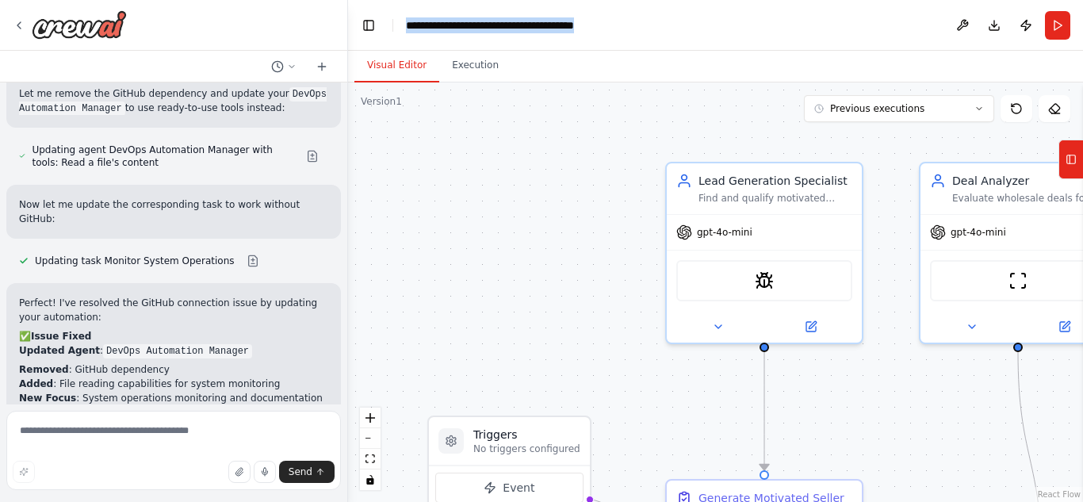
drag, startPoint x: 623, startPoint y: 25, endPoint x: 407, endPoint y: 35, distance: 216.7
click at [407, 35] on header "**********" at bounding box center [715, 25] width 735 height 51
copy div "**********"
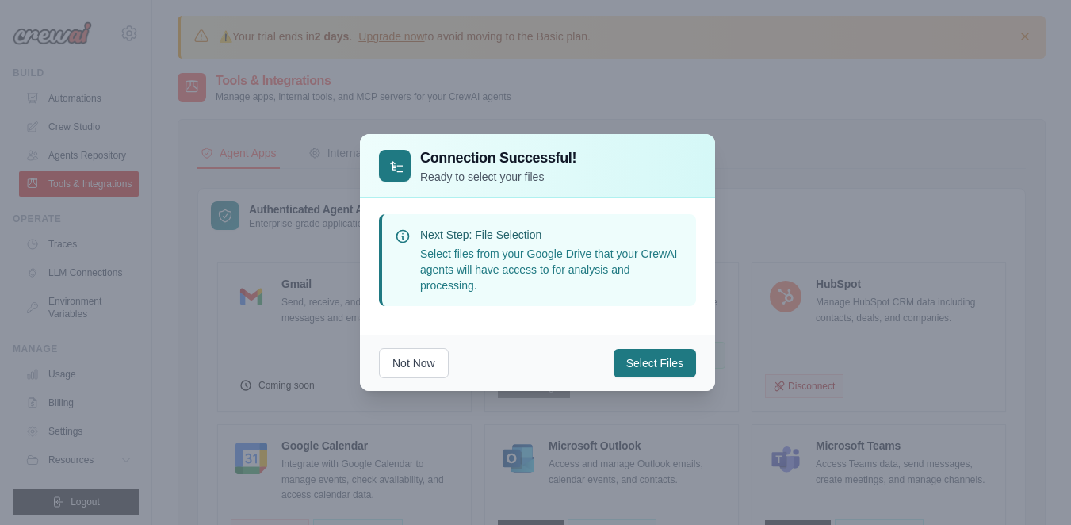
scroll to position [232, 0]
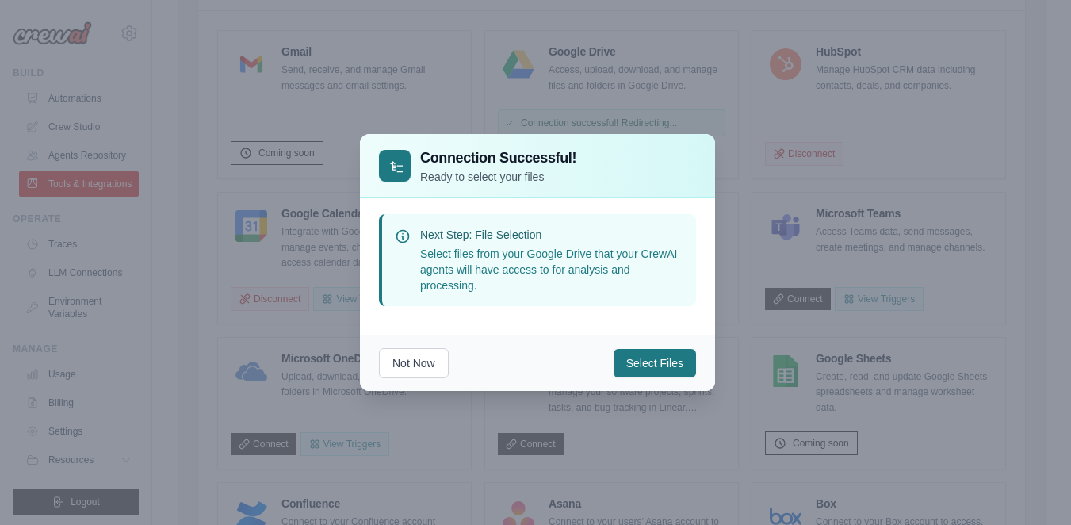
click at [758, 428] on div at bounding box center [535, 262] width 1071 height 525
